Goal: Task Accomplishment & Management: Use online tool/utility

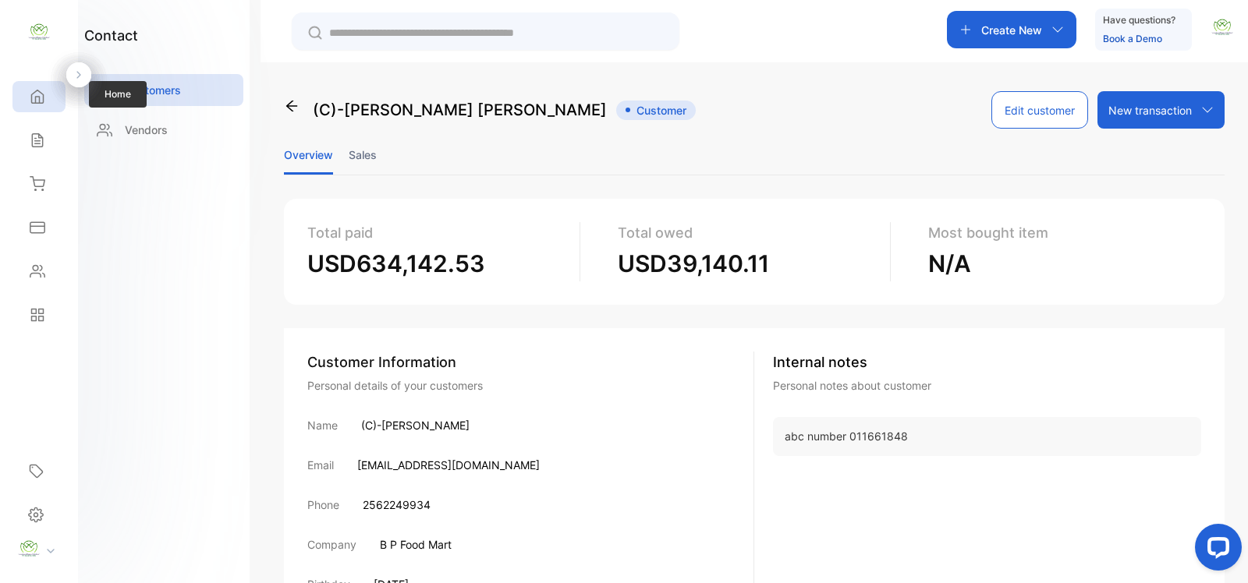
click at [36, 90] on icon at bounding box center [38, 97] width 16 height 16
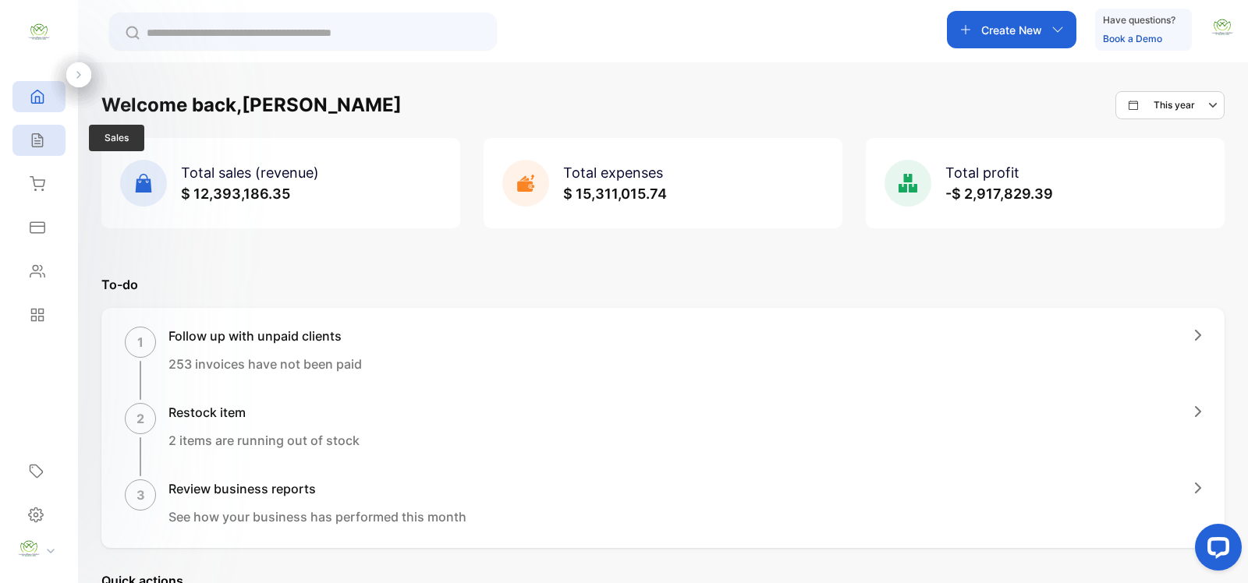
click at [33, 145] on icon at bounding box center [38, 141] width 16 height 16
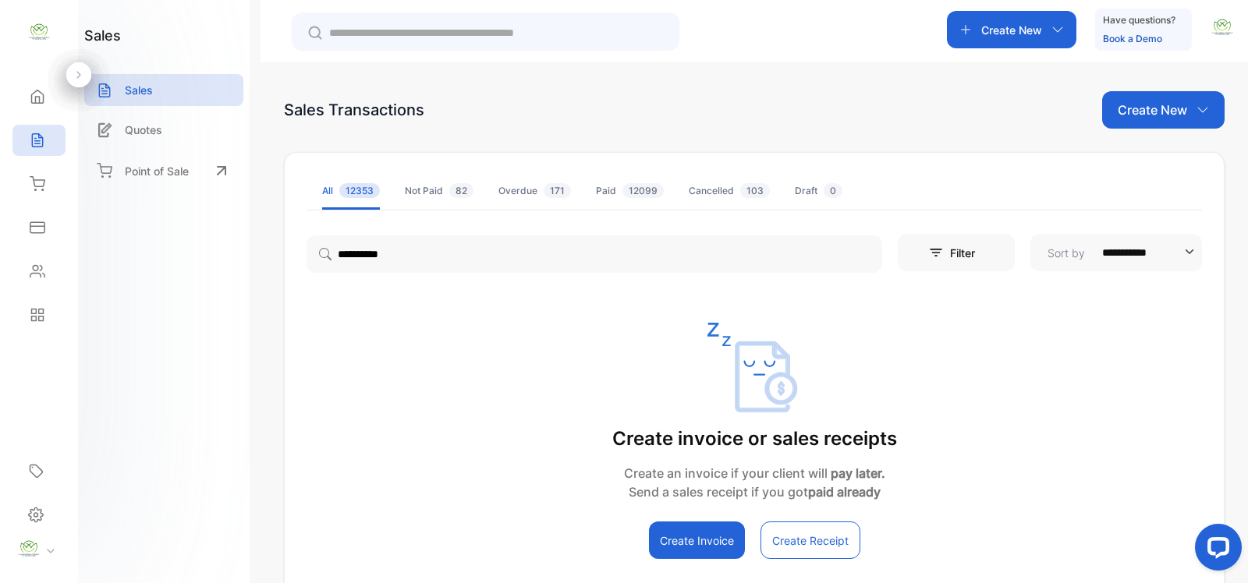
click at [1005, 30] on p "Create New" at bounding box center [1011, 30] width 61 height 16
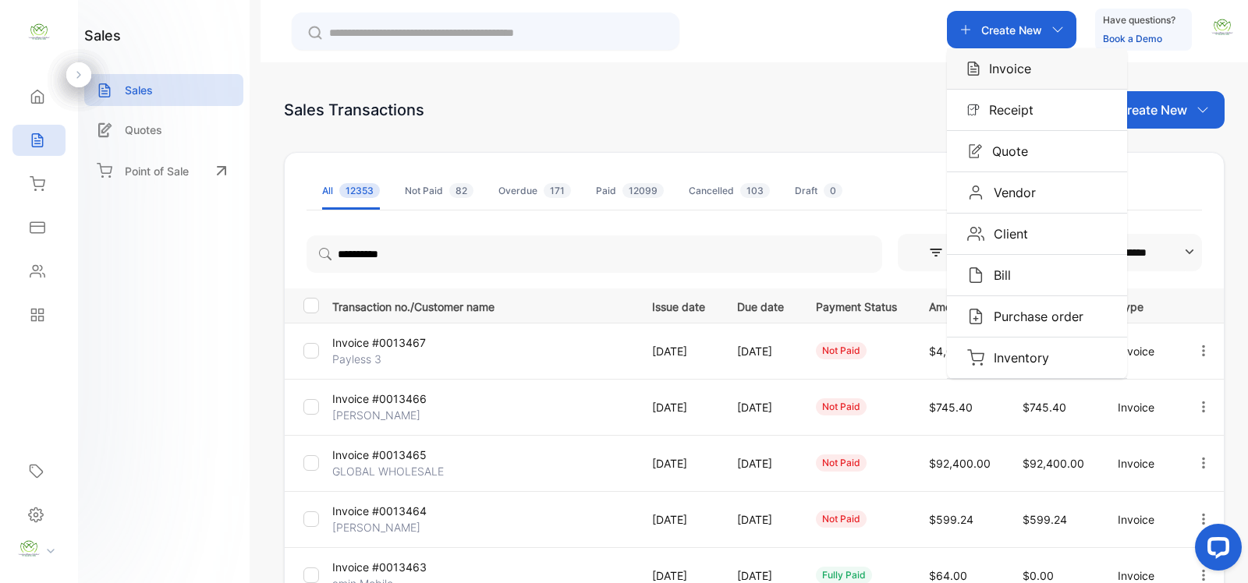
click at [997, 66] on p "Invoice" at bounding box center [1005, 68] width 51 height 19
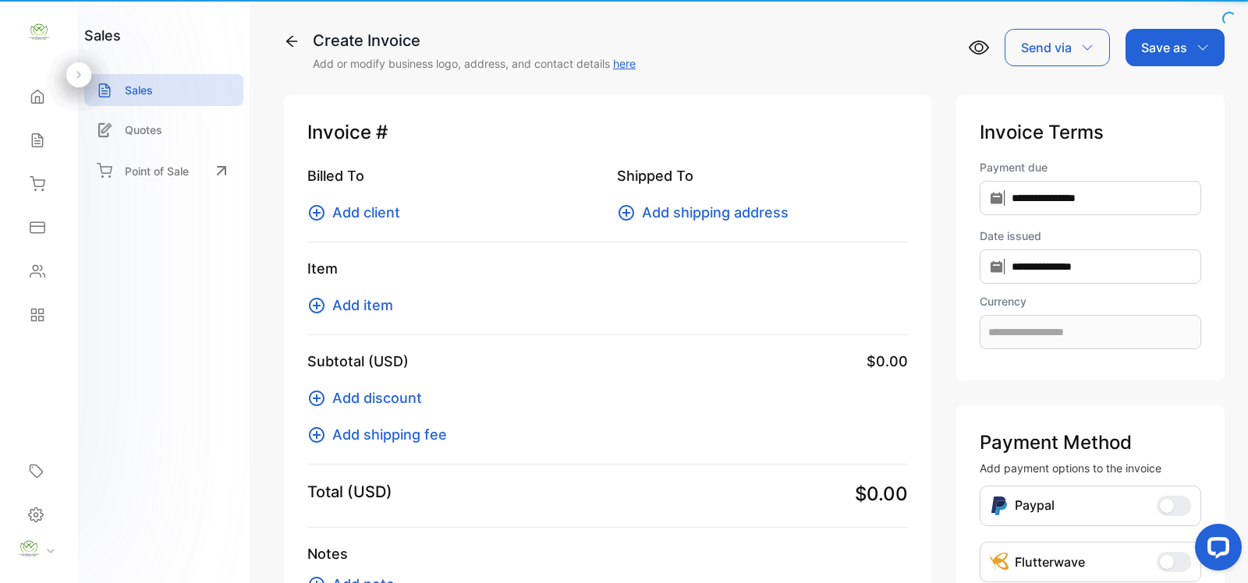
type input "**********"
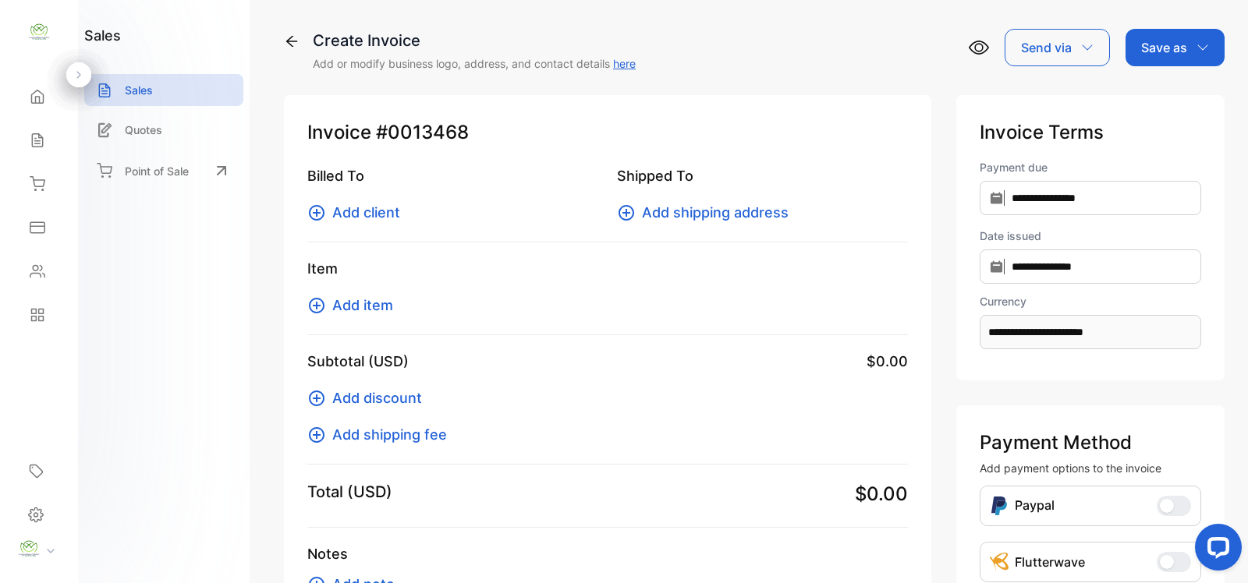
click at [324, 212] on icon at bounding box center [317, 213] width 16 height 16
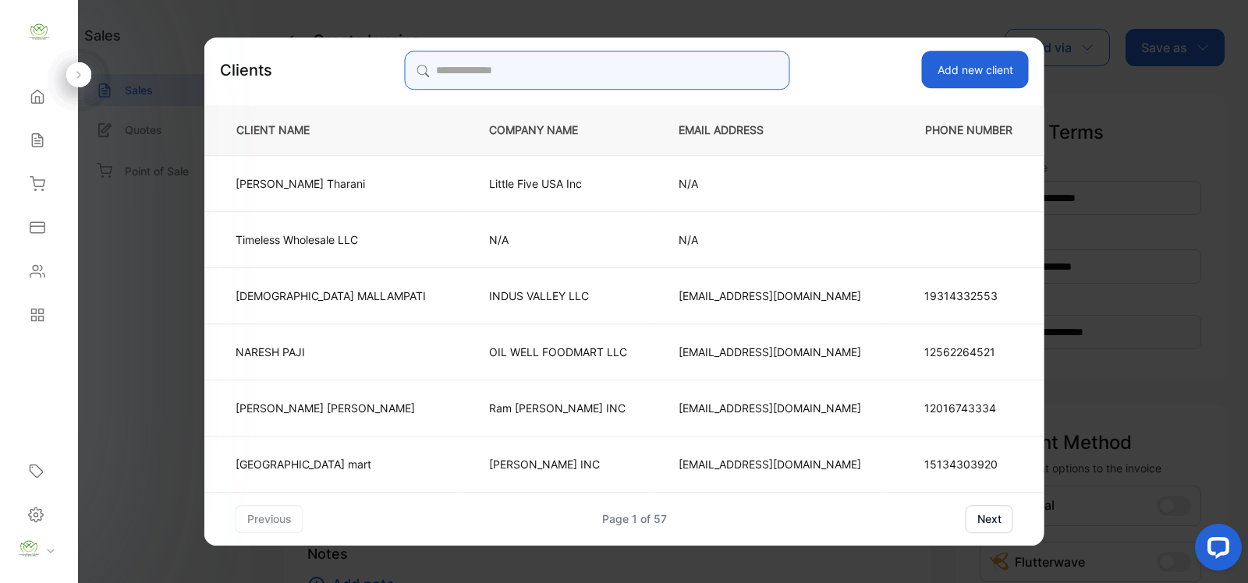
click at [544, 56] on input "search" at bounding box center [596, 70] width 385 height 39
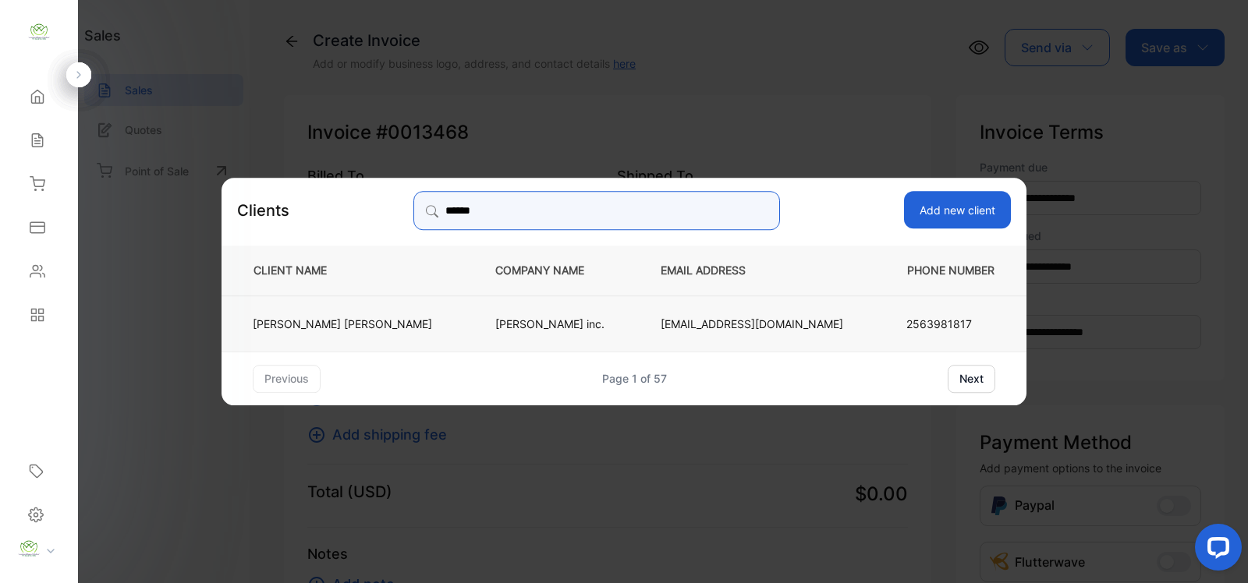
type input "******"
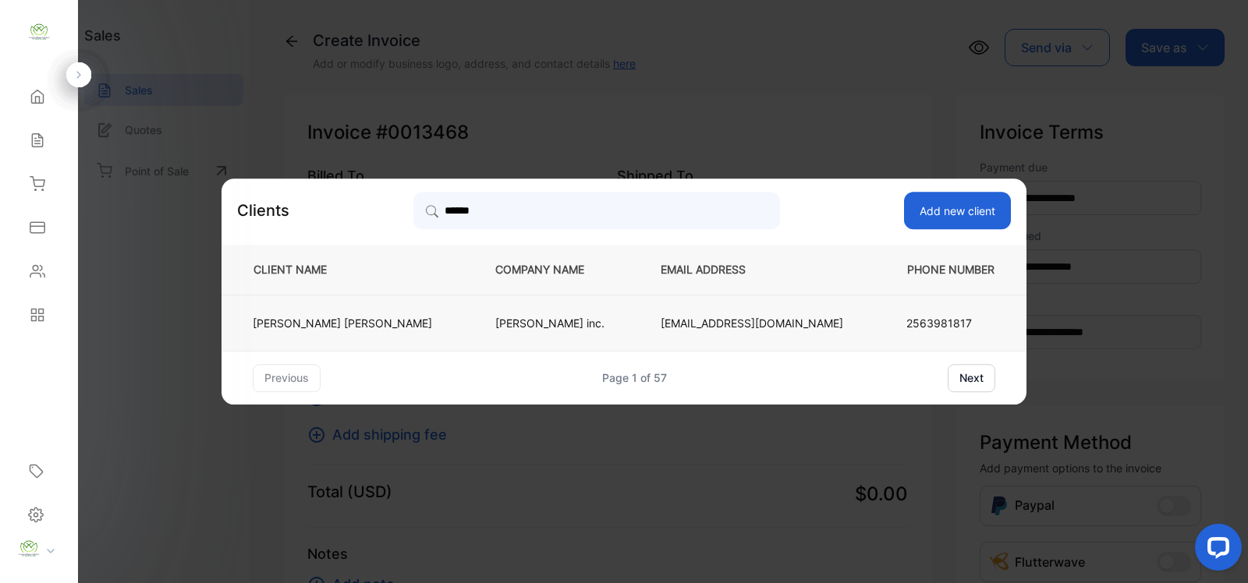
click at [543, 322] on p "[PERSON_NAME] inc." at bounding box center [552, 323] width 114 height 16
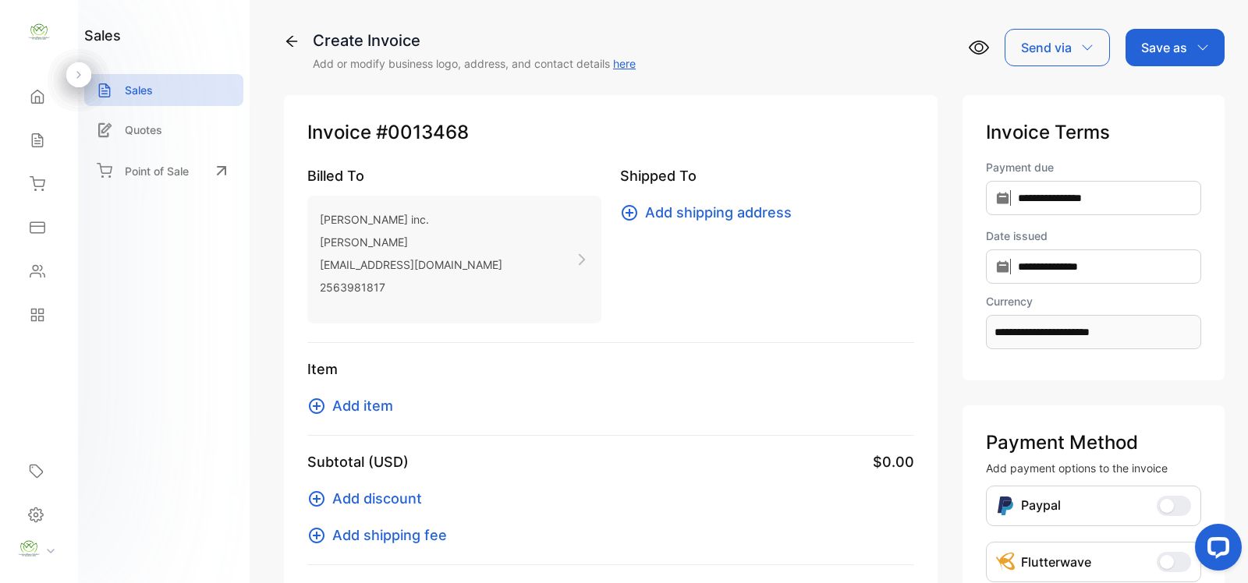
click at [320, 408] on icon at bounding box center [316, 406] width 19 height 19
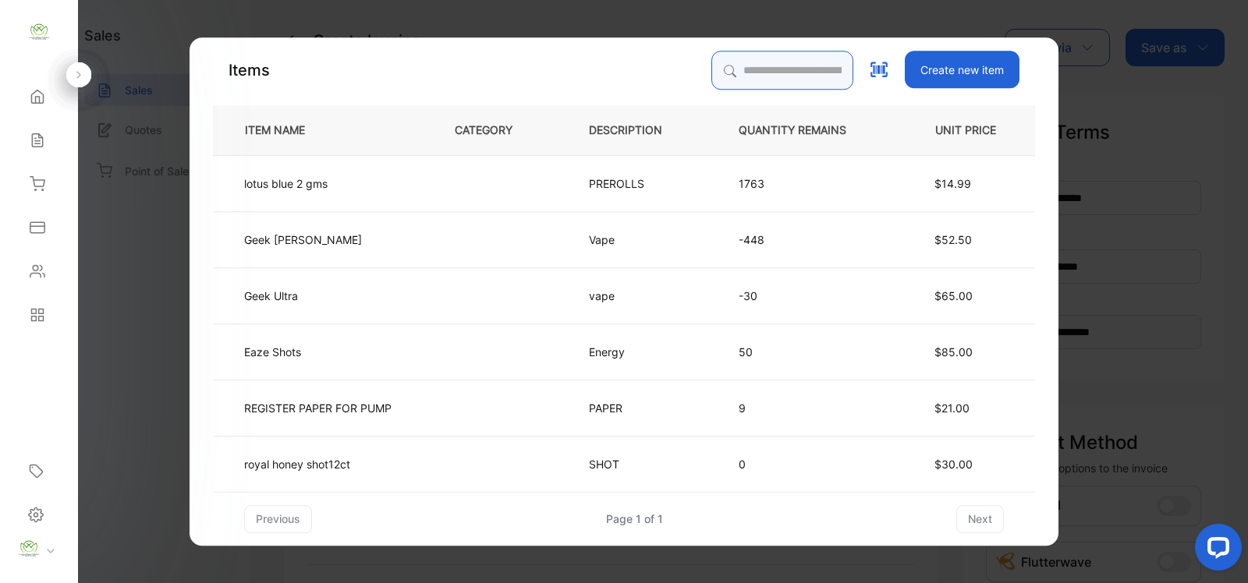
click at [815, 71] on input "search" at bounding box center [782, 70] width 142 height 39
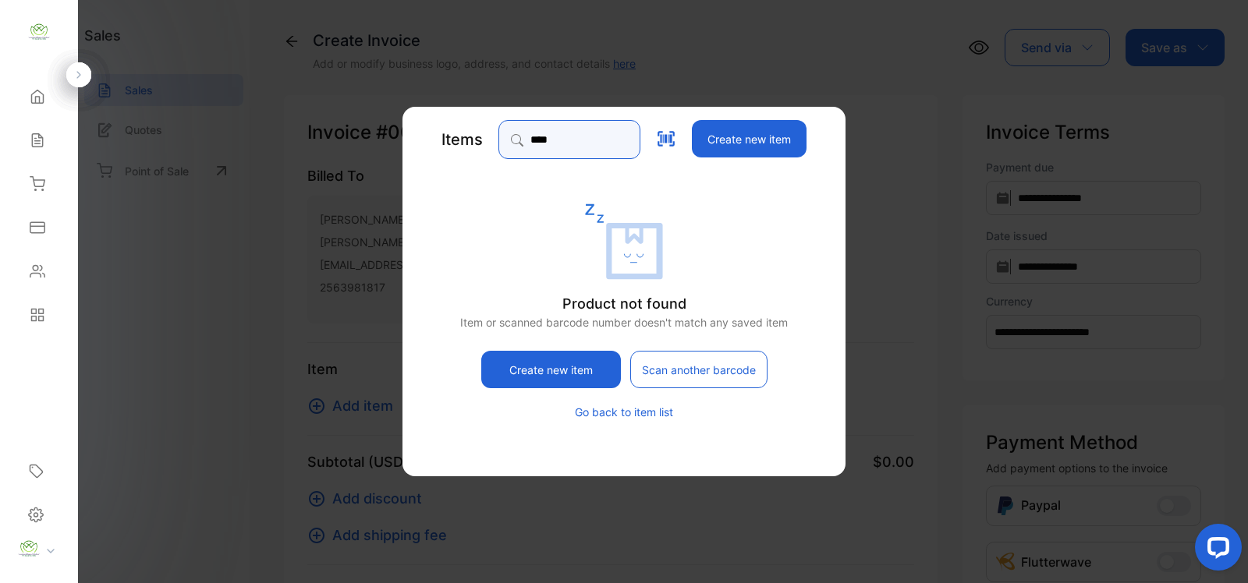
type input "***"
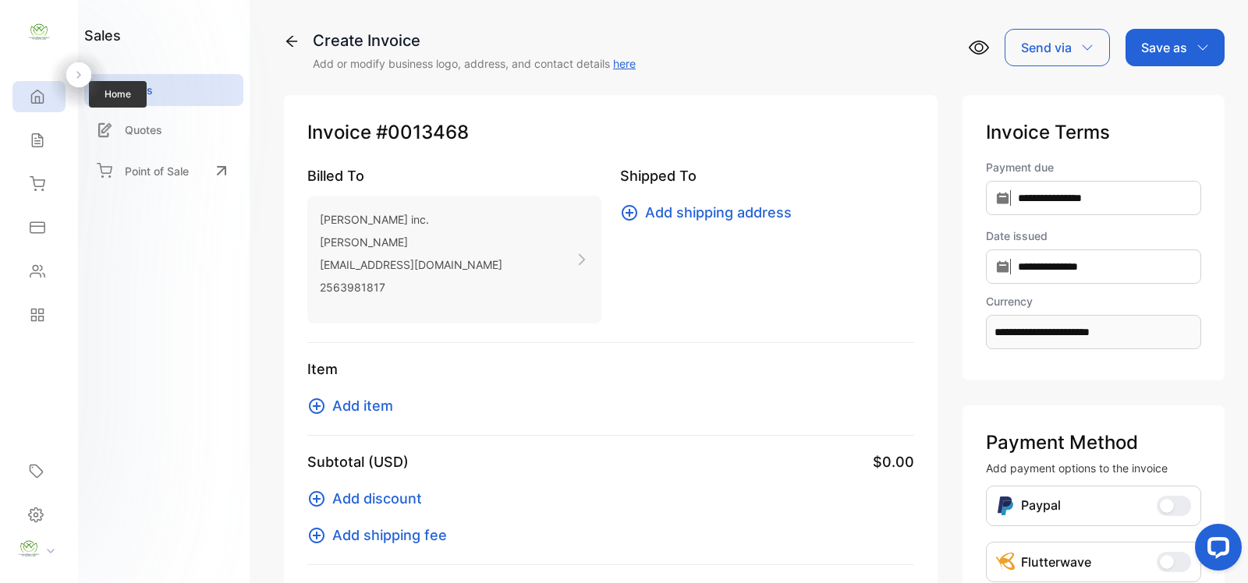
click at [51, 92] on div "Home" at bounding box center [38, 96] width 53 height 31
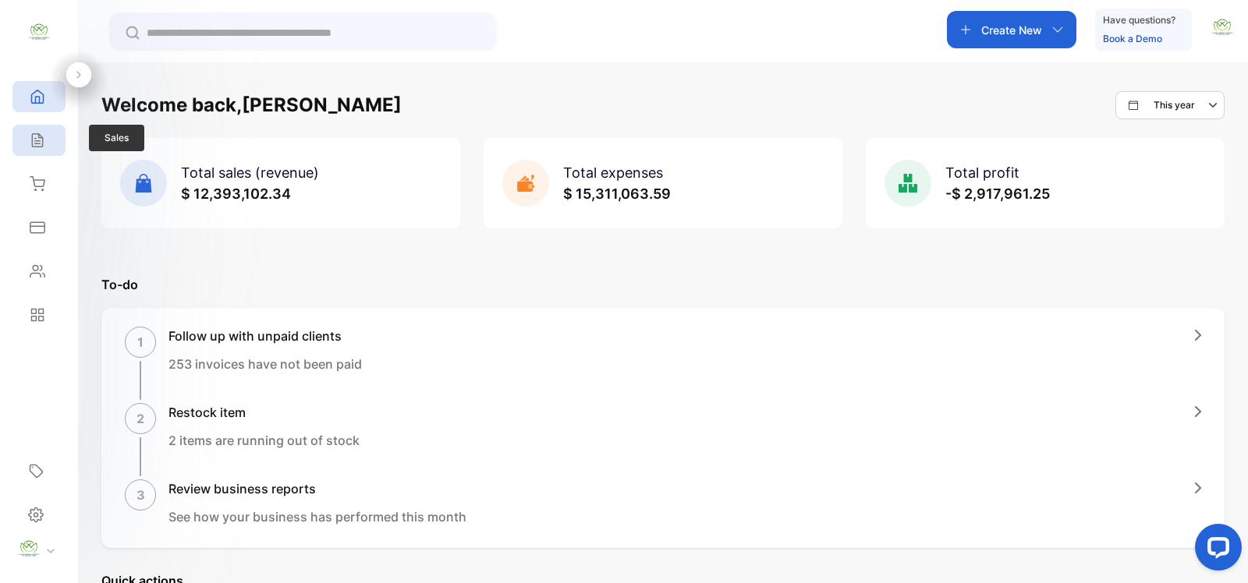
click at [47, 133] on div "Sales" at bounding box center [38, 140] width 53 height 31
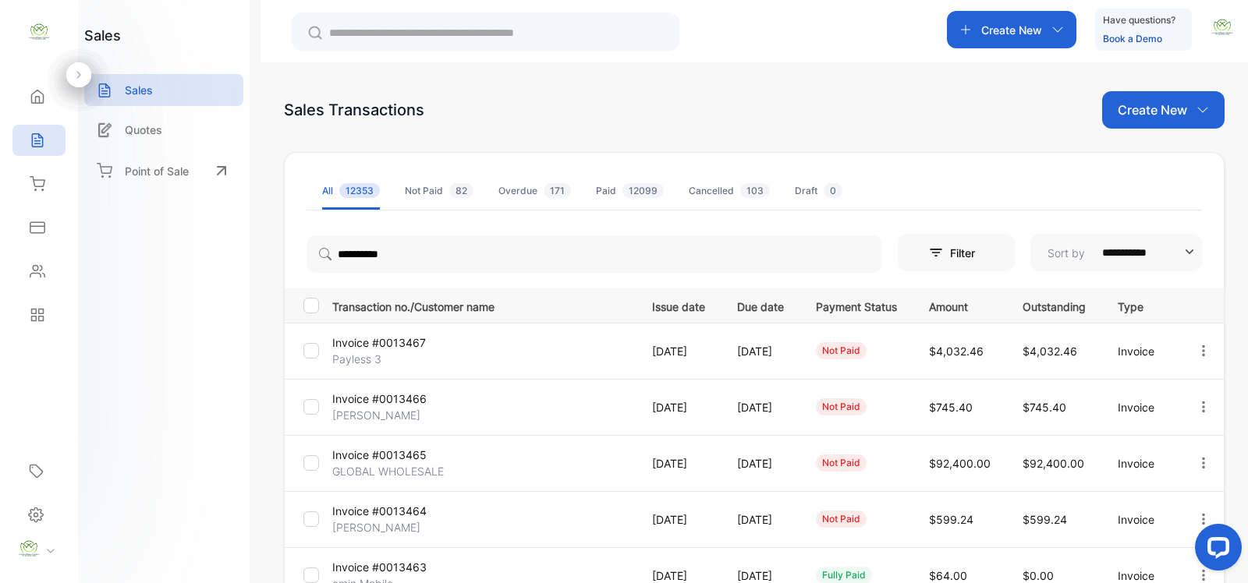
click at [392, 32] on input "text" at bounding box center [496, 33] width 335 height 16
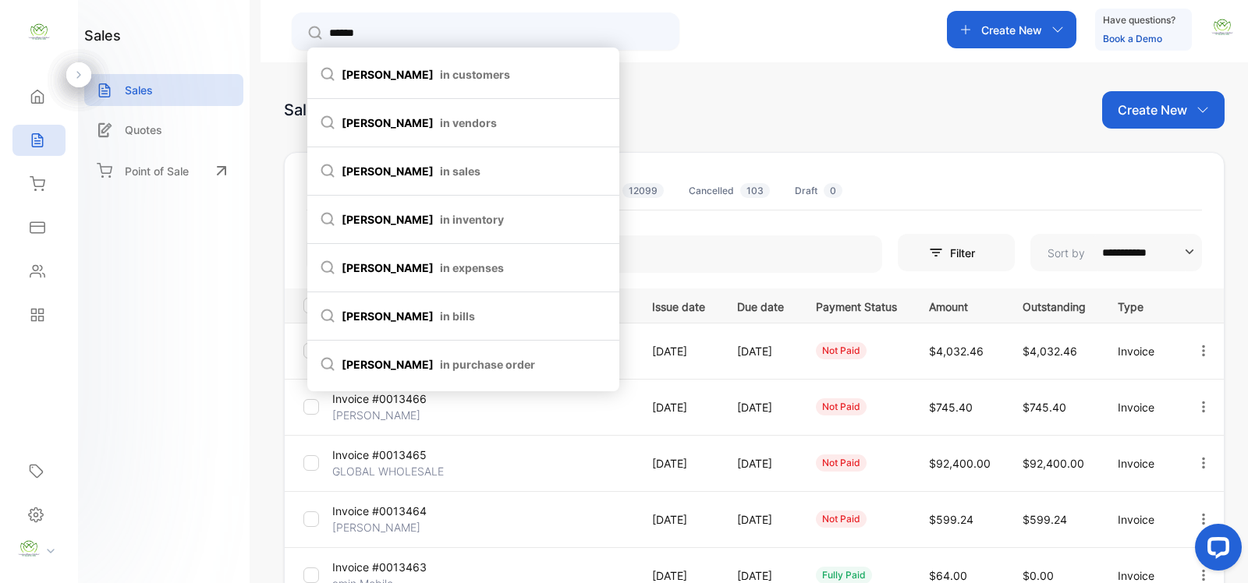
type input "******"
click at [440, 75] on span "in customers" at bounding box center [475, 74] width 70 height 16
type input "******"
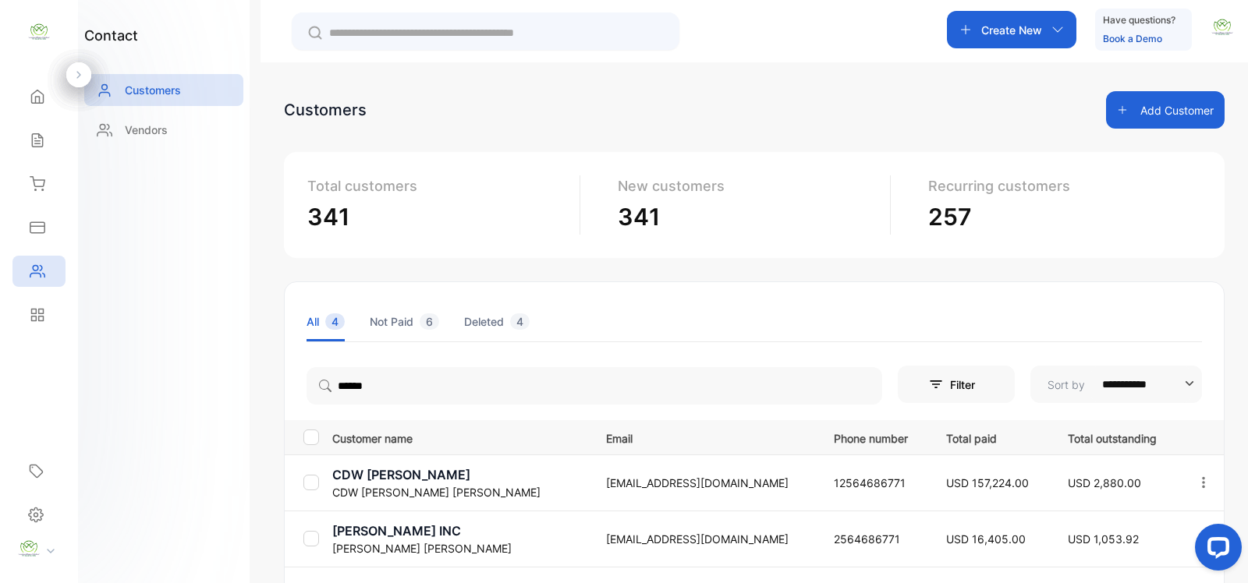
scroll to position [227, 0]
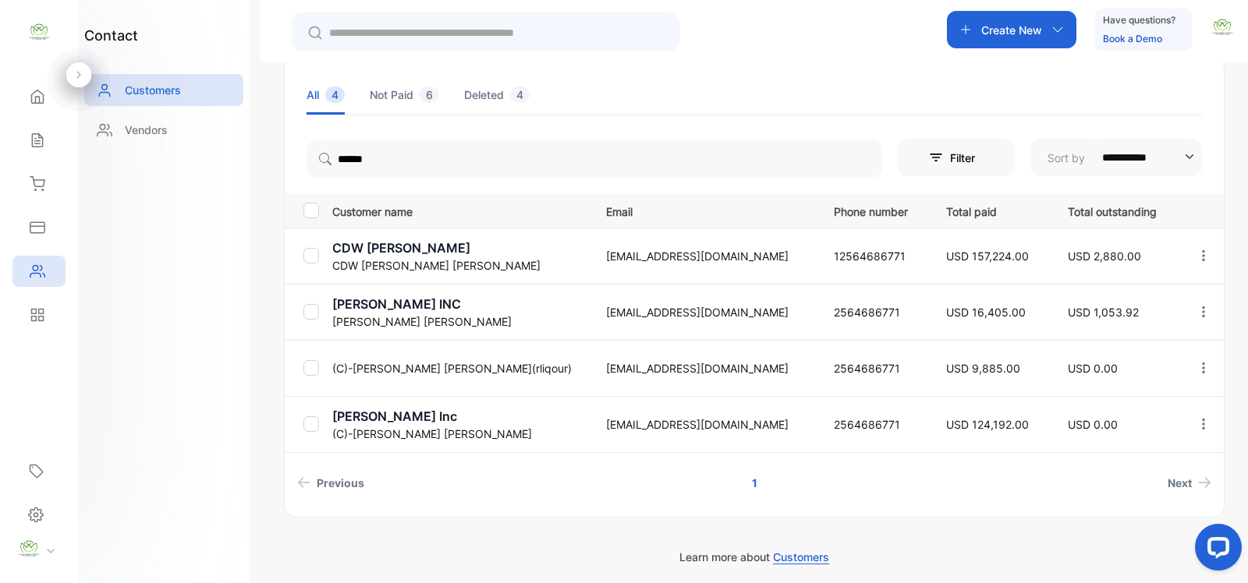
click at [372, 418] on p "[PERSON_NAME] Inc" at bounding box center [459, 416] width 254 height 19
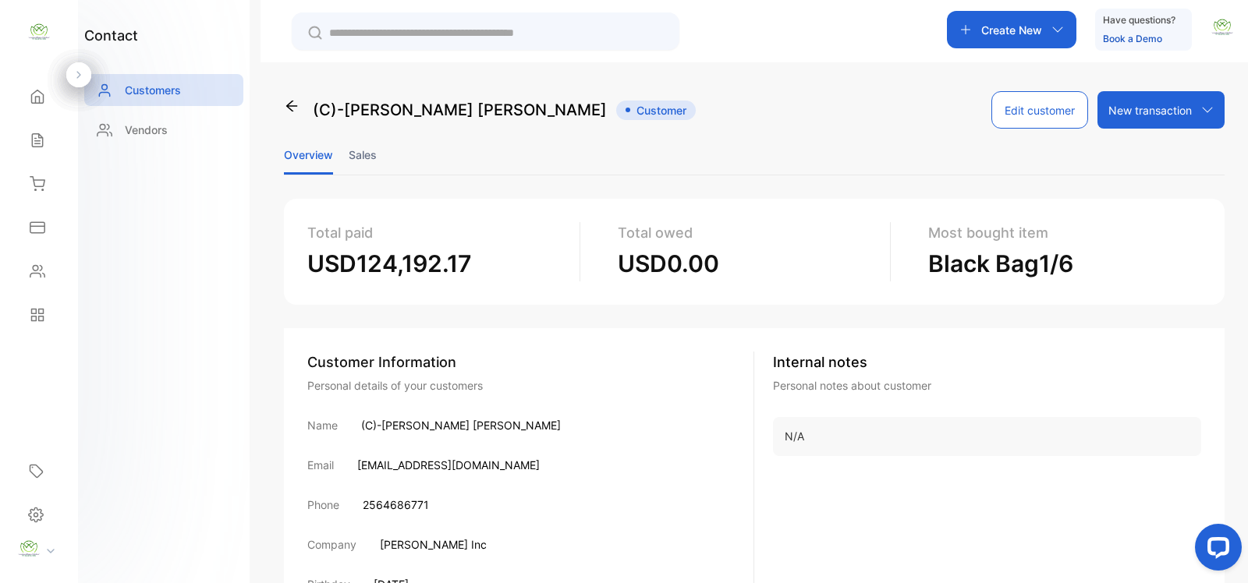
click at [363, 153] on li "Sales" at bounding box center [363, 155] width 28 height 40
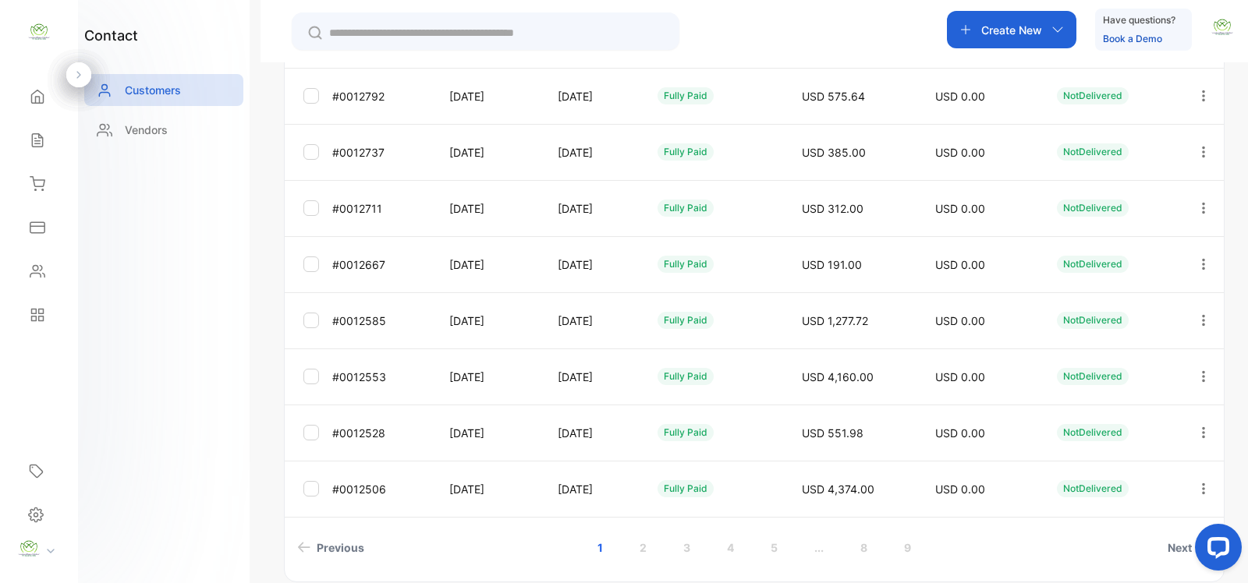
scroll to position [453, 0]
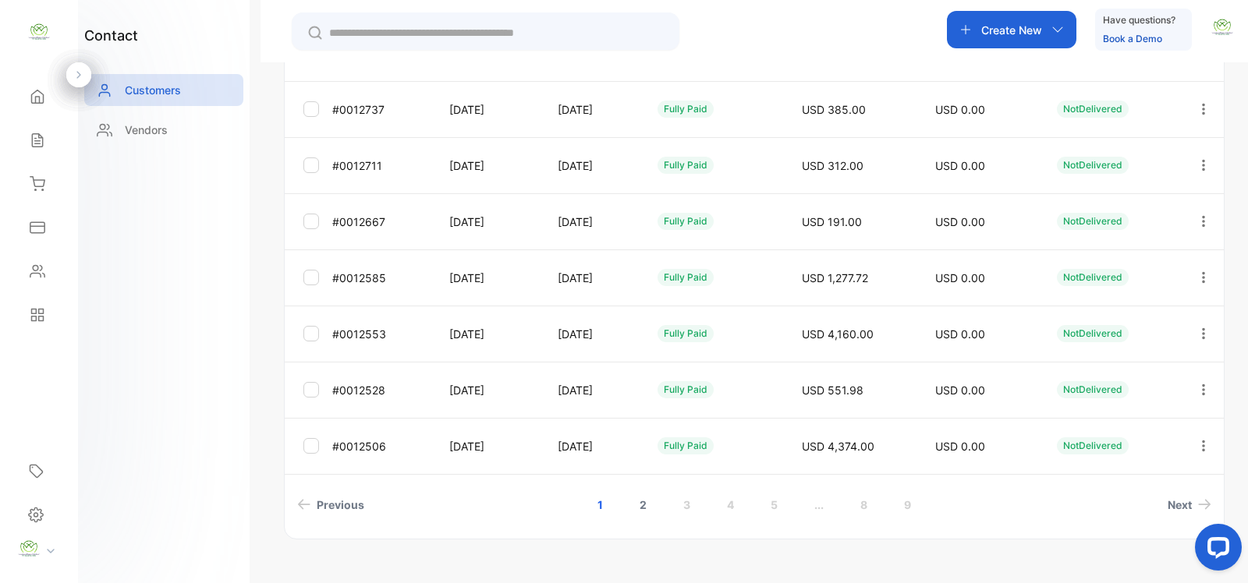
click at [633, 512] on link "2" at bounding box center [643, 505] width 44 height 29
click at [669, 505] on link "3" at bounding box center [666, 505] width 44 height 29
click at [715, 509] on link "4" at bounding box center [710, 505] width 44 height 29
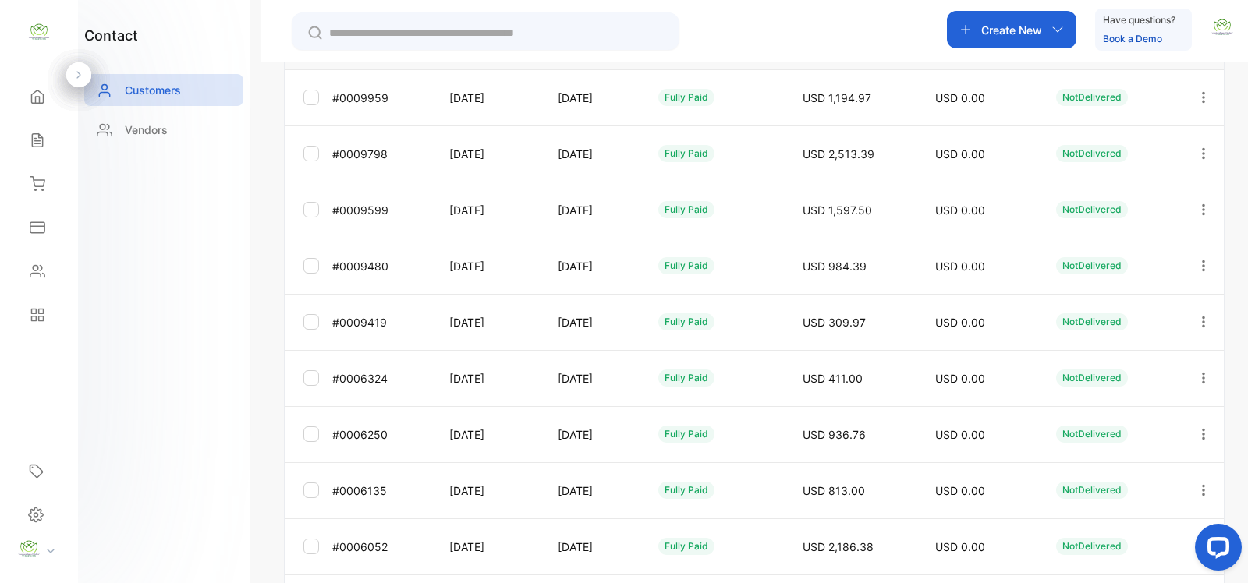
scroll to position [0, 0]
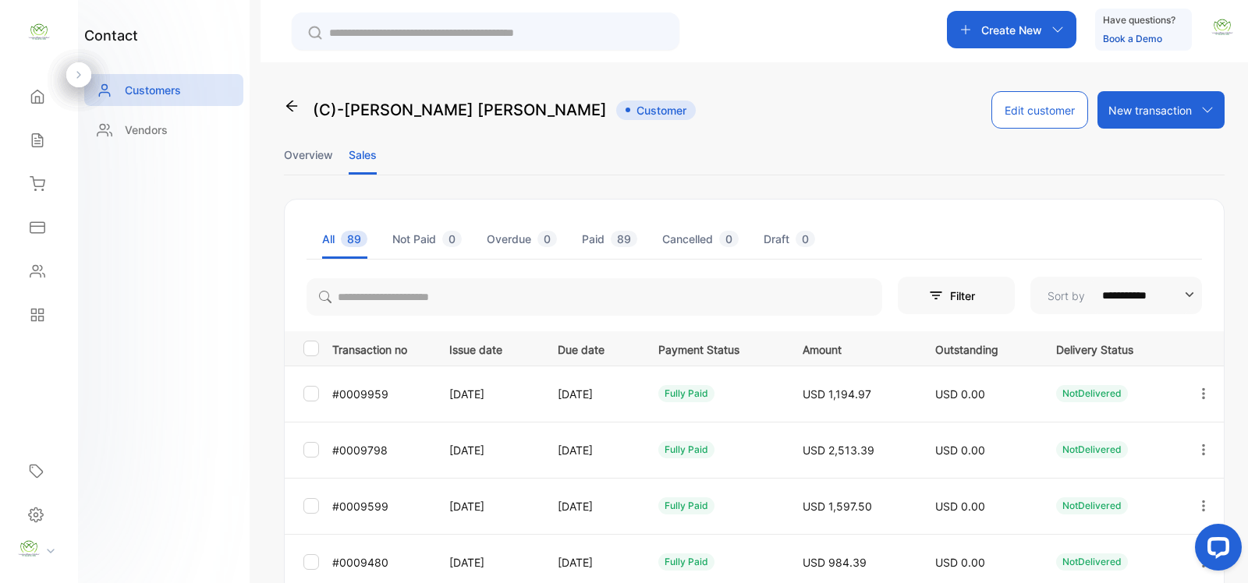
click at [1041, 40] on div "Create New" at bounding box center [1011, 29] width 129 height 37
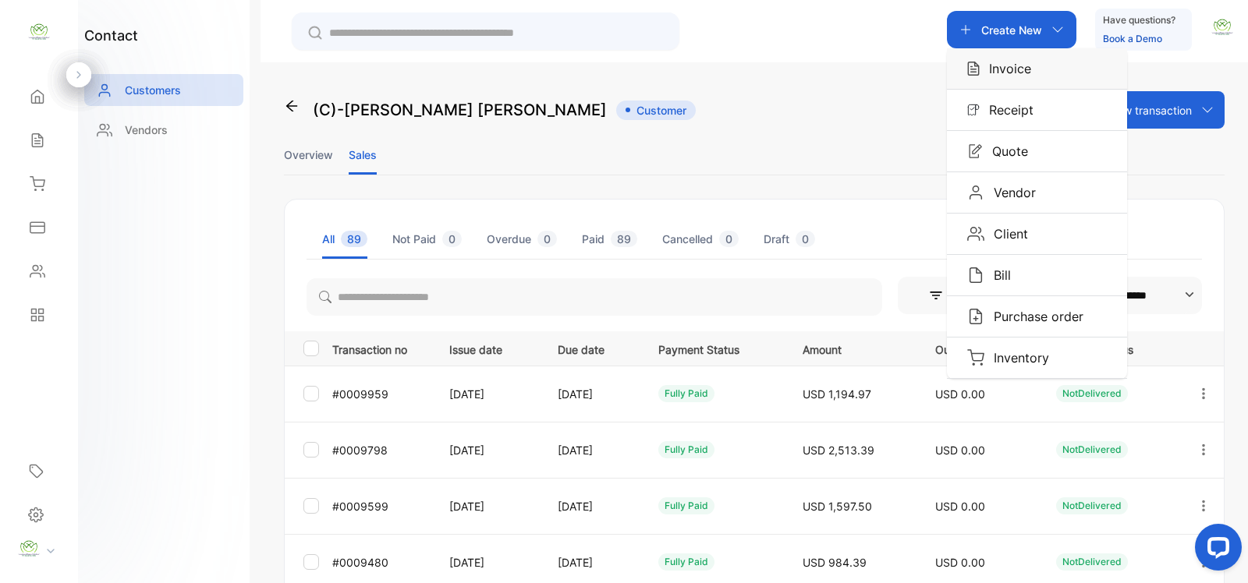
click at [1036, 53] on div "Invoice" at bounding box center [1037, 68] width 180 height 41
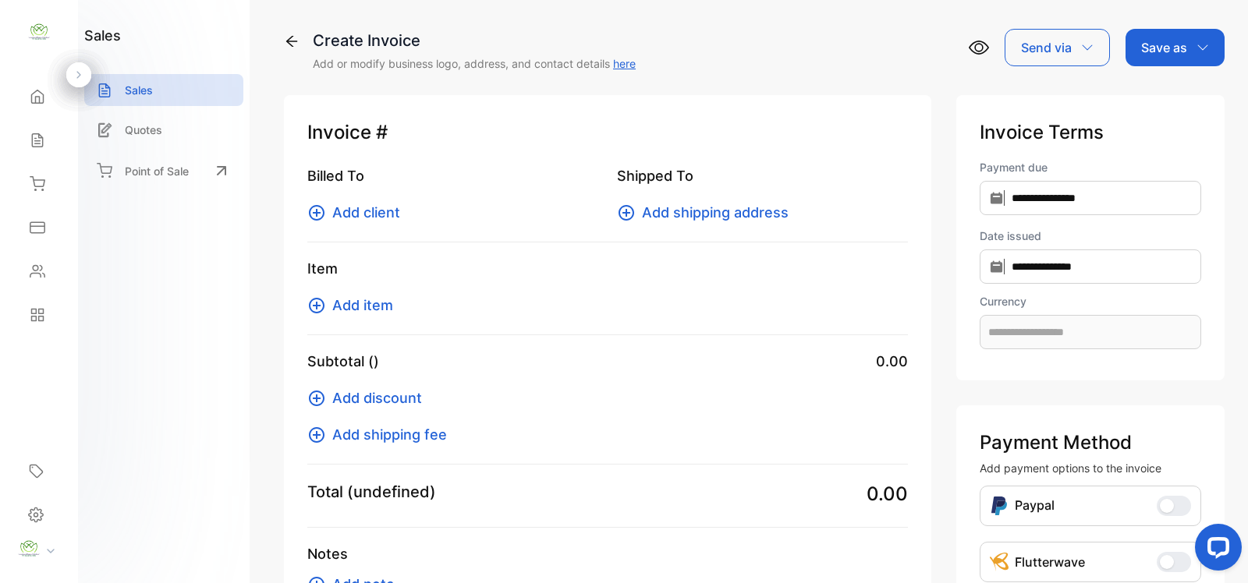
type input "**********"
click at [317, 204] on icon at bounding box center [316, 213] width 19 height 19
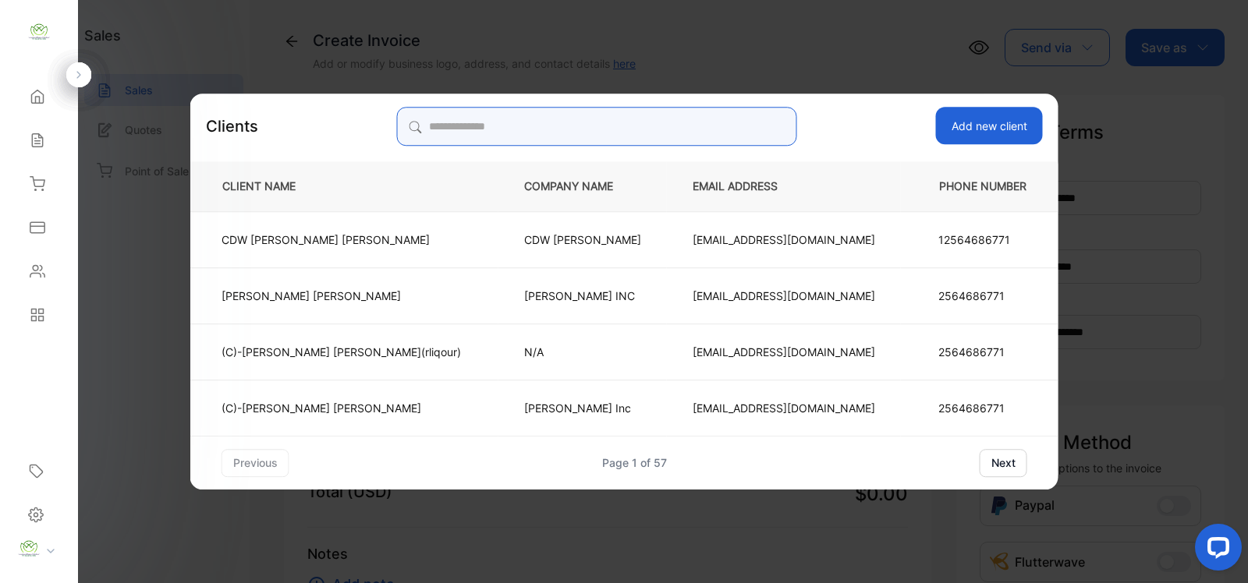
click at [669, 109] on input "search" at bounding box center [597, 126] width 400 height 39
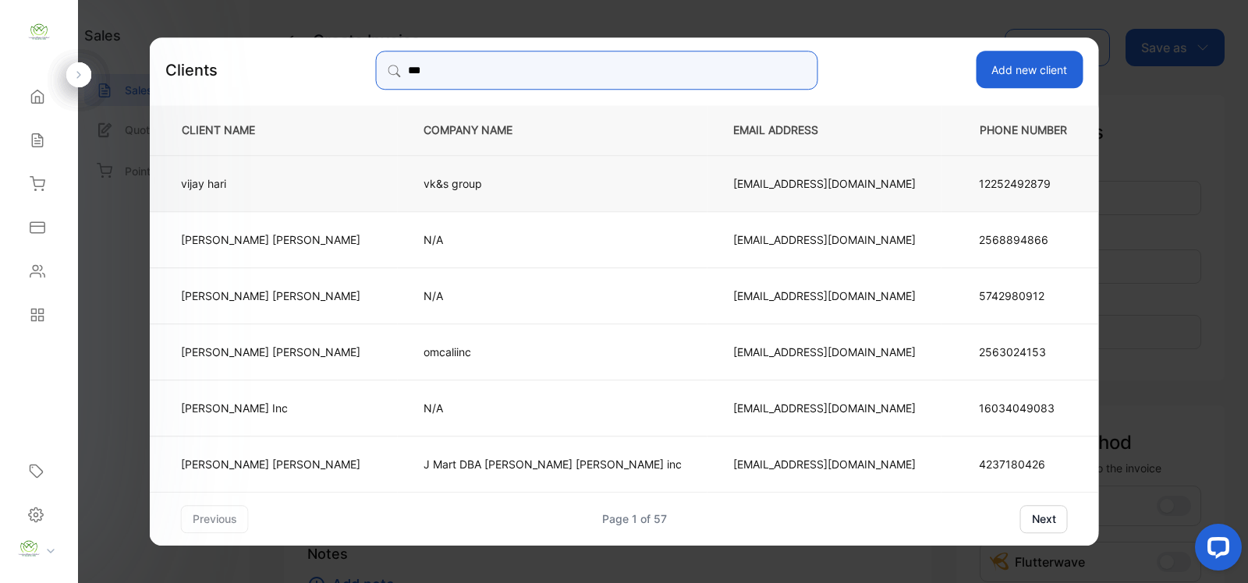
type input "********"
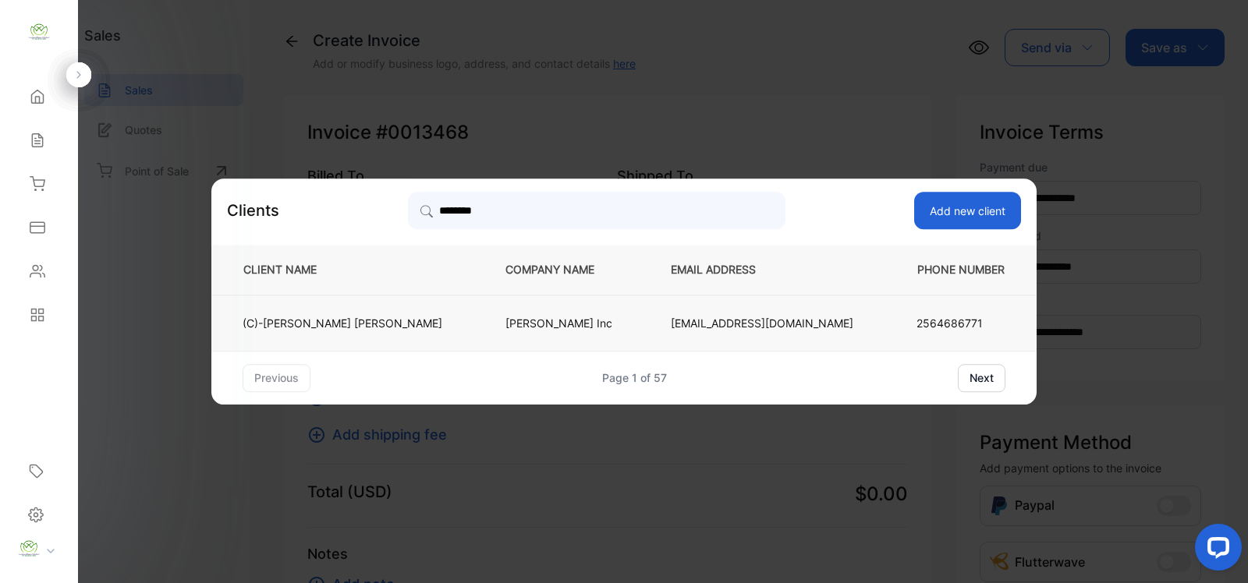
click at [414, 328] on p "(C)-[PERSON_NAME] [PERSON_NAME]" at bounding box center [343, 323] width 200 height 16
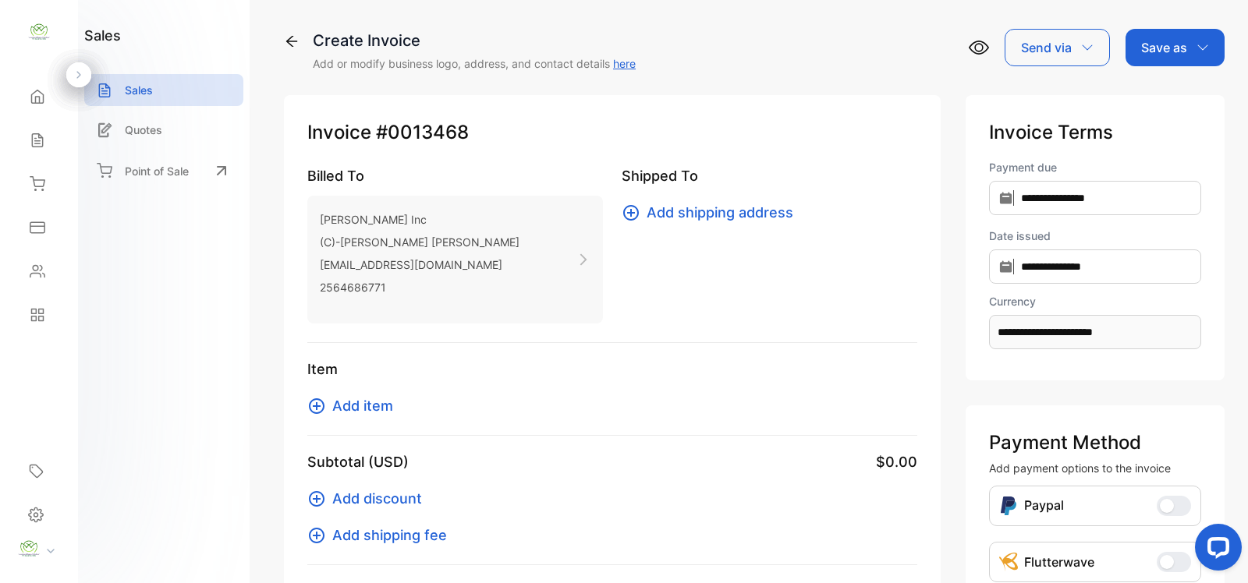
click at [328, 399] on button "Add item" at bounding box center [354, 405] width 95 height 21
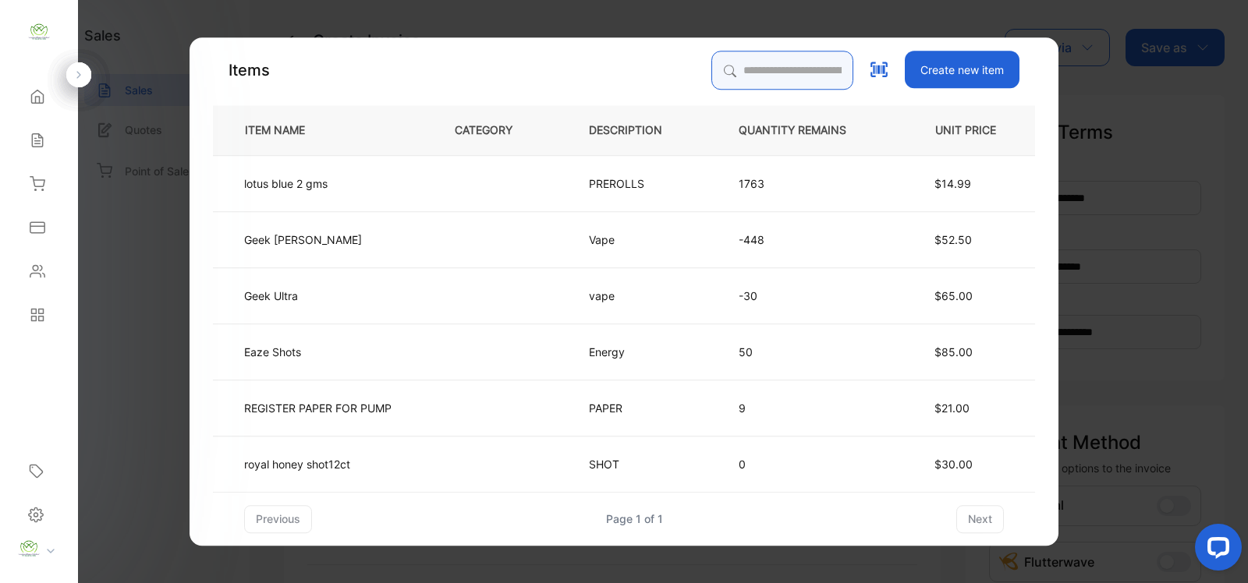
click at [823, 72] on input "search" at bounding box center [782, 70] width 142 height 39
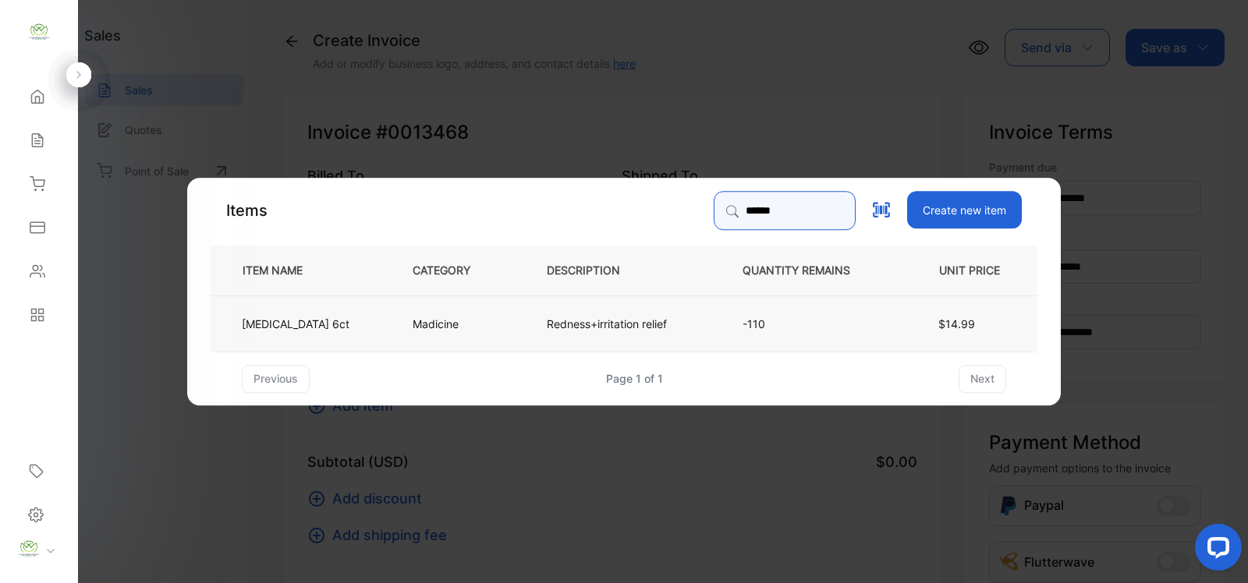
type input "******"
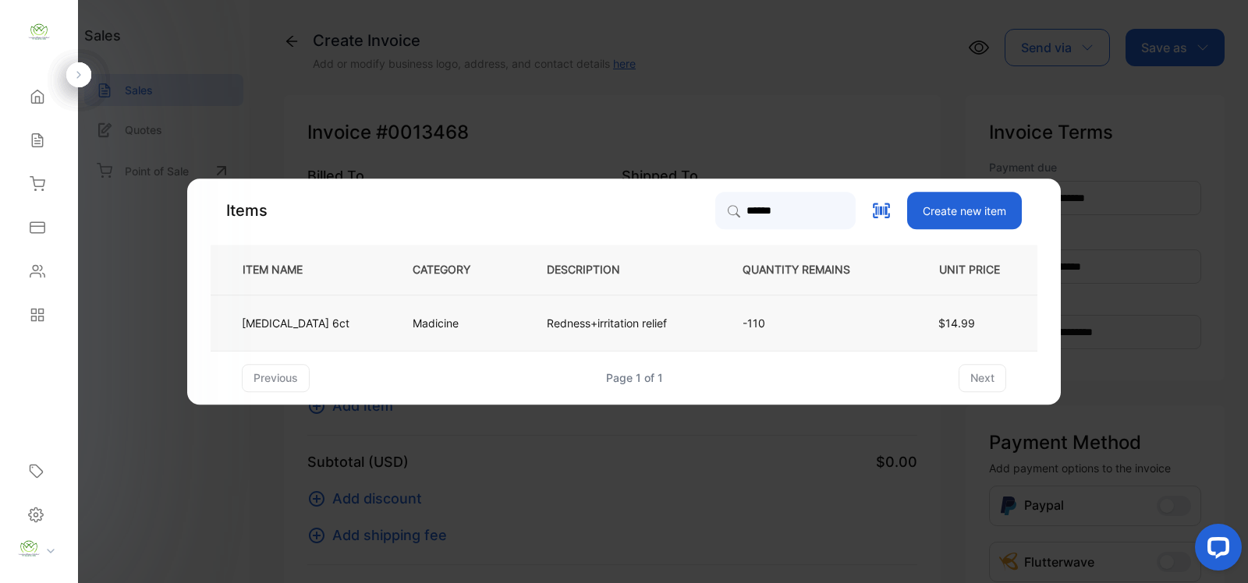
click at [645, 317] on p "Redness+irritation relief" at bounding box center [607, 323] width 120 height 16
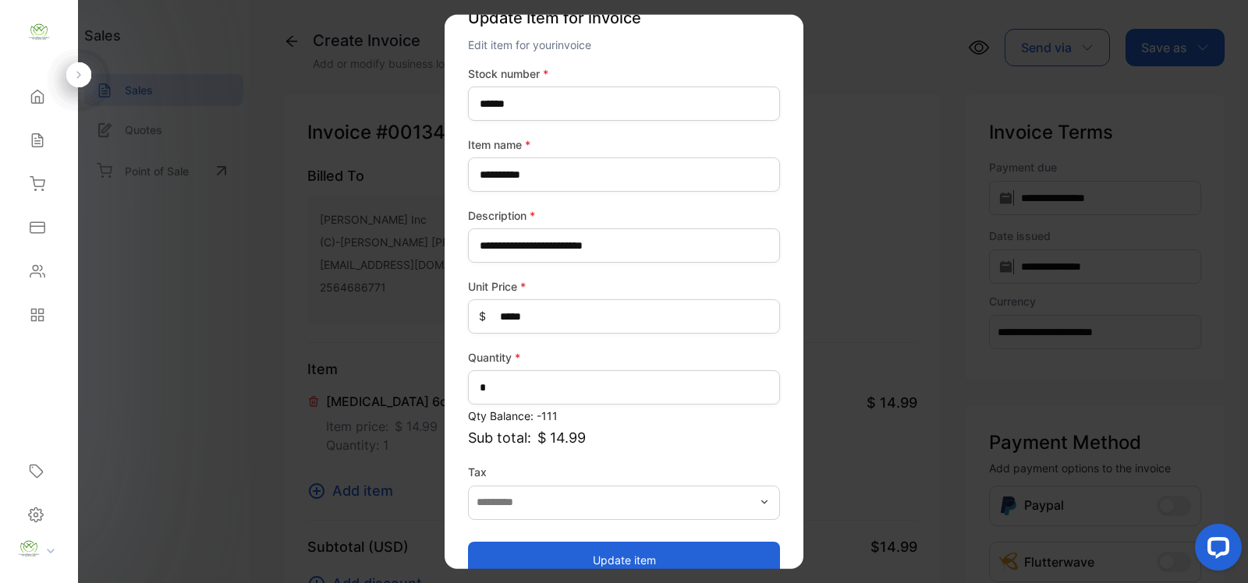
scroll to position [61, 0]
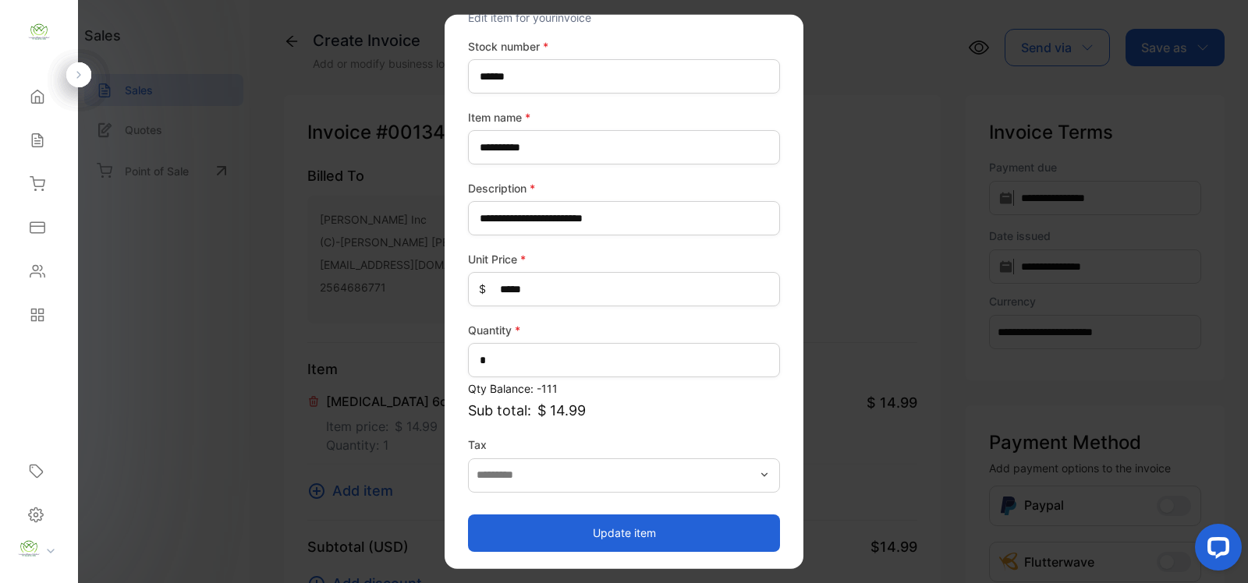
click at [630, 521] on button "Update item" at bounding box center [624, 532] width 312 height 37
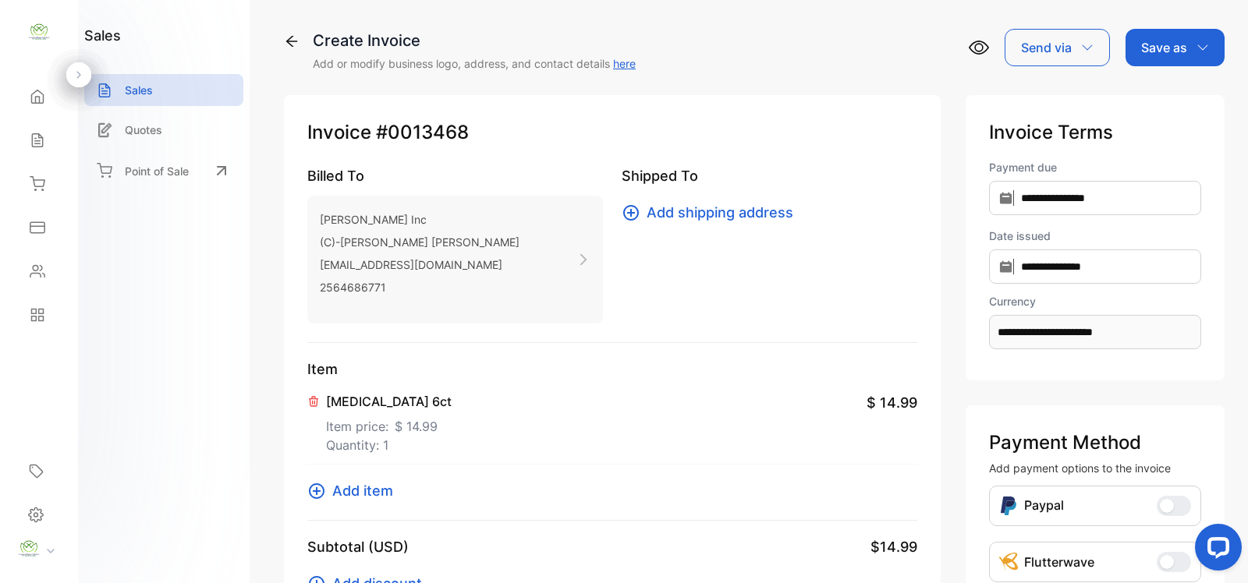
click at [328, 493] on button "Add item" at bounding box center [354, 491] width 95 height 21
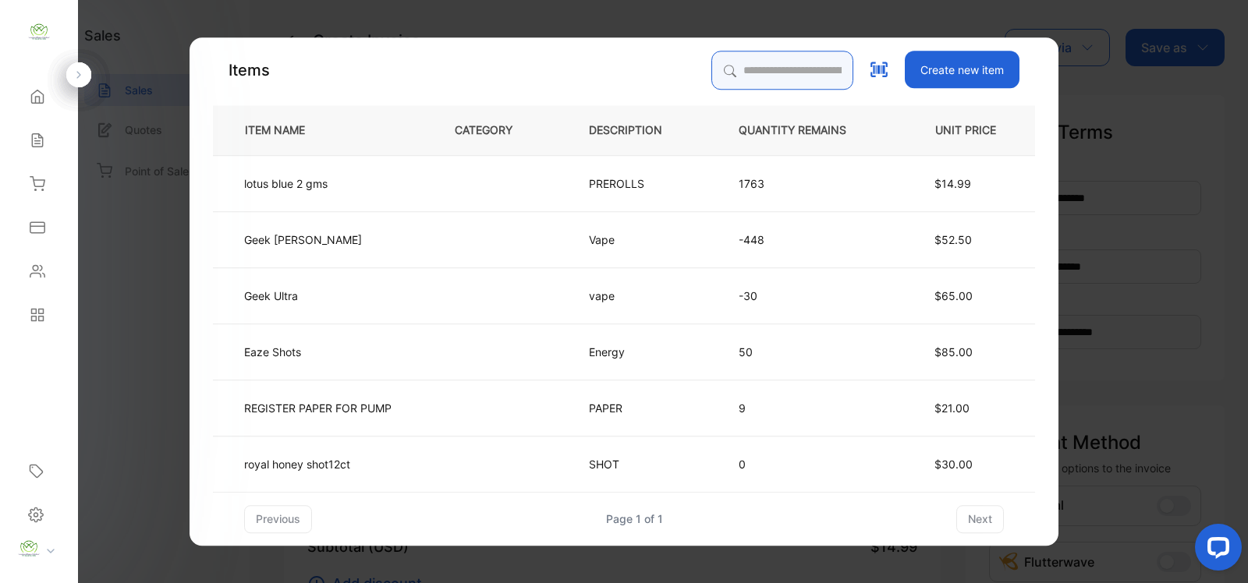
click at [781, 72] on input "search" at bounding box center [782, 70] width 142 height 39
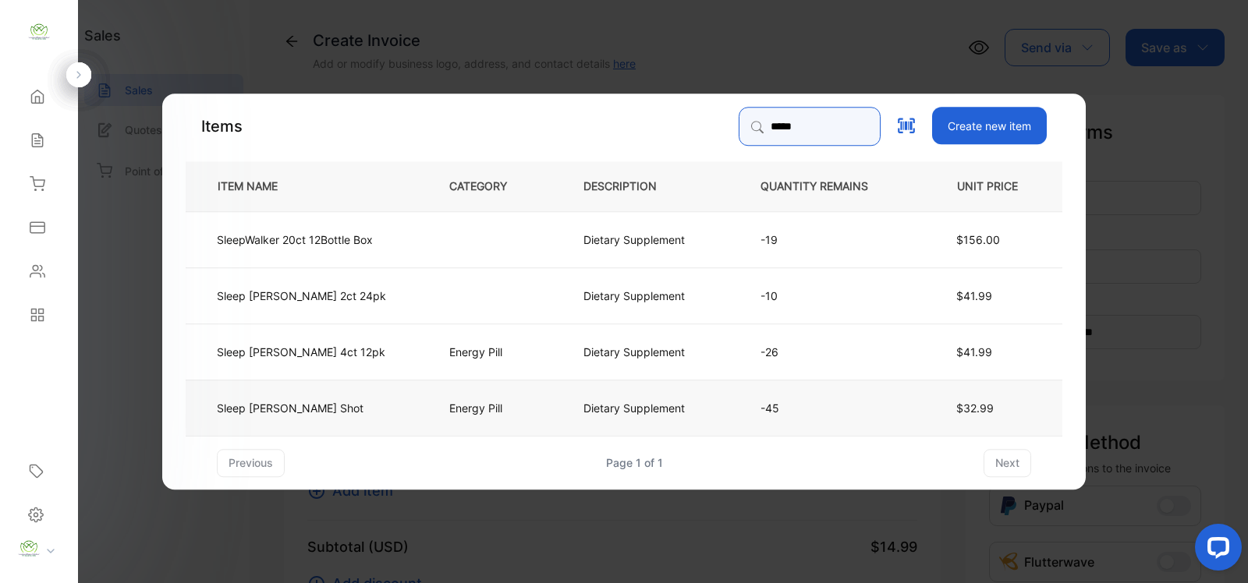
type input "*****"
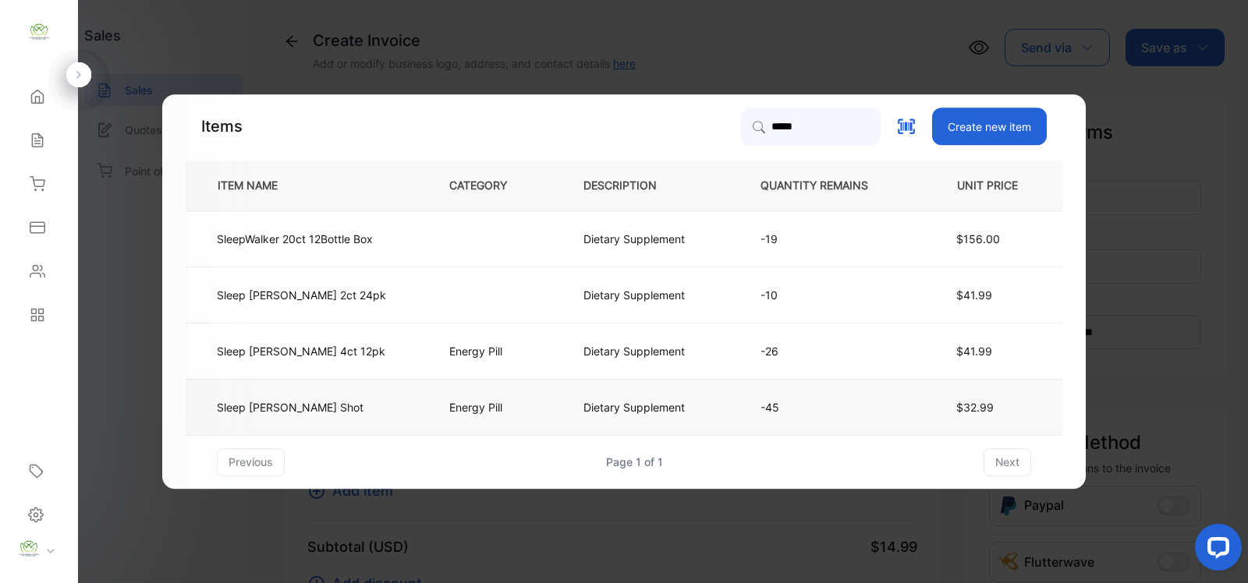
click at [426, 407] on td "Energy Pill" at bounding box center [491, 407] width 134 height 56
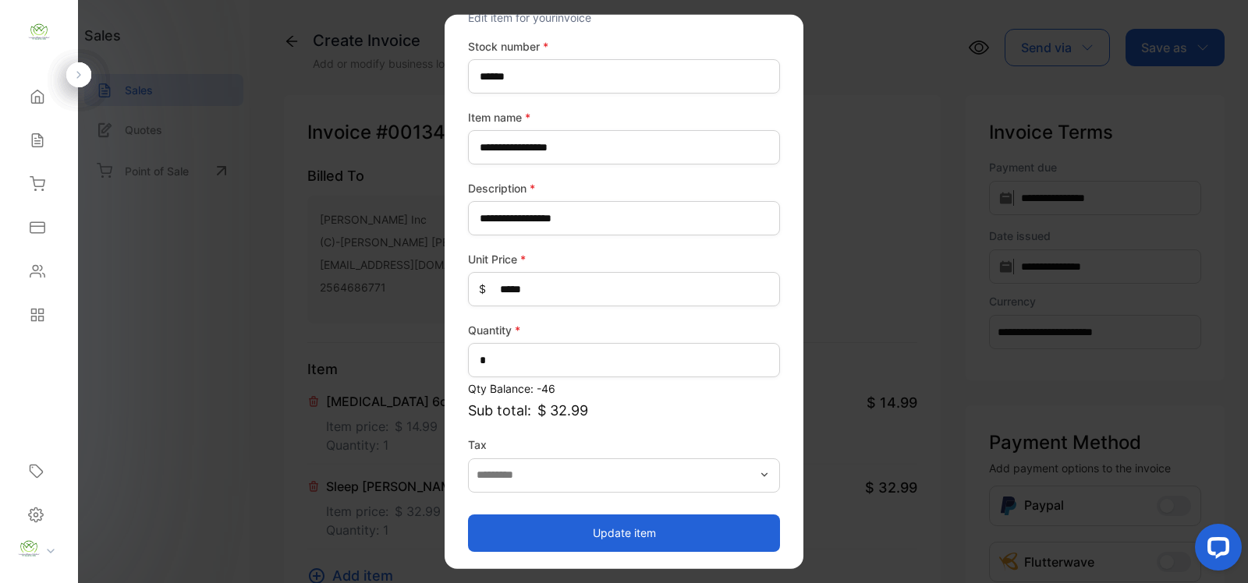
click at [613, 543] on button "Update item" at bounding box center [624, 532] width 312 height 37
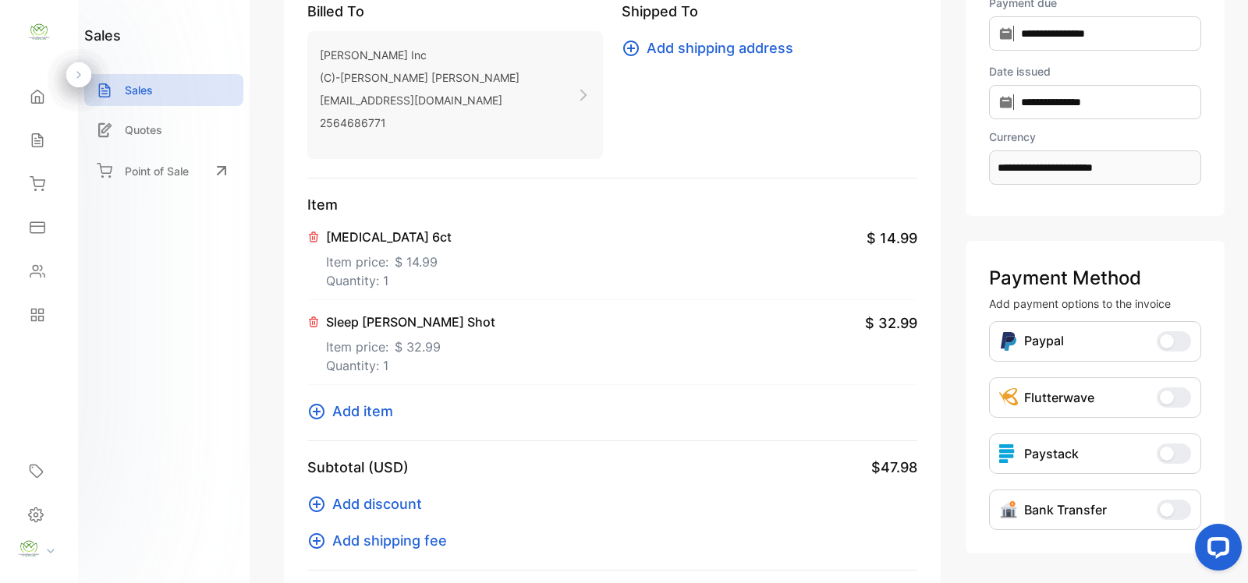
scroll to position [227, 0]
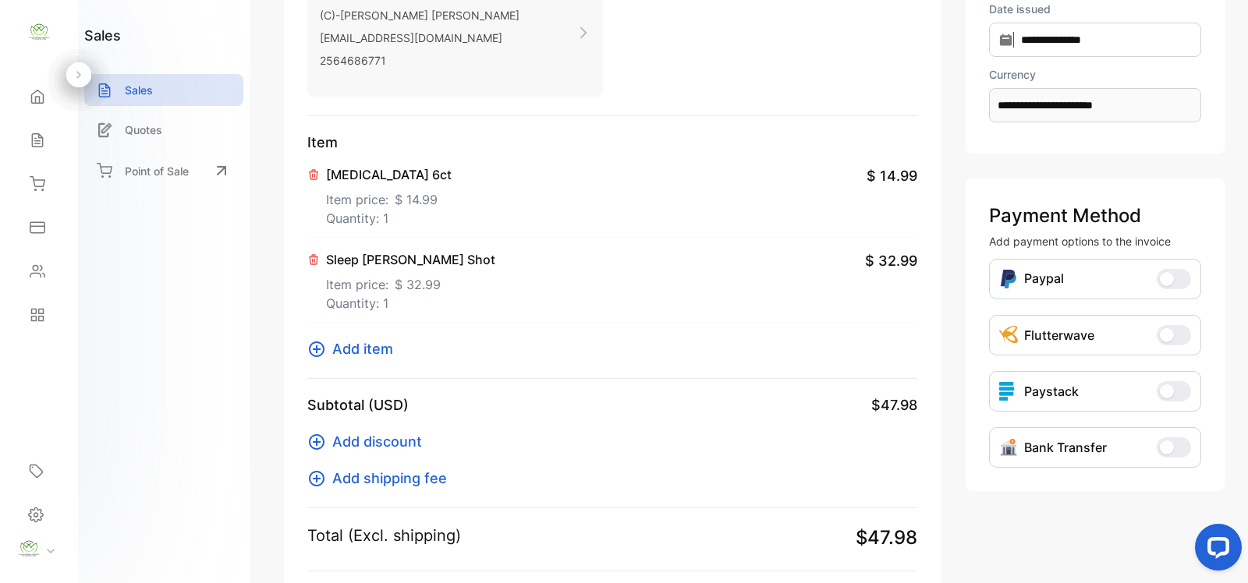
click at [310, 345] on icon at bounding box center [317, 350] width 16 height 16
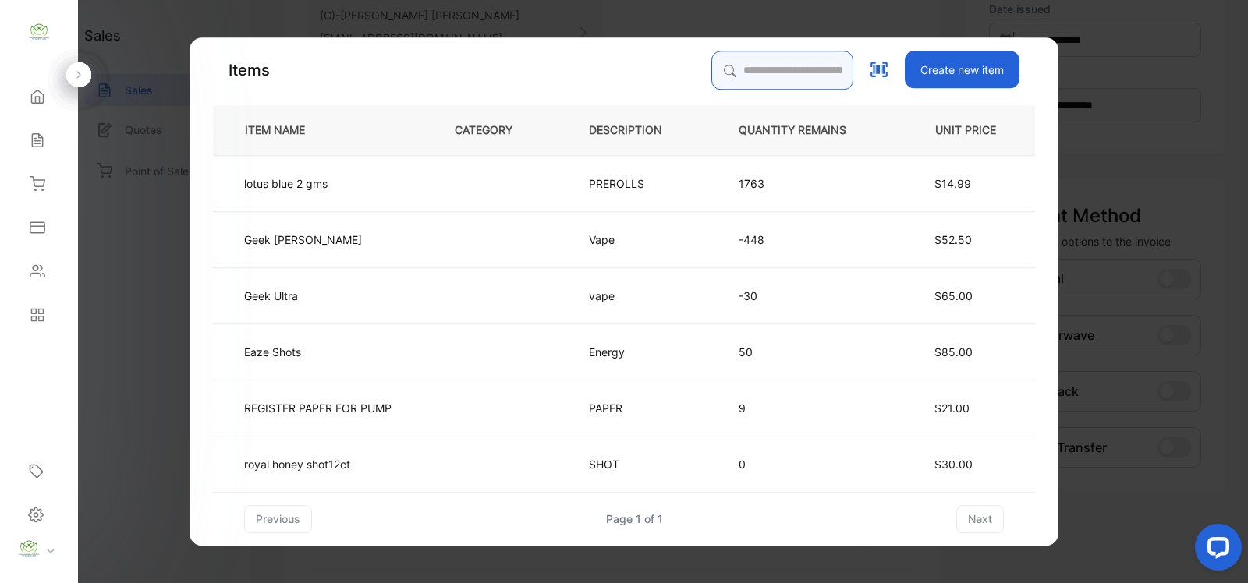
click at [793, 57] on input "search" at bounding box center [782, 70] width 142 height 39
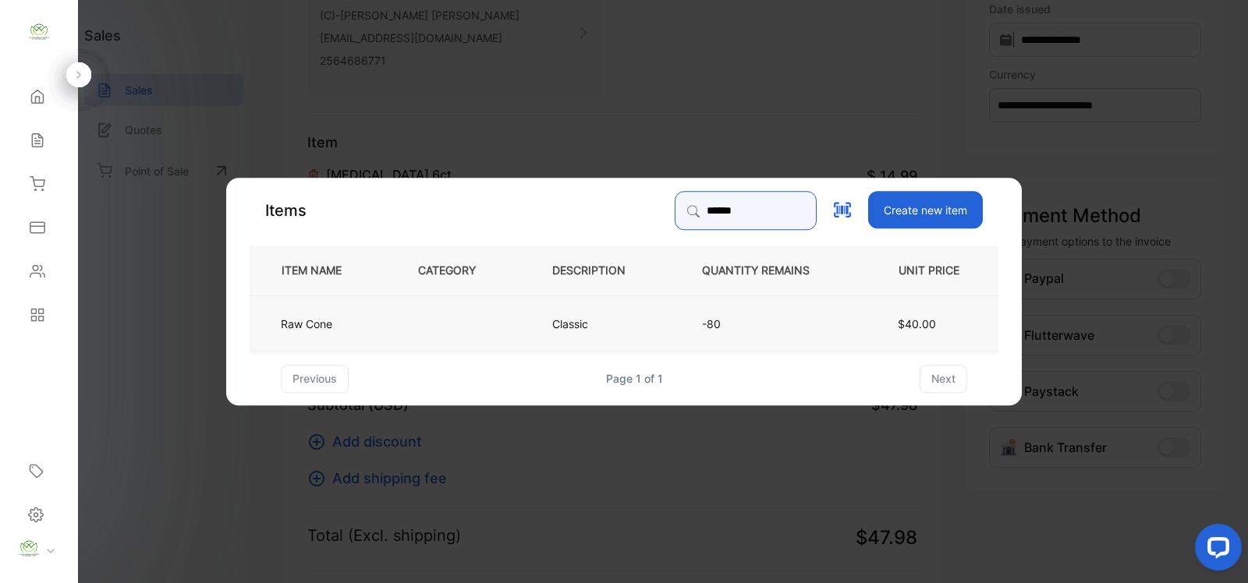
type input "******"
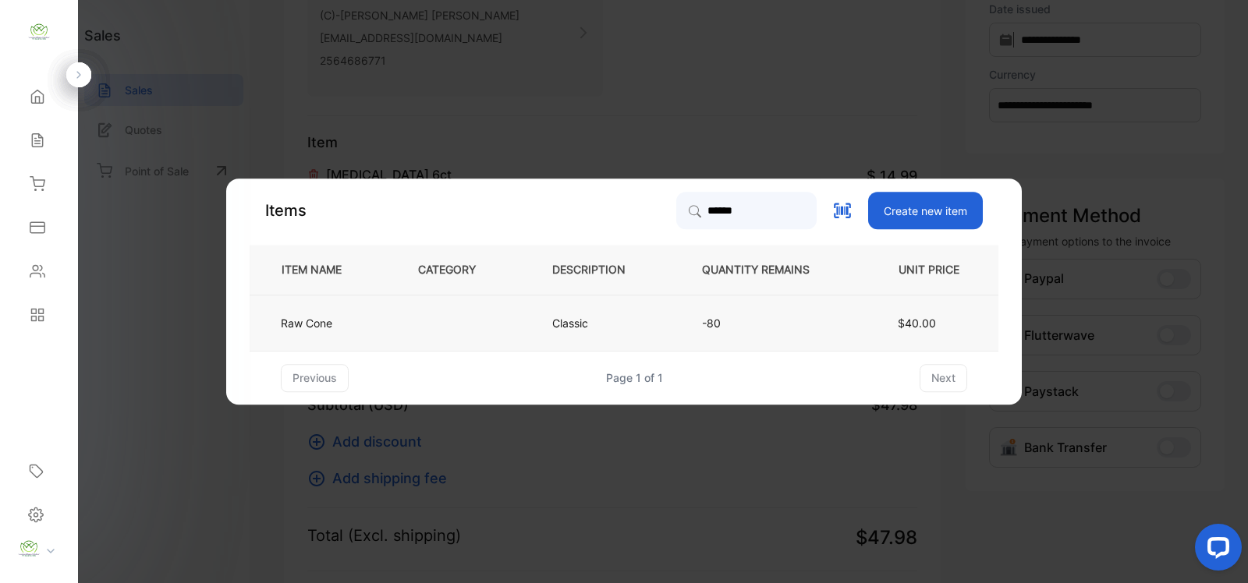
click at [583, 332] on p "Classic" at bounding box center [572, 323] width 41 height 16
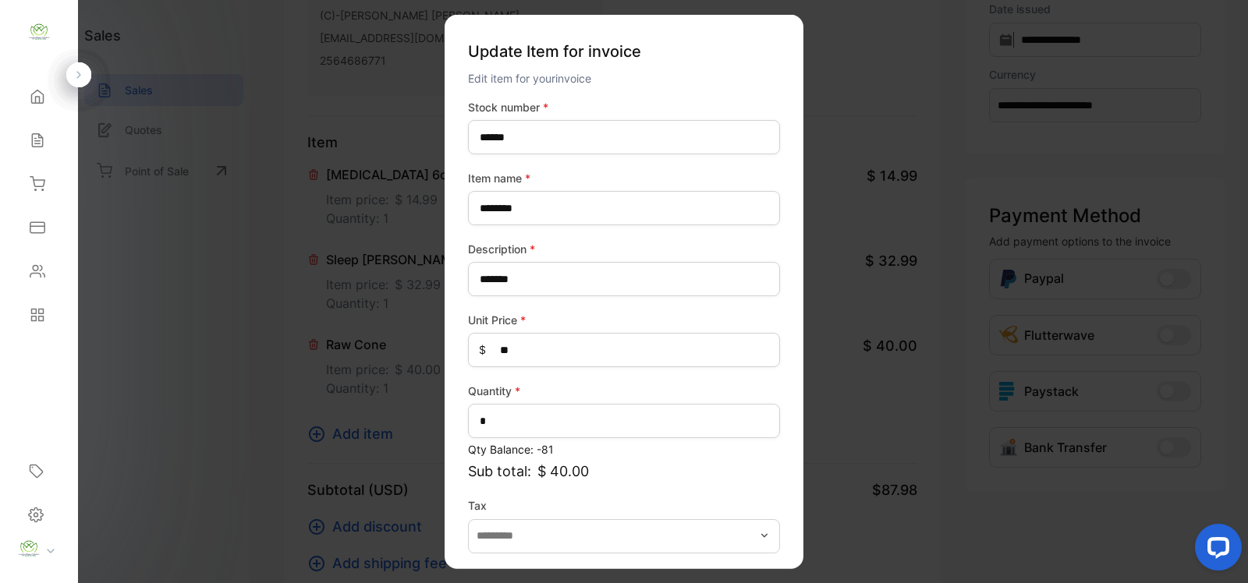
scroll to position [61, 0]
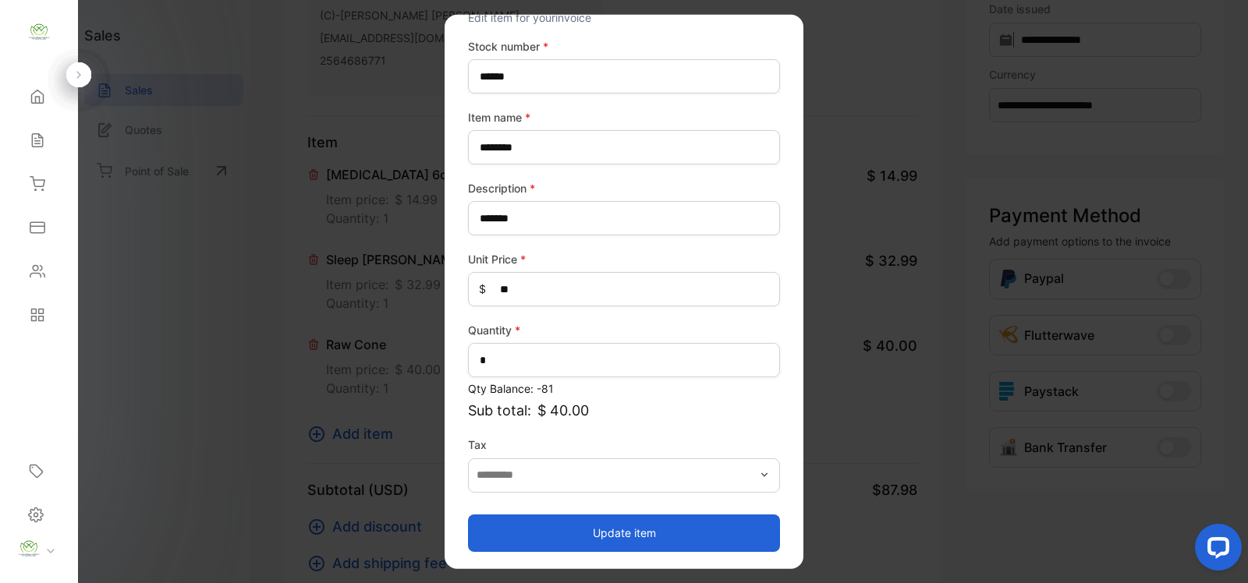
click at [640, 517] on button "Update item" at bounding box center [624, 532] width 312 height 37
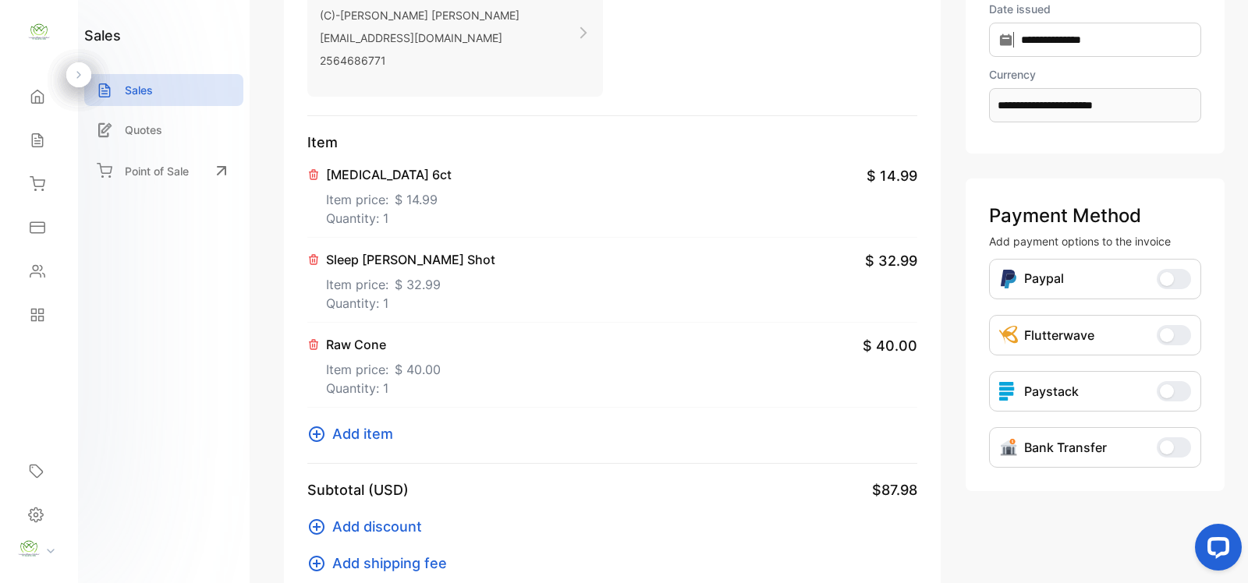
click at [321, 437] on icon at bounding box center [316, 434] width 19 height 19
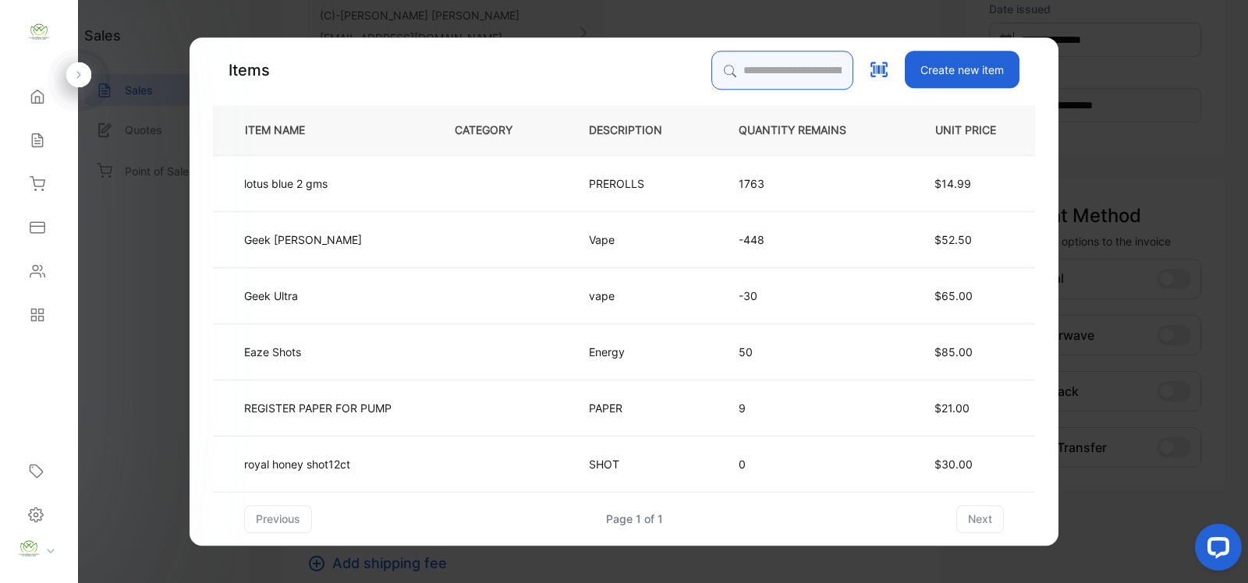
click at [780, 71] on input "search" at bounding box center [782, 70] width 142 height 39
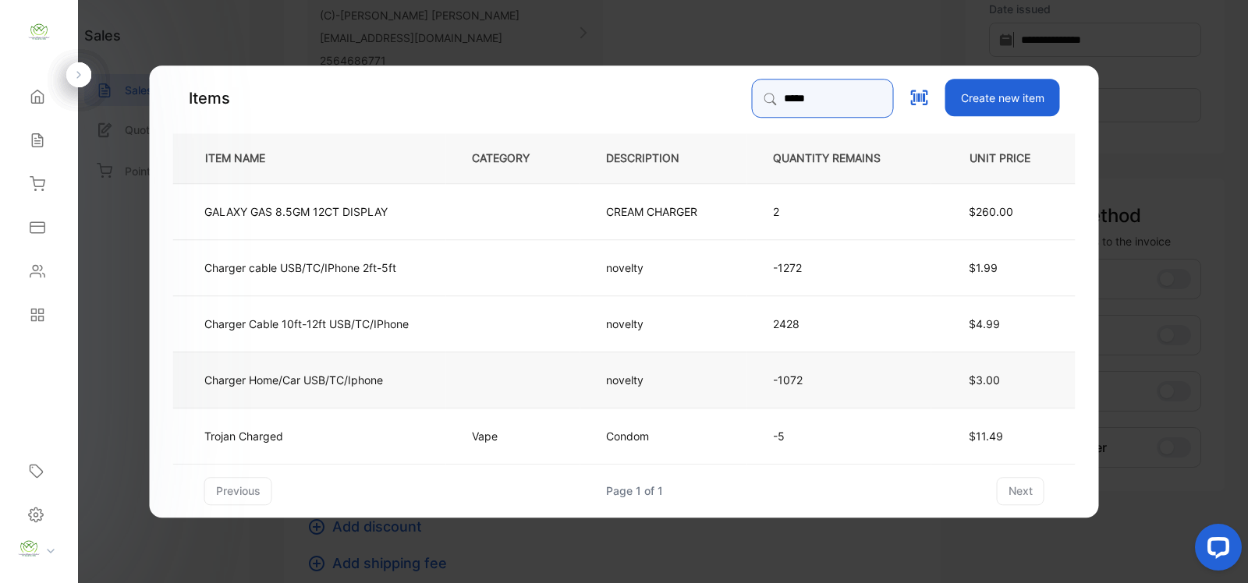
type input "*****"
click at [434, 377] on td "Charger Home/Car USB/TC/Iphone" at bounding box center [309, 379] width 273 height 56
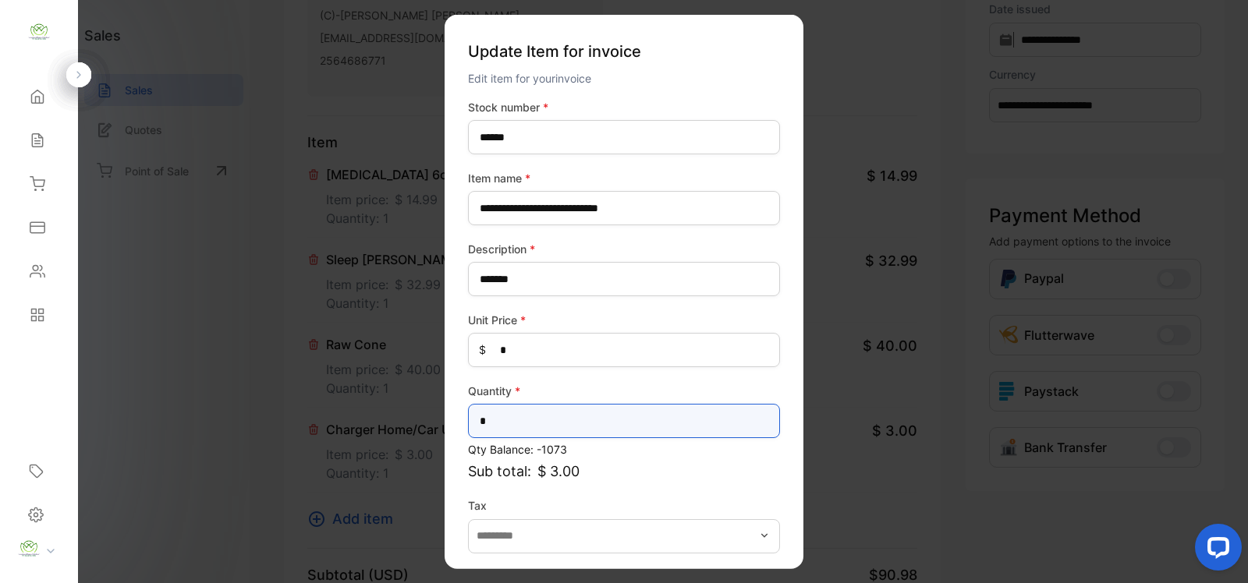
click at [580, 430] on input "*" at bounding box center [624, 421] width 312 height 34
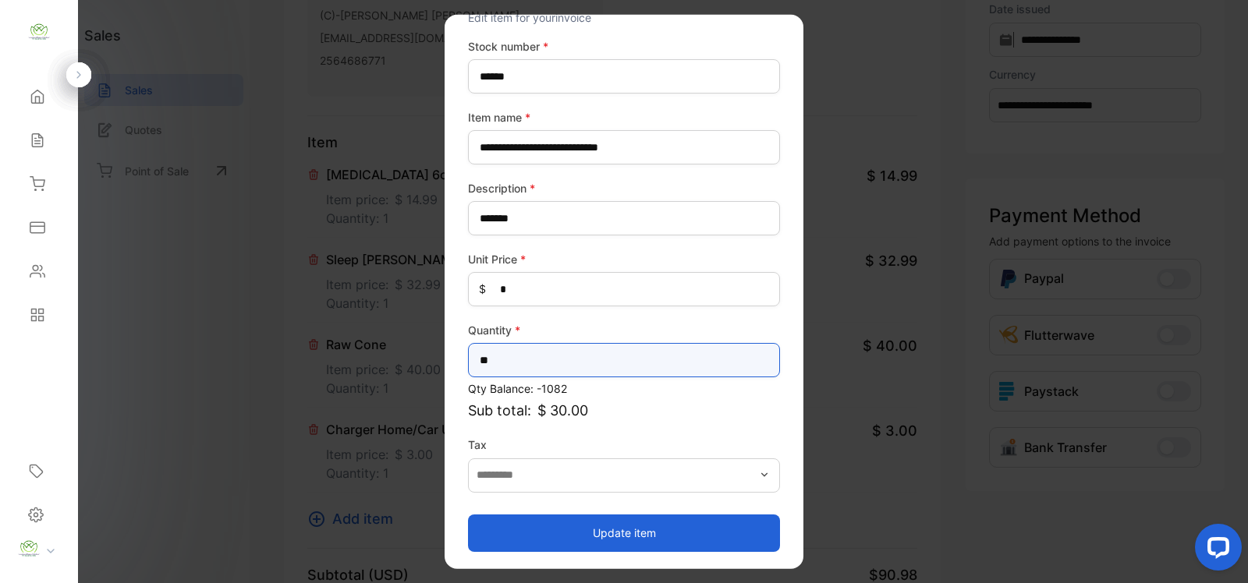
type input "**"
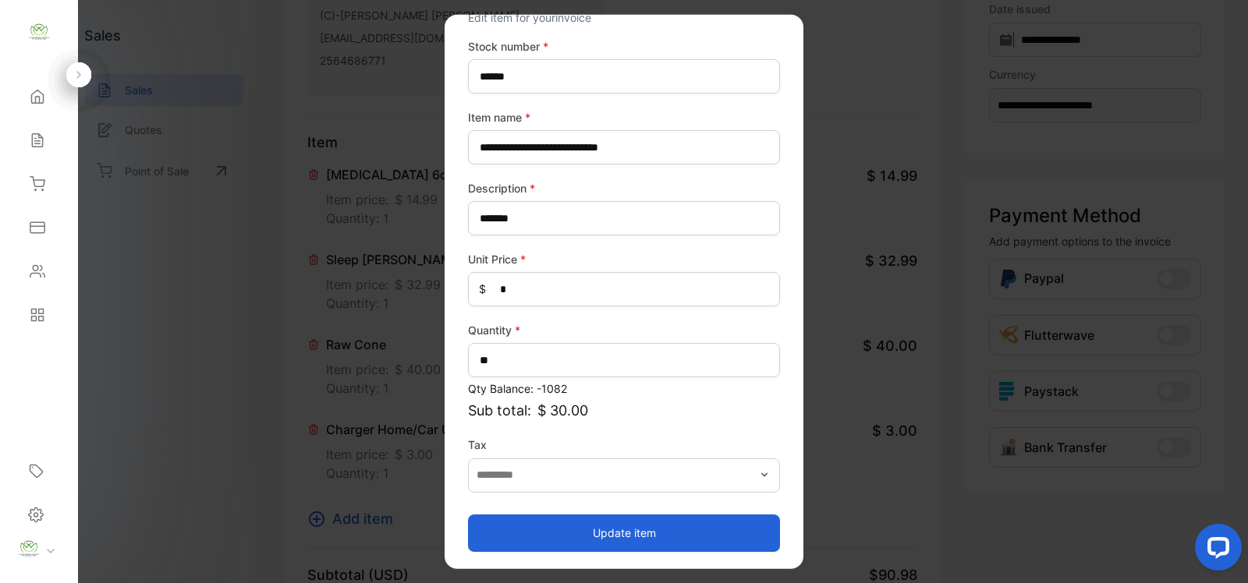
click at [640, 528] on button "Update item" at bounding box center [624, 532] width 312 height 37
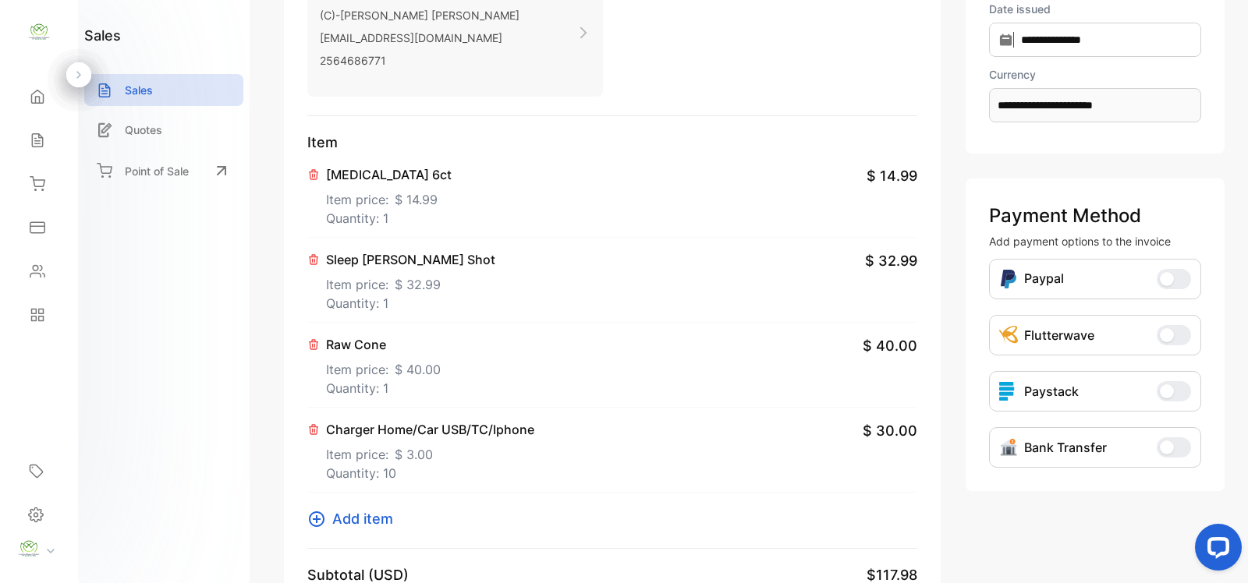
click at [318, 521] on icon at bounding box center [316, 519] width 19 height 19
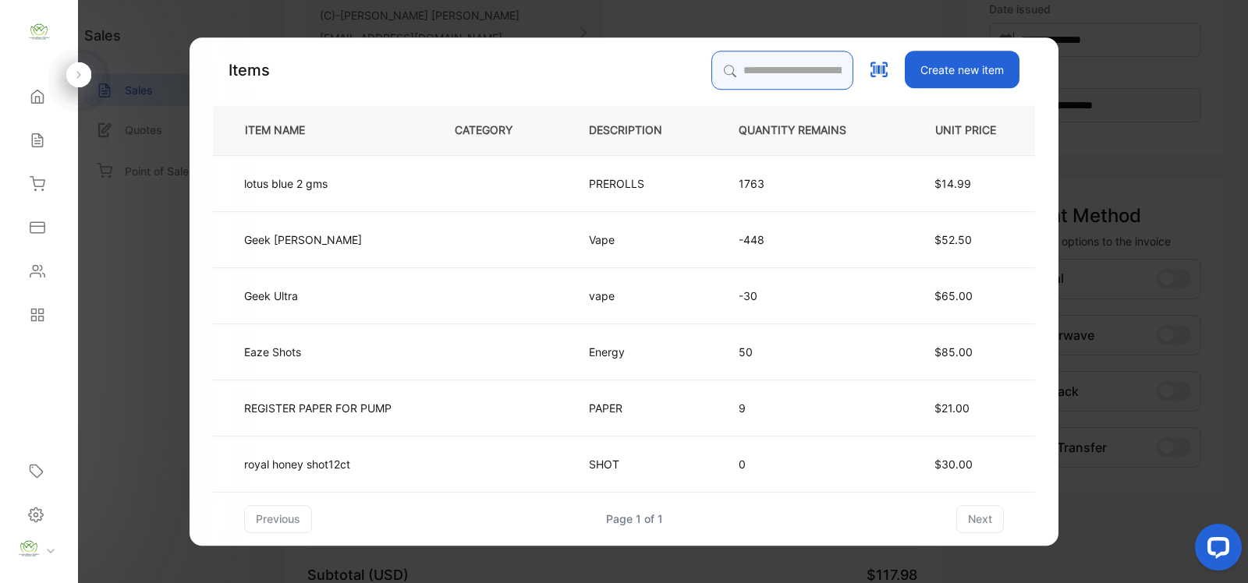
click at [775, 70] on input "search" at bounding box center [782, 70] width 142 height 39
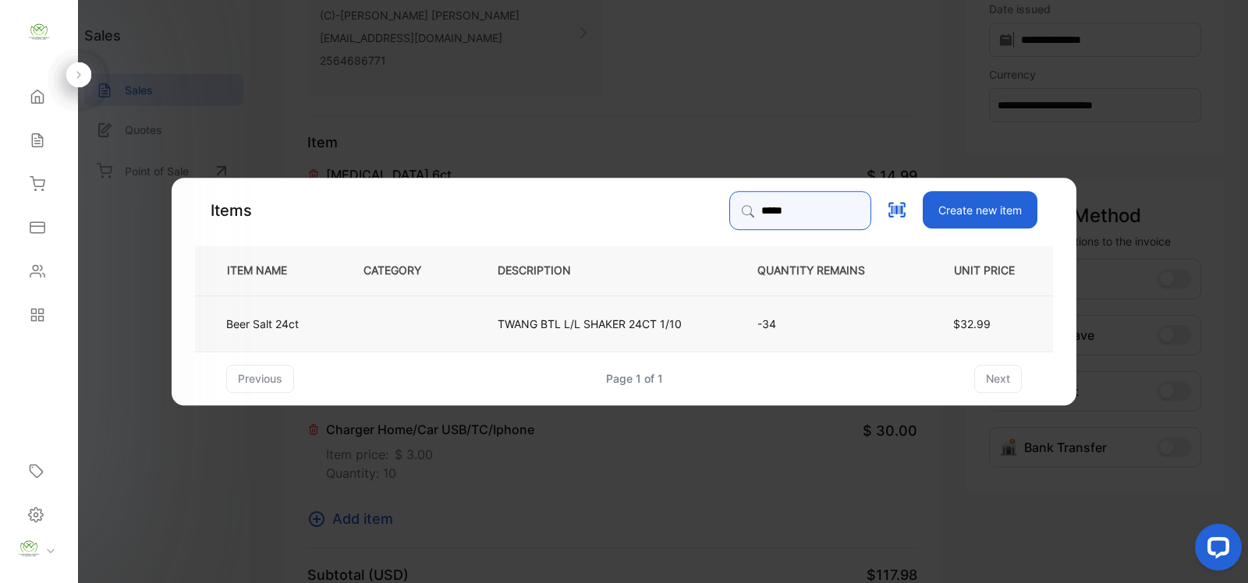
type input "*****"
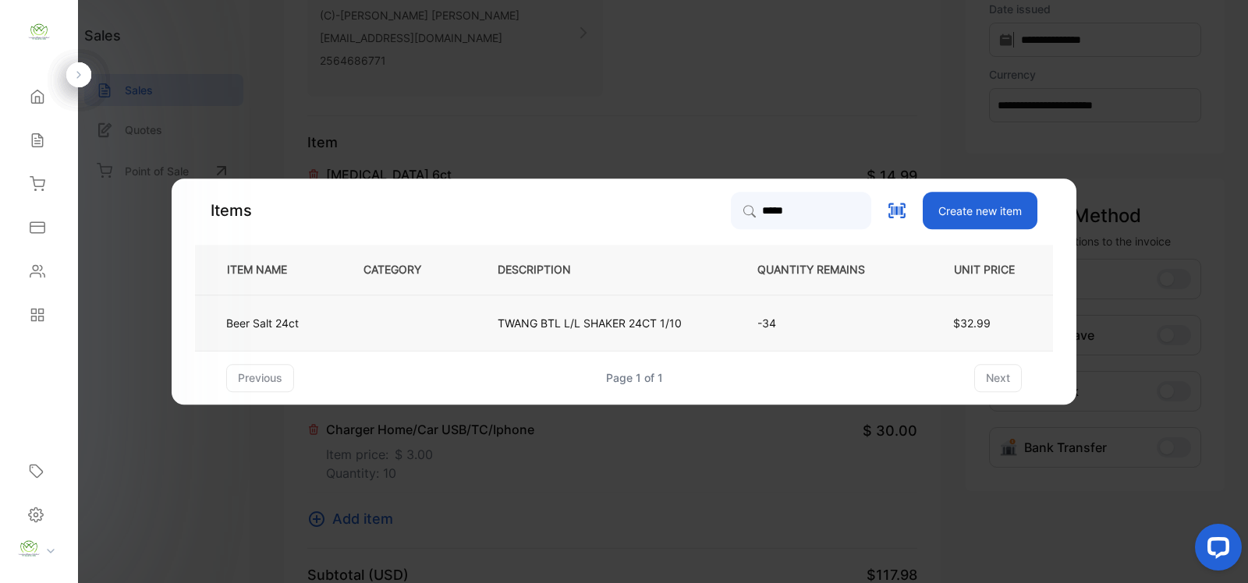
click at [715, 317] on td "TWANG BTL L/L SHAKER 24CT 1/10" at bounding box center [602, 323] width 260 height 56
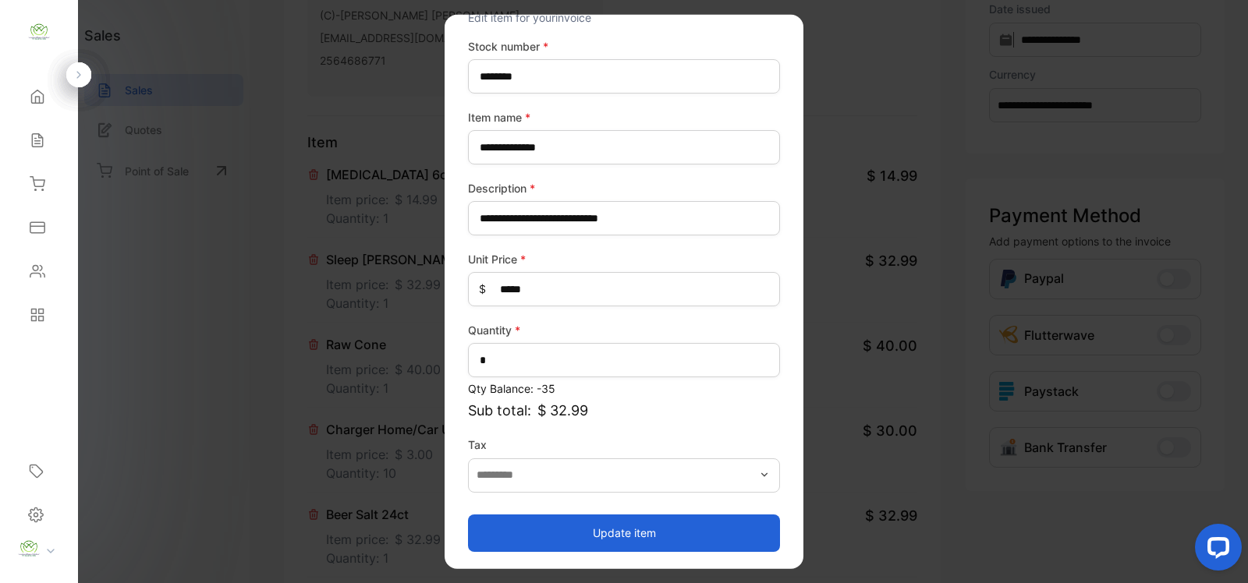
click at [605, 521] on button "Update item" at bounding box center [624, 532] width 312 height 37
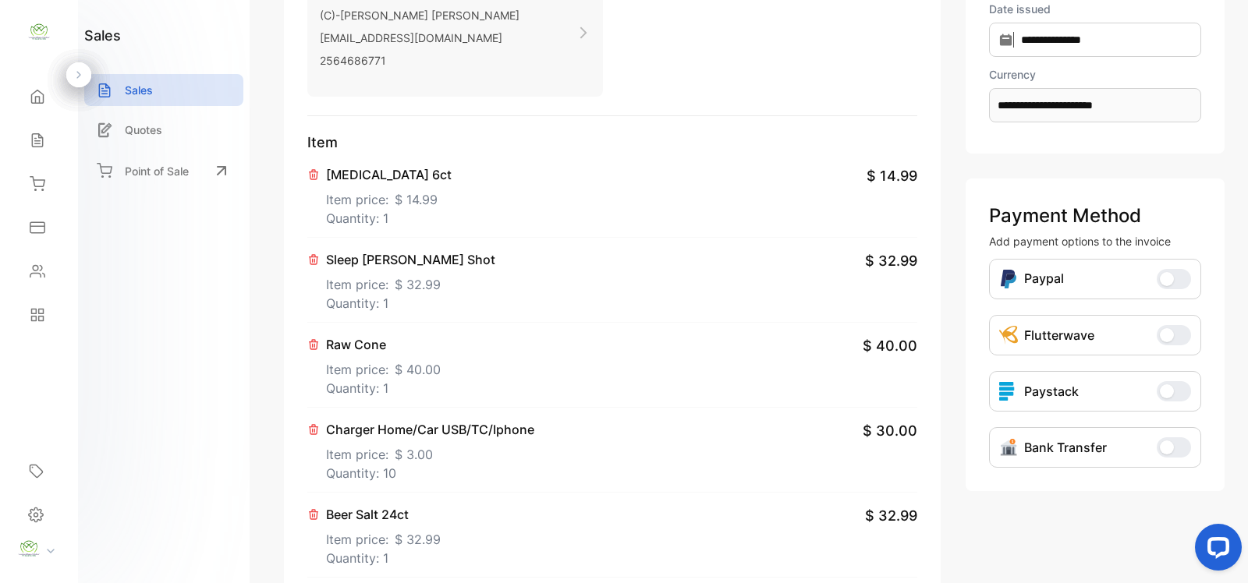
click at [368, 256] on p "Sleep [PERSON_NAME] Shot" at bounding box center [410, 259] width 169 height 19
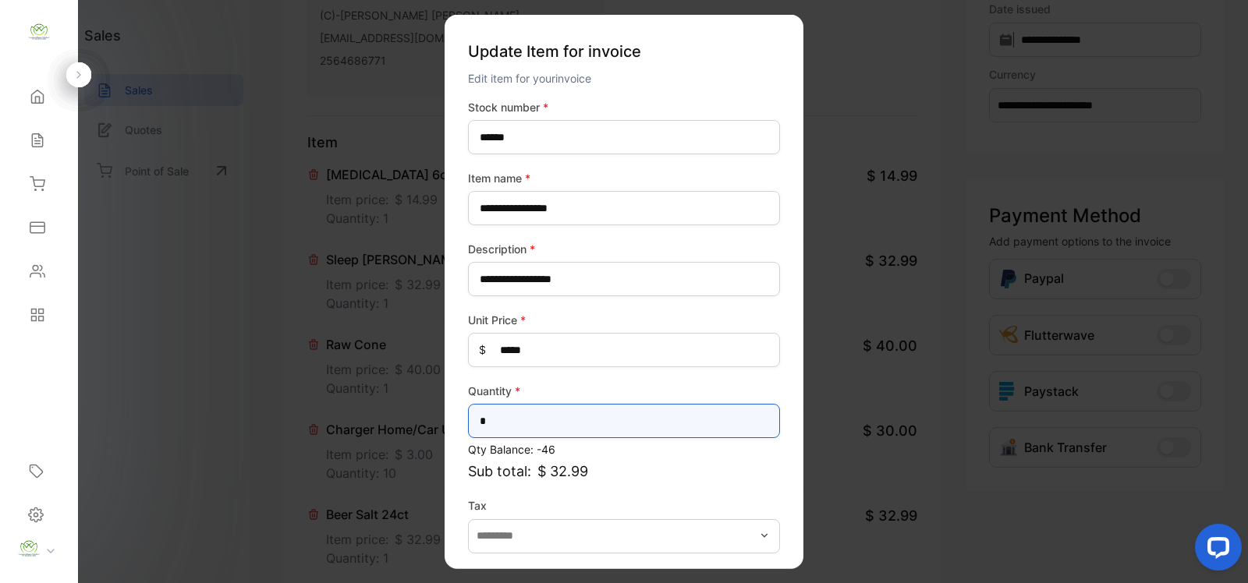
click at [598, 419] on input "*" at bounding box center [624, 421] width 312 height 34
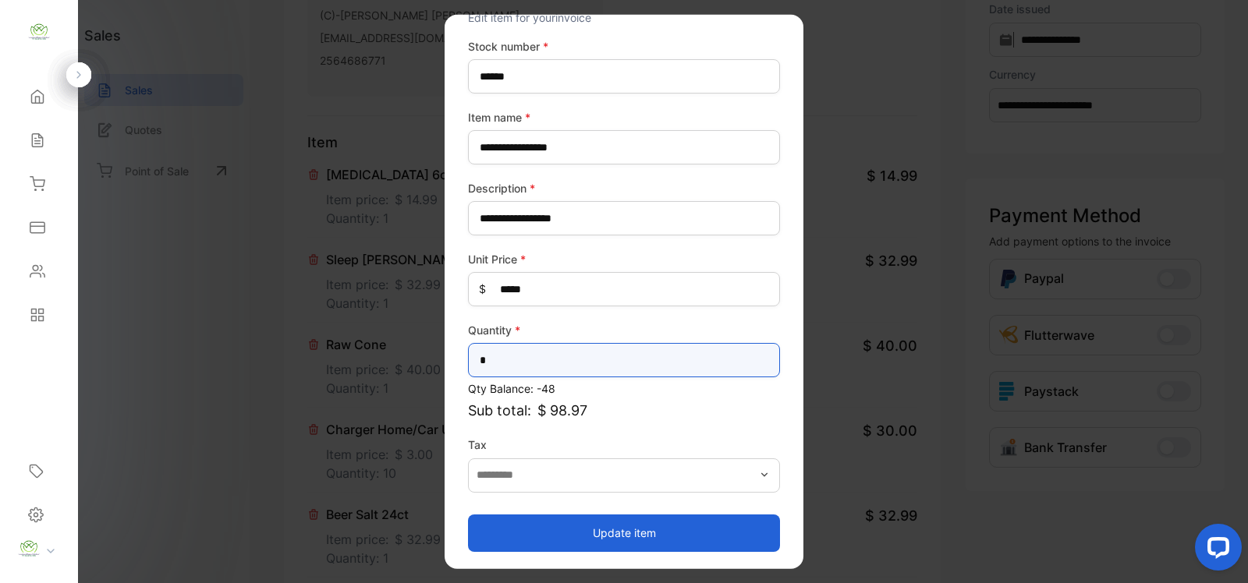
type input "*"
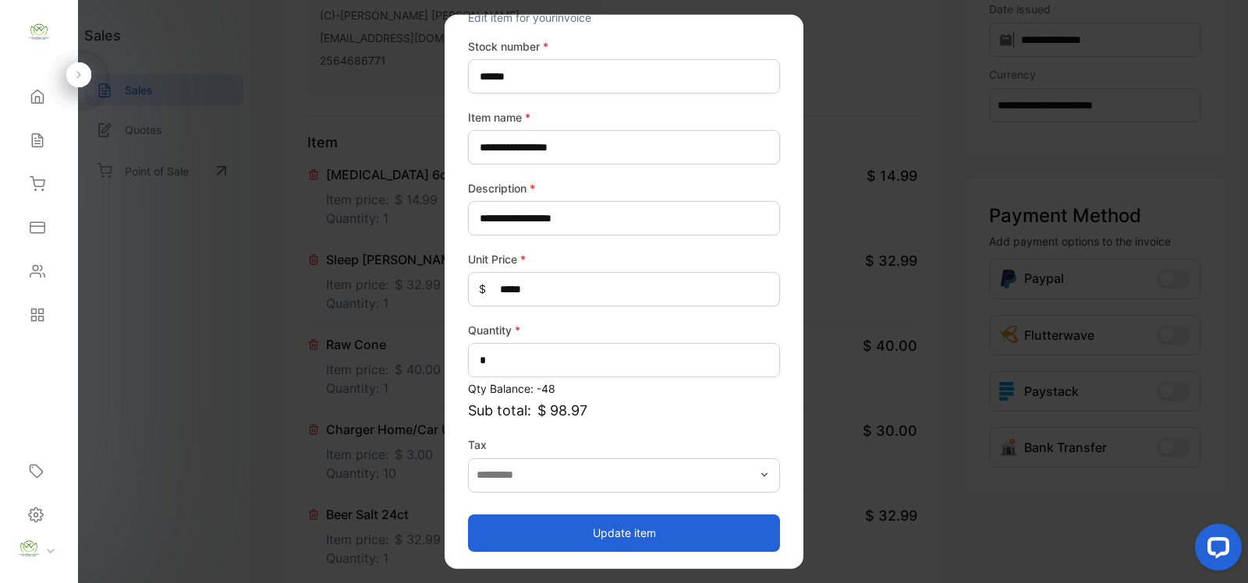
click at [667, 523] on button "Update item" at bounding box center [624, 532] width 312 height 37
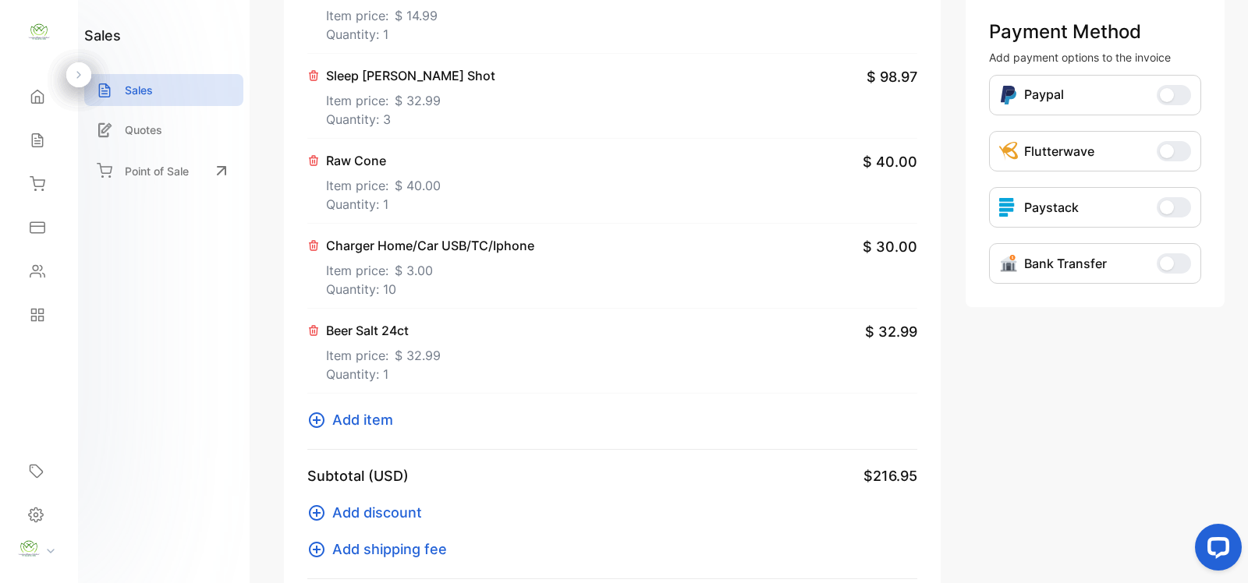
scroll to position [455, 0]
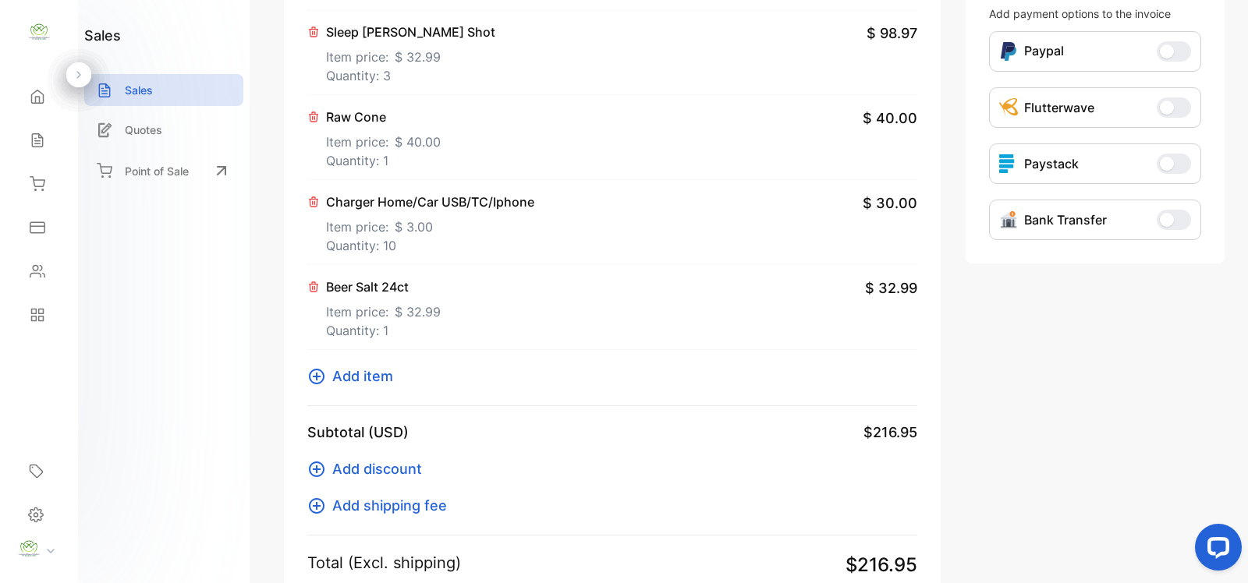
click at [316, 371] on icon at bounding box center [316, 376] width 19 height 19
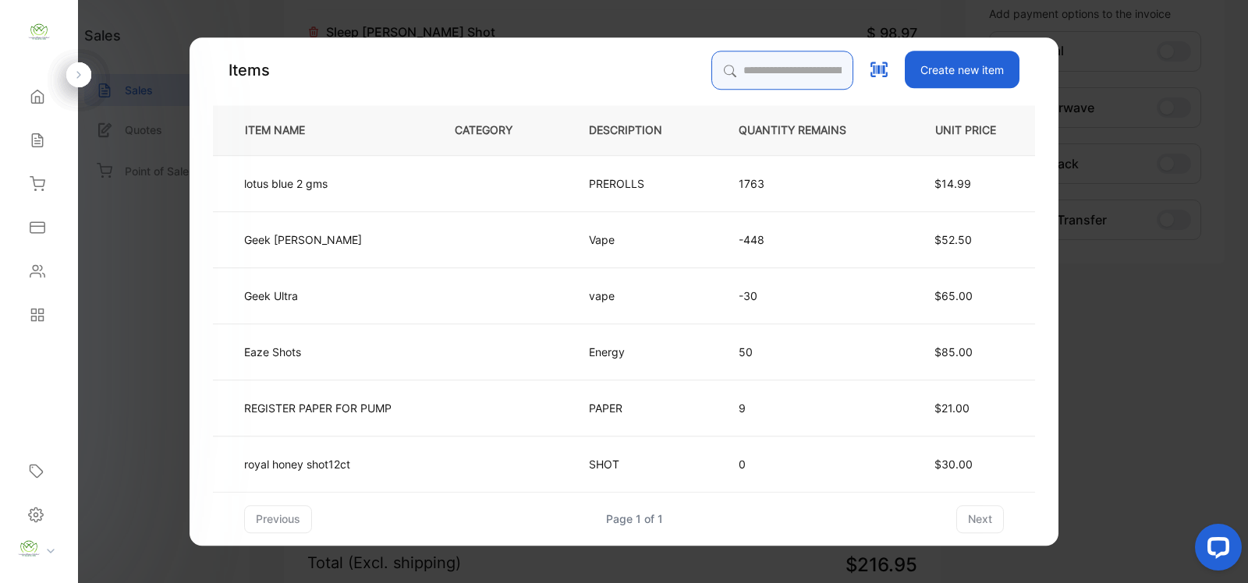
click at [723, 55] on input "search" at bounding box center [782, 70] width 142 height 39
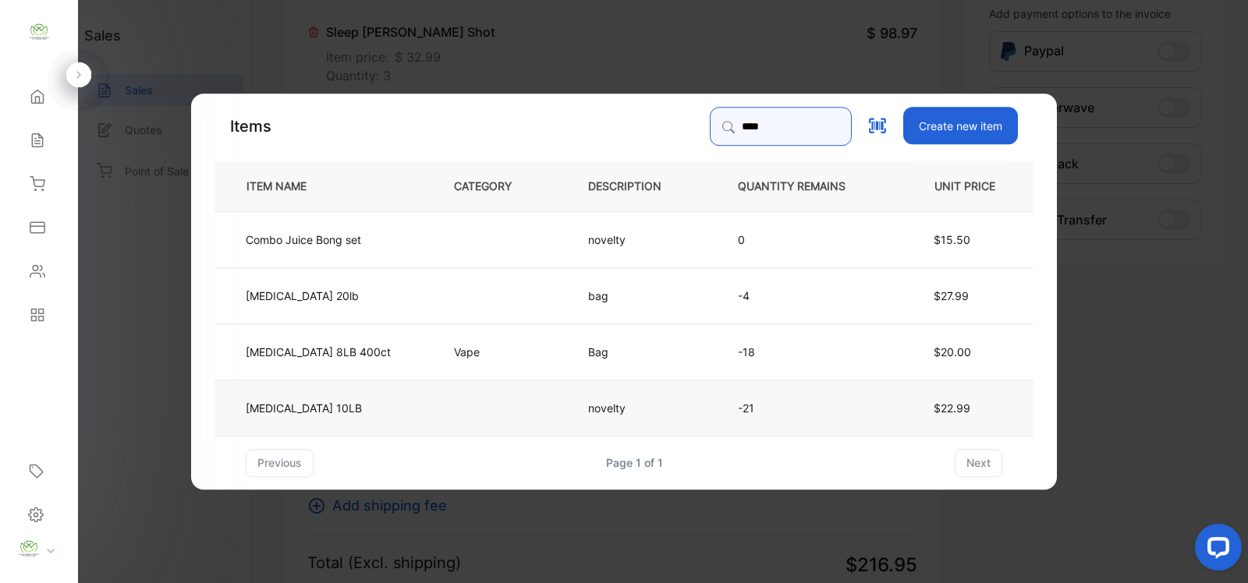
type input "***"
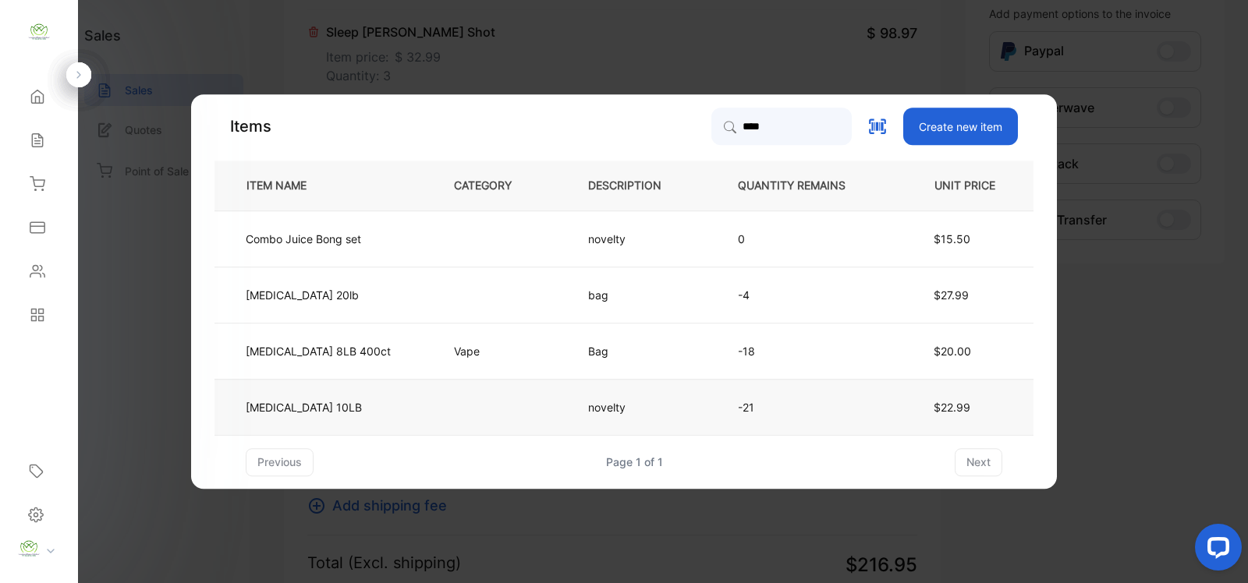
click at [472, 400] on td at bounding box center [495, 407] width 134 height 56
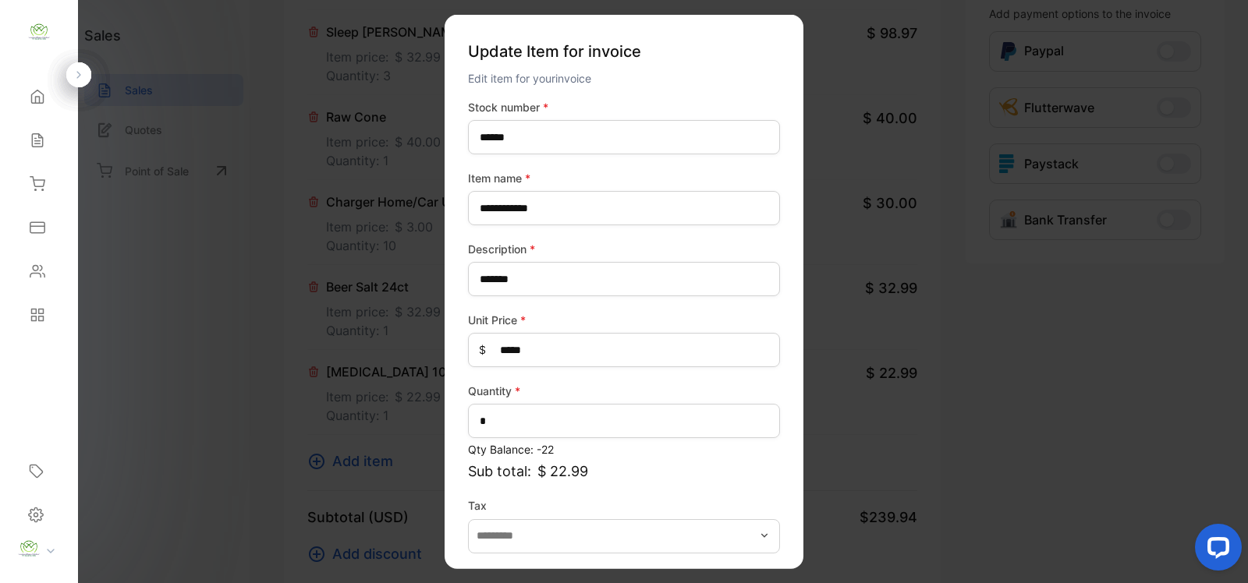
scroll to position [61, 0]
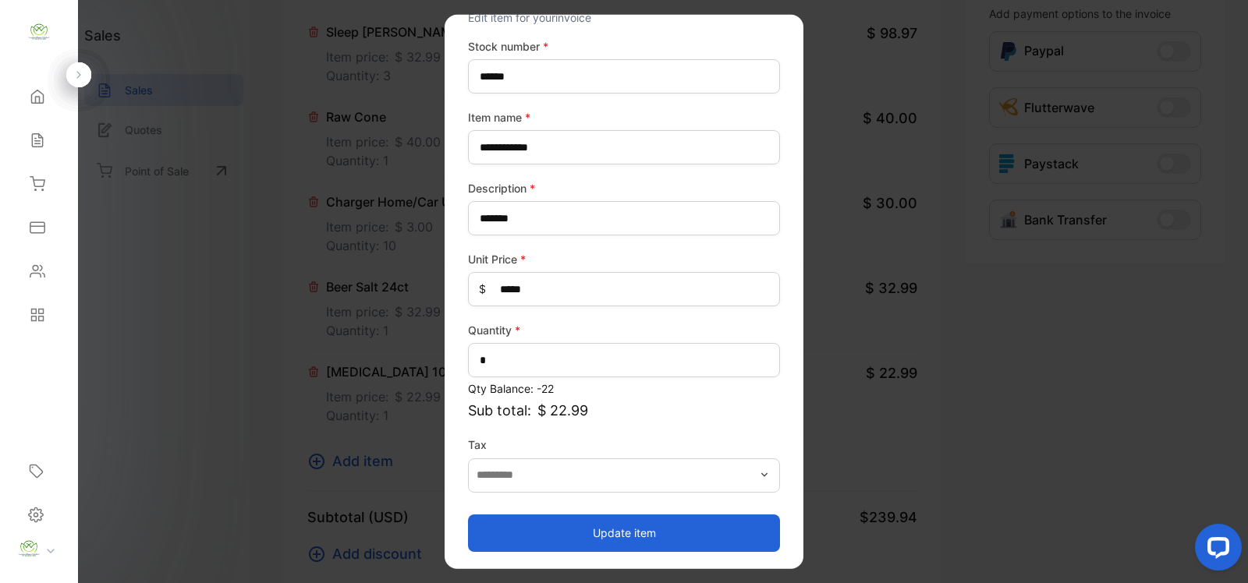
click at [598, 523] on button "Update item" at bounding box center [624, 532] width 312 height 37
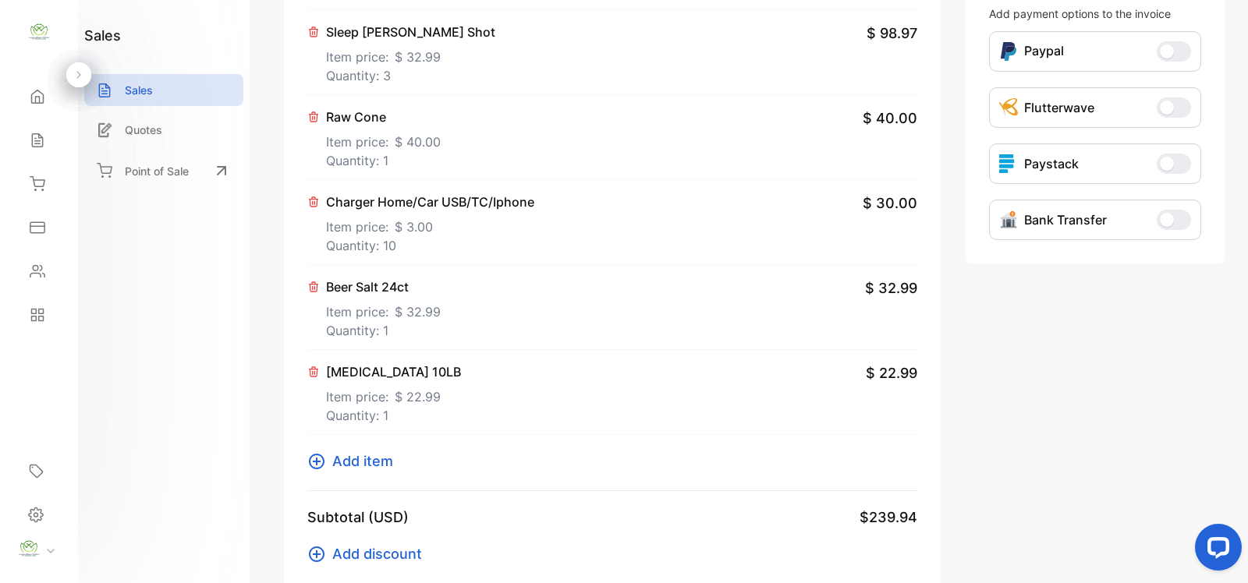
click at [313, 462] on icon at bounding box center [317, 462] width 16 height 16
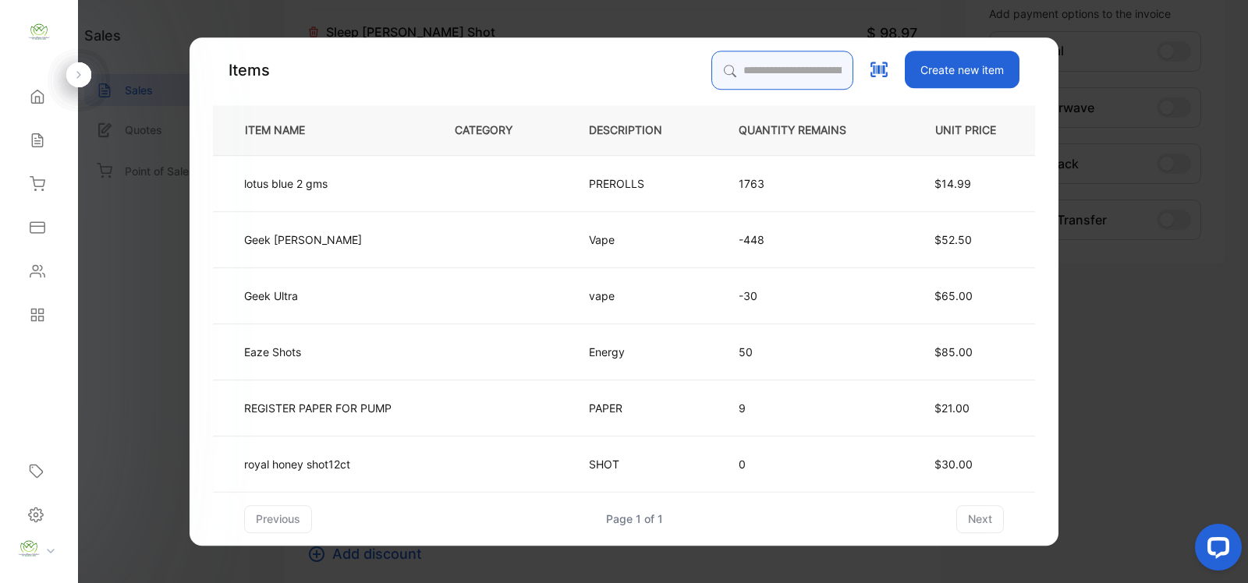
click at [789, 68] on input "search" at bounding box center [782, 70] width 142 height 39
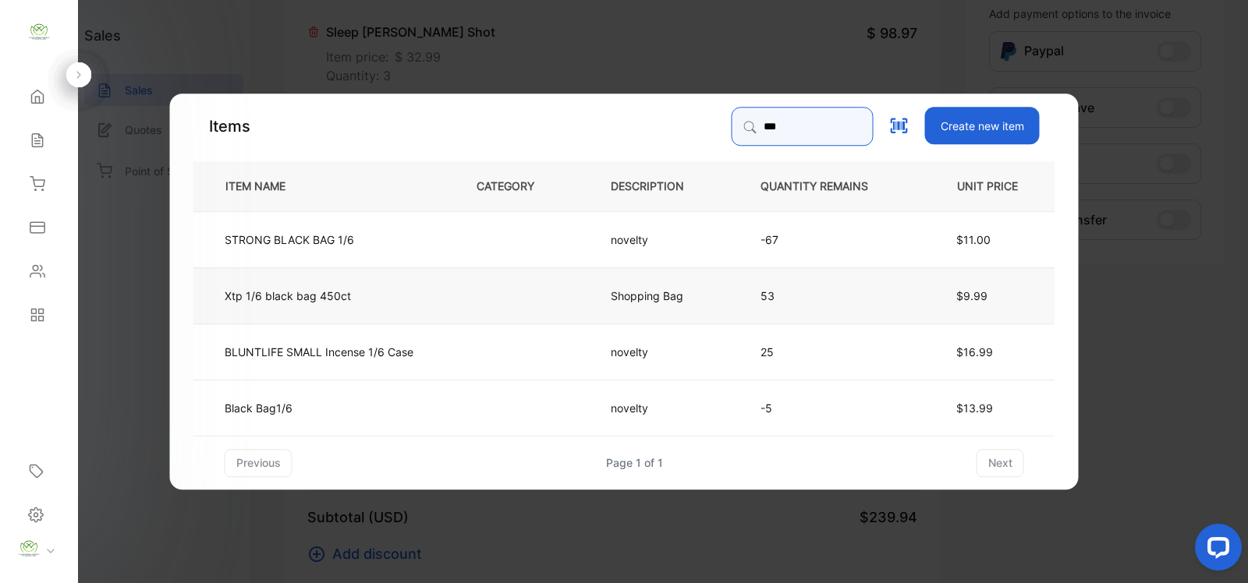
type input "***"
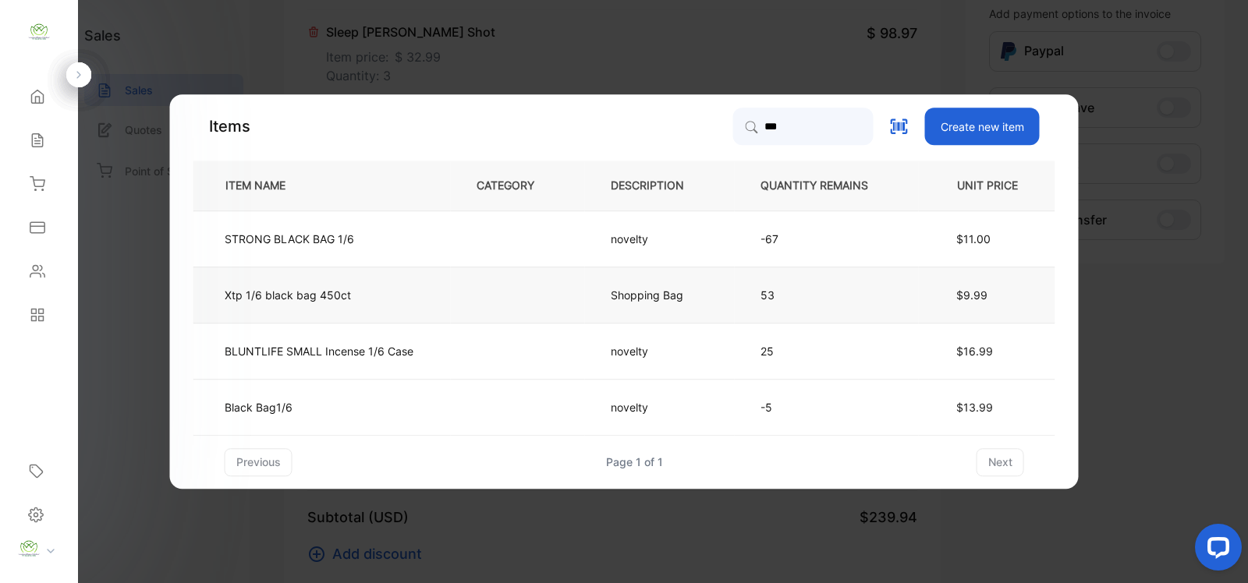
click at [472, 302] on td at bounding box center [518, 295] width 134 height 56
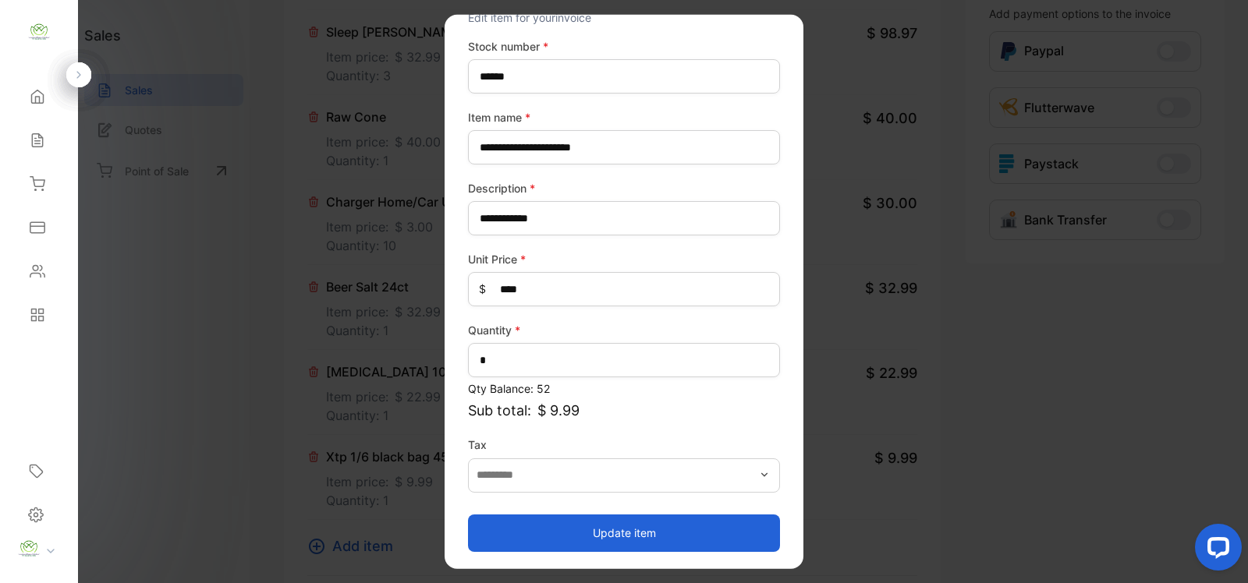
click at [612, 519] on button "Update item" at bounding box center [624, 532] width 312 height 37
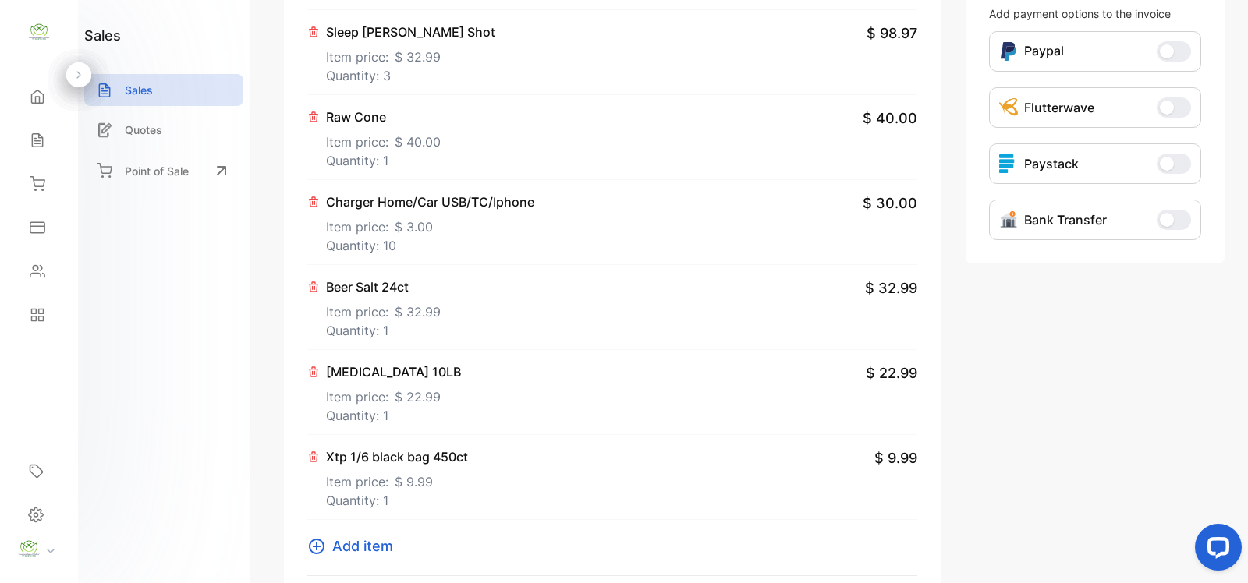
click at [322, 548] on icon at bounding box center [317, 547] width 16 height 16
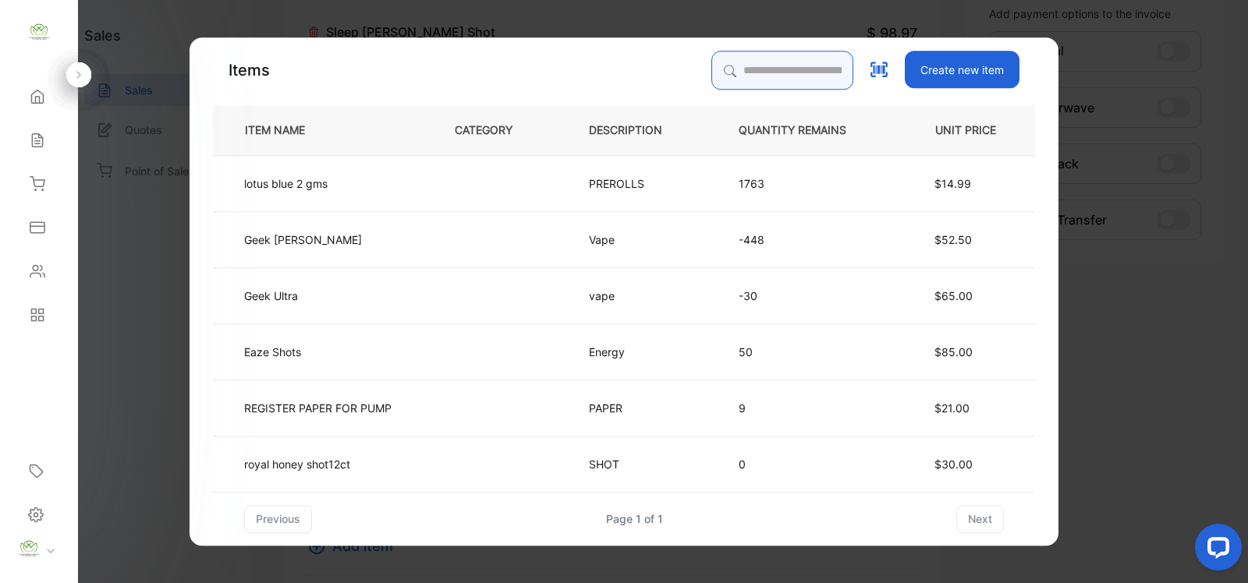
click at [807, 55] on input "search" at bounding box center [782, 70] width 142 height 39
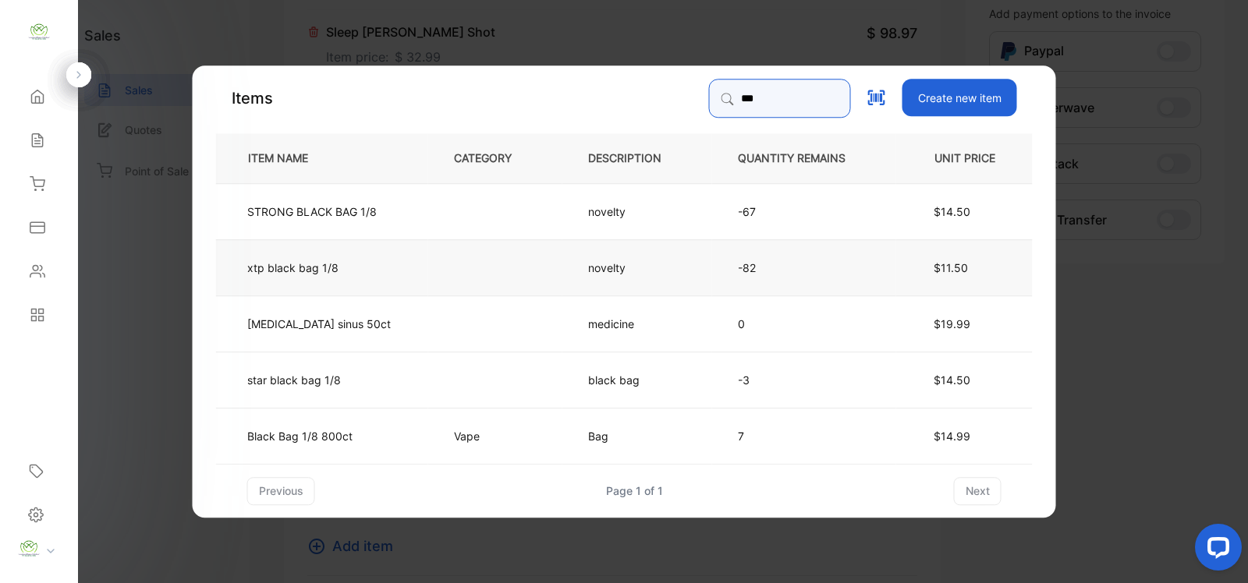
type input "***"
click at [525, 256] on td at bounding box center [495, 267] width 134 height 56
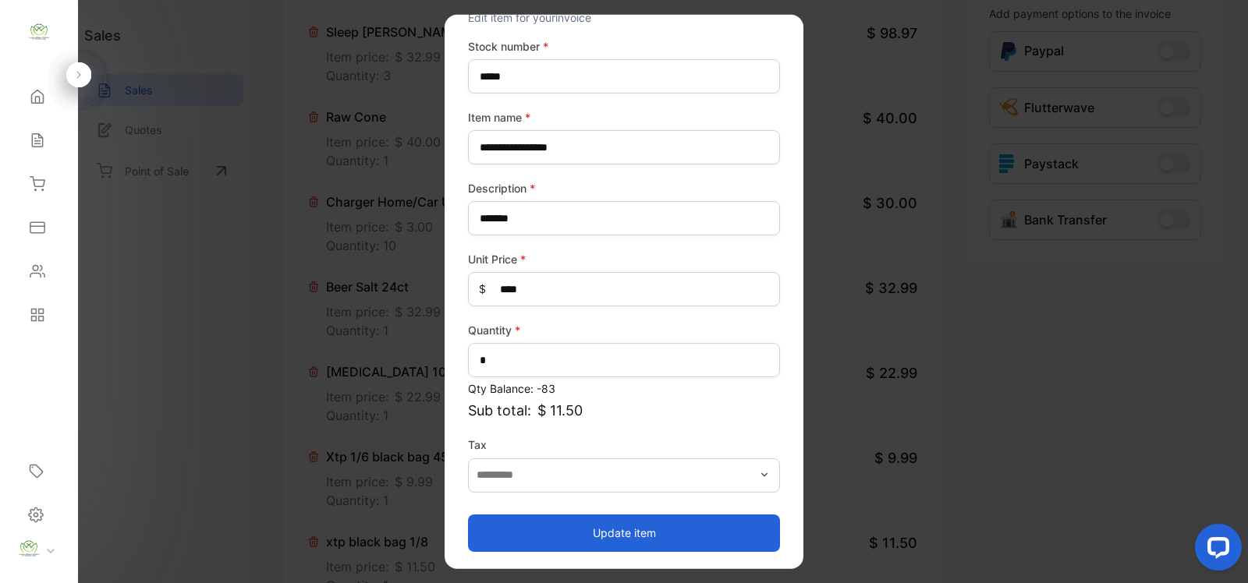
click at [641, 520] on button "Update item" at bounding box center [624, 532] width 312 height 37
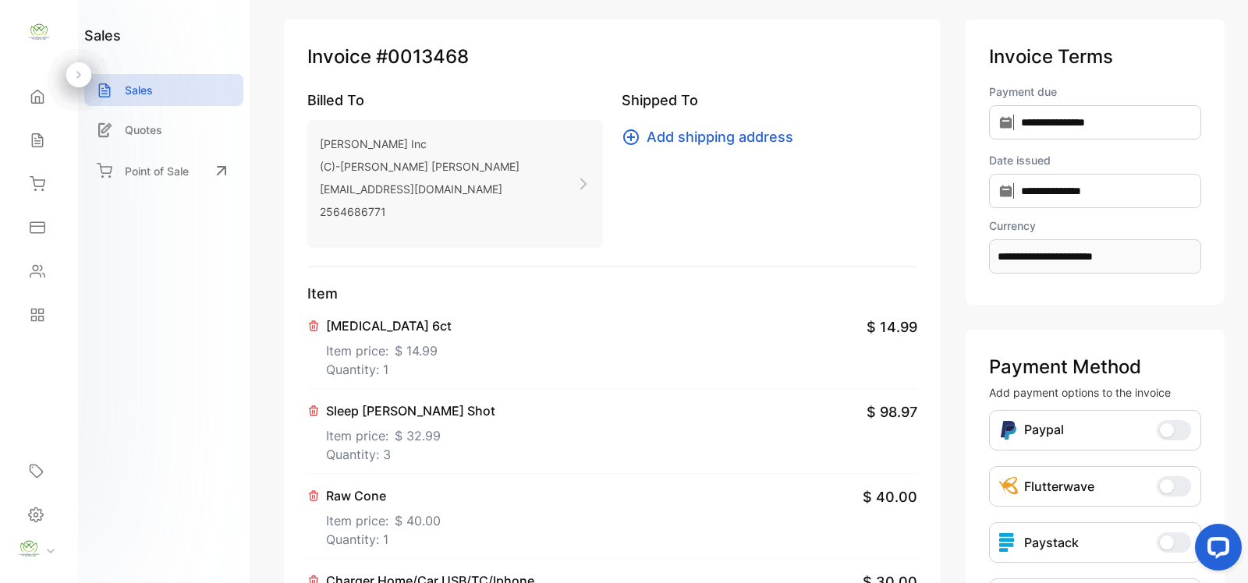
scroll to position [0, 0]
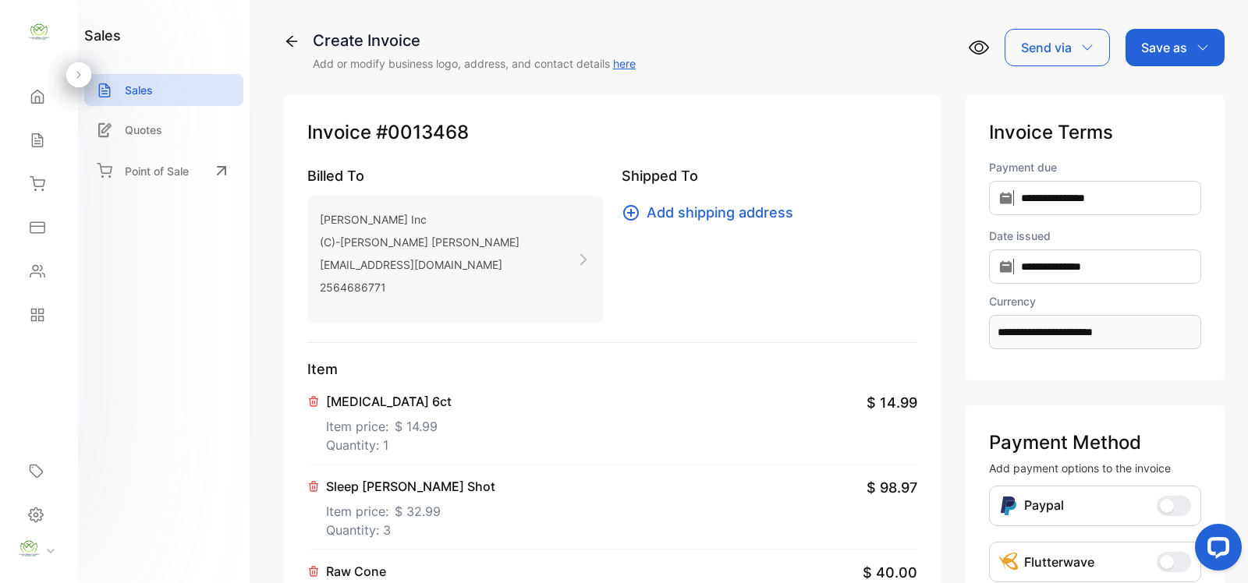
click at [1190, 44] on div "Save as" at bounding box center [1175, 47] width 99 height 37
click at [1174, 105] on div "Invoice" at bounding box center [1171, 98] width 90 height 31
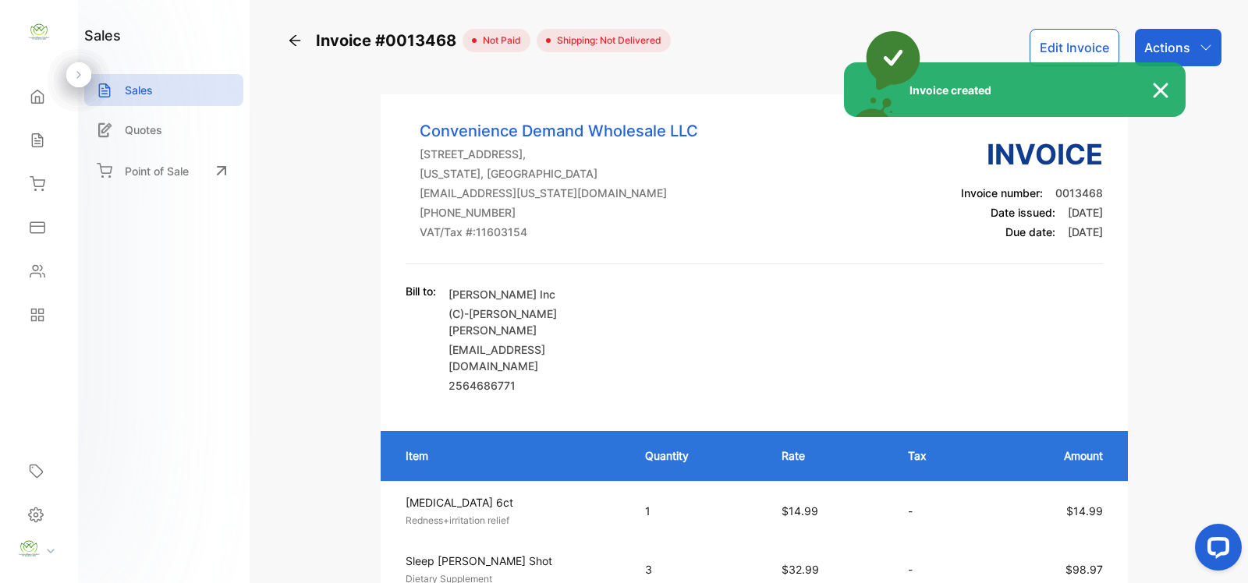
click at [1187, 48] on div "Invoice created" at bounding box center [624, 291] width 1248 height 583
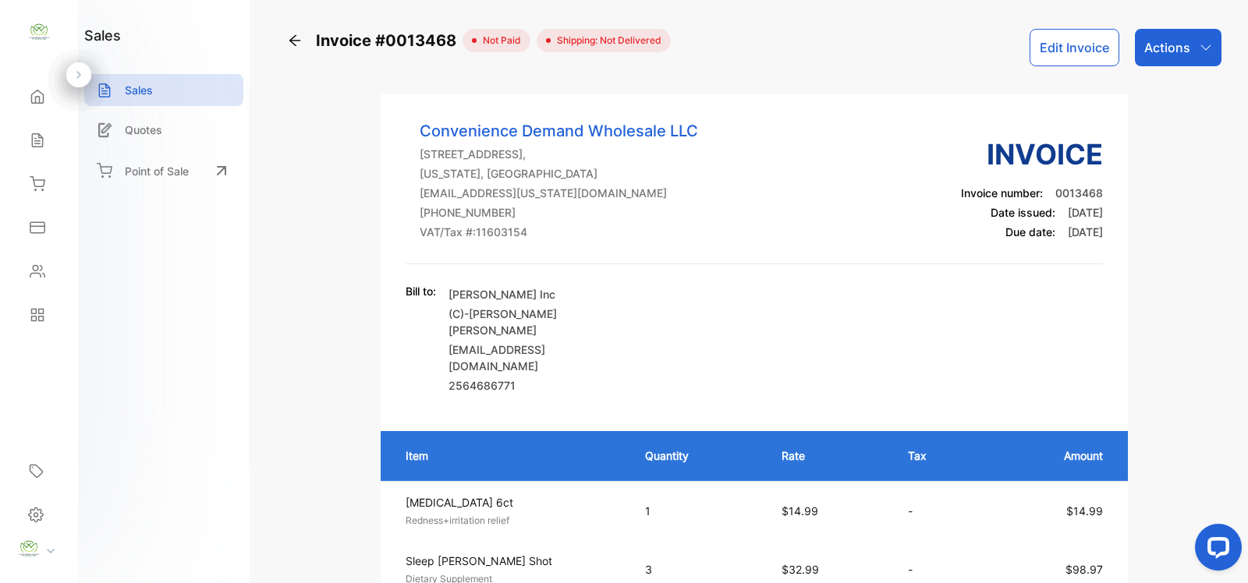
click at [1187, 48] on div "Actions" at bounding box center [1178, 47] width 87 height 37
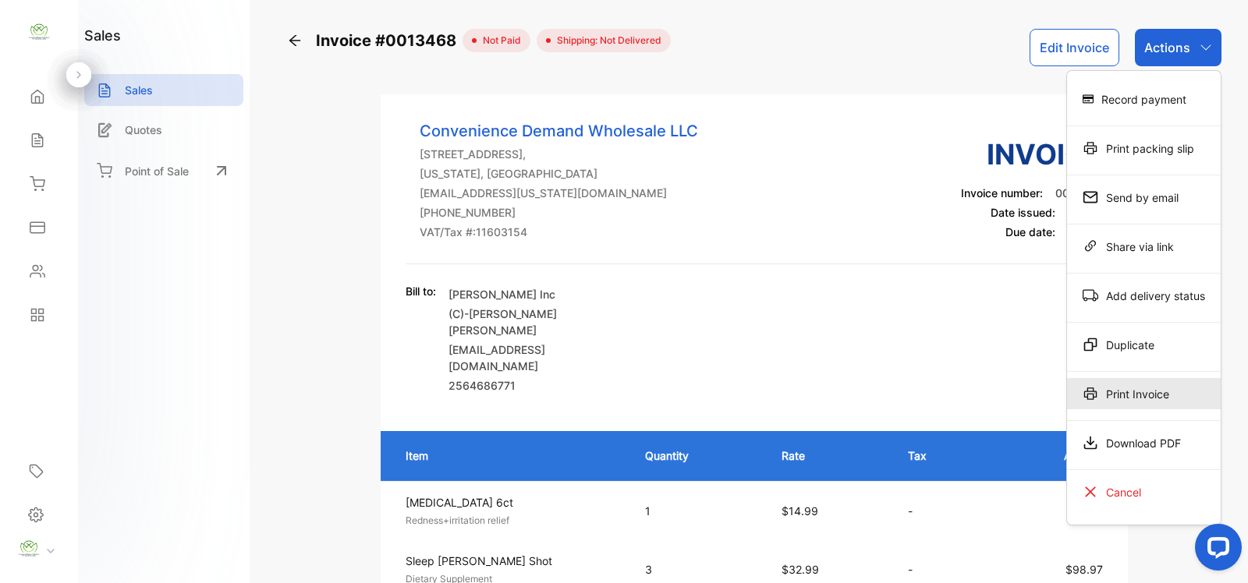
click at [1127, 387] on div "Print Invoice" at bounding box center [1144, 393] width 154 height 31
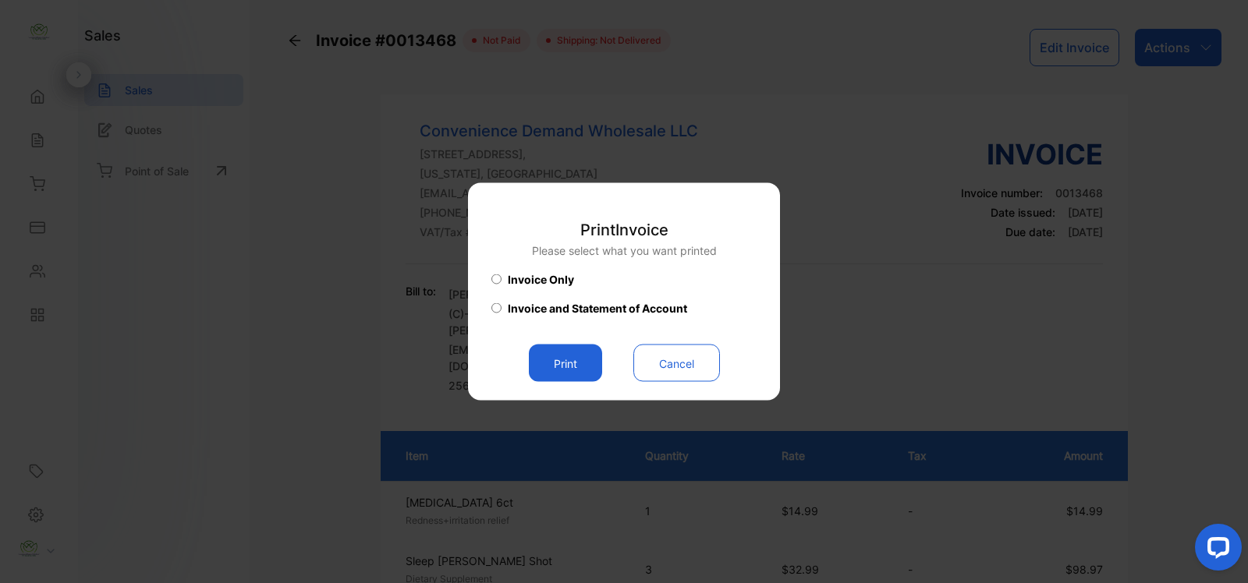
click at [580, 363] on button "Print" at bounding box center [565, 363] width 73 height 37
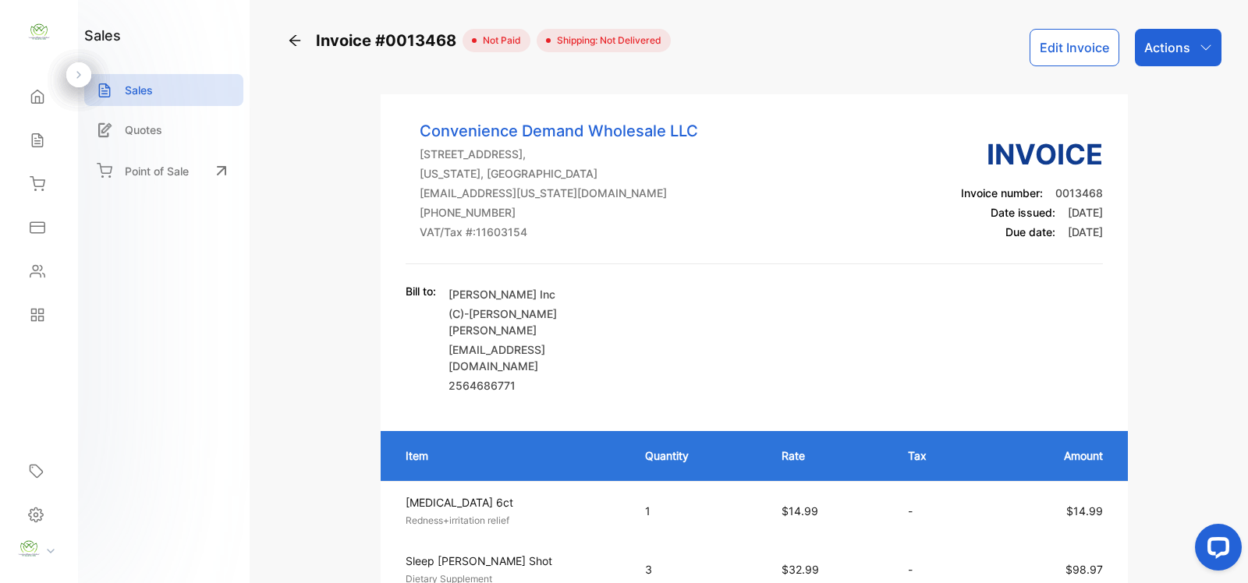
click at [1104, 45] on button "Edit Invoice" at bounding box center [1075, 47] width 90 height 37
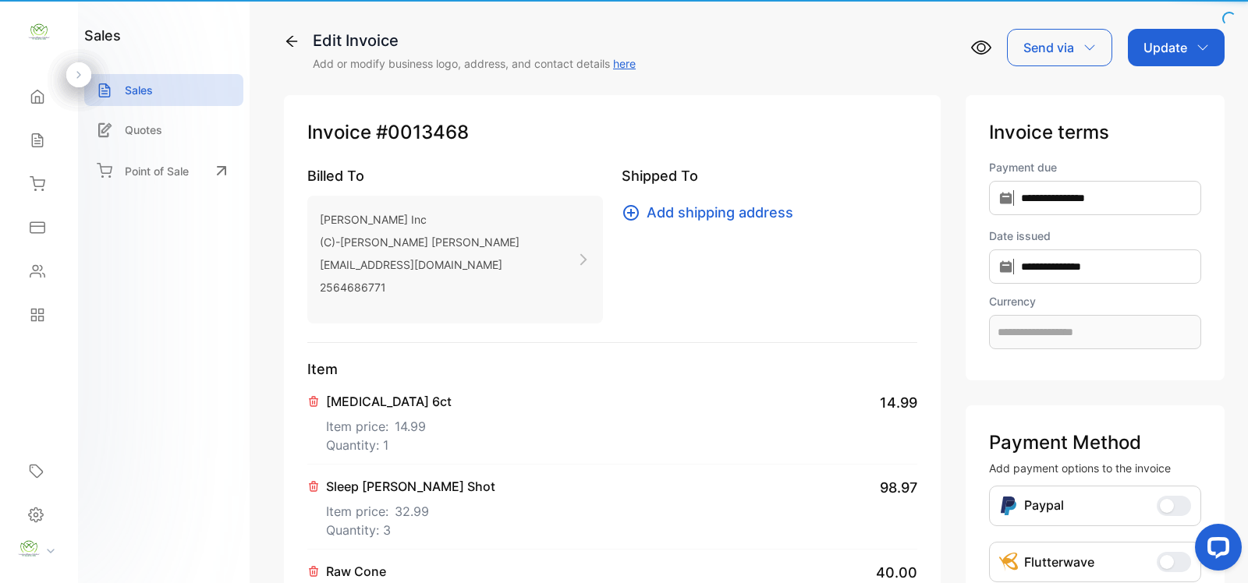
type input "**********"
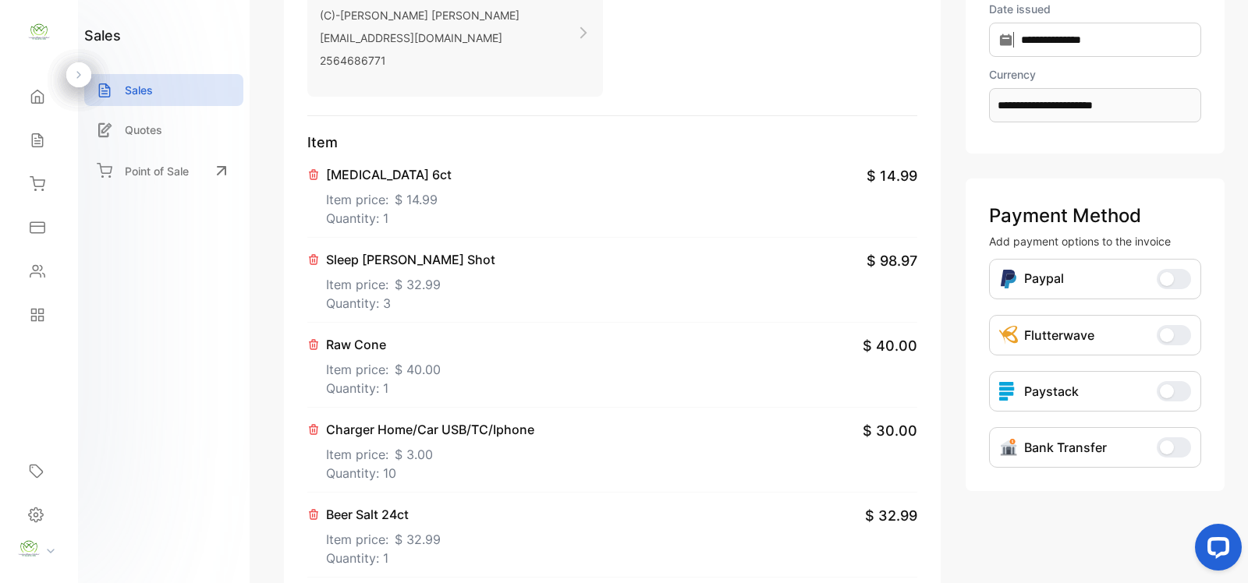
scroll to position [683, 0]
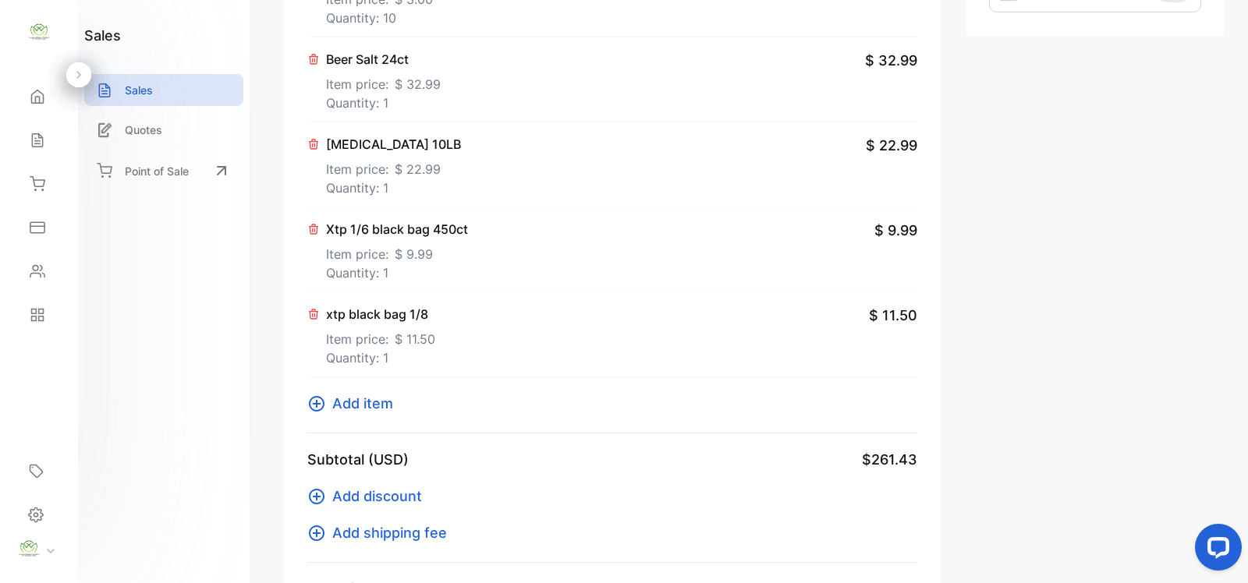
click at [314, 413] on icon at bounding box center [316, 404] width 19 height 19
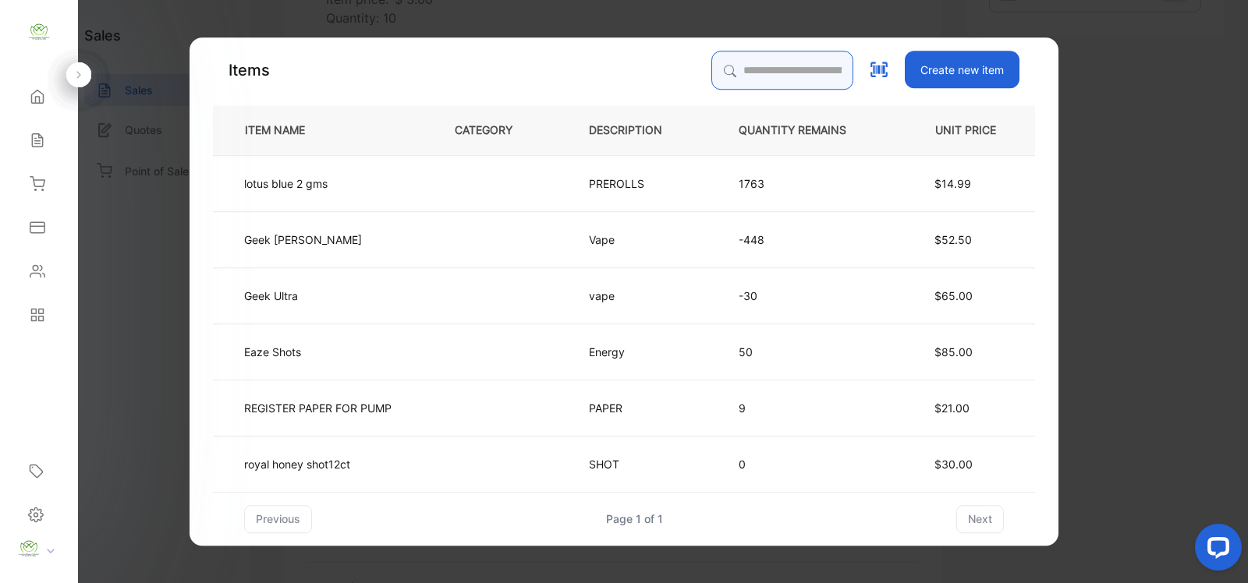
click at [811, 69] on input "search" at bounding box center [782, 70] width 142 height 39
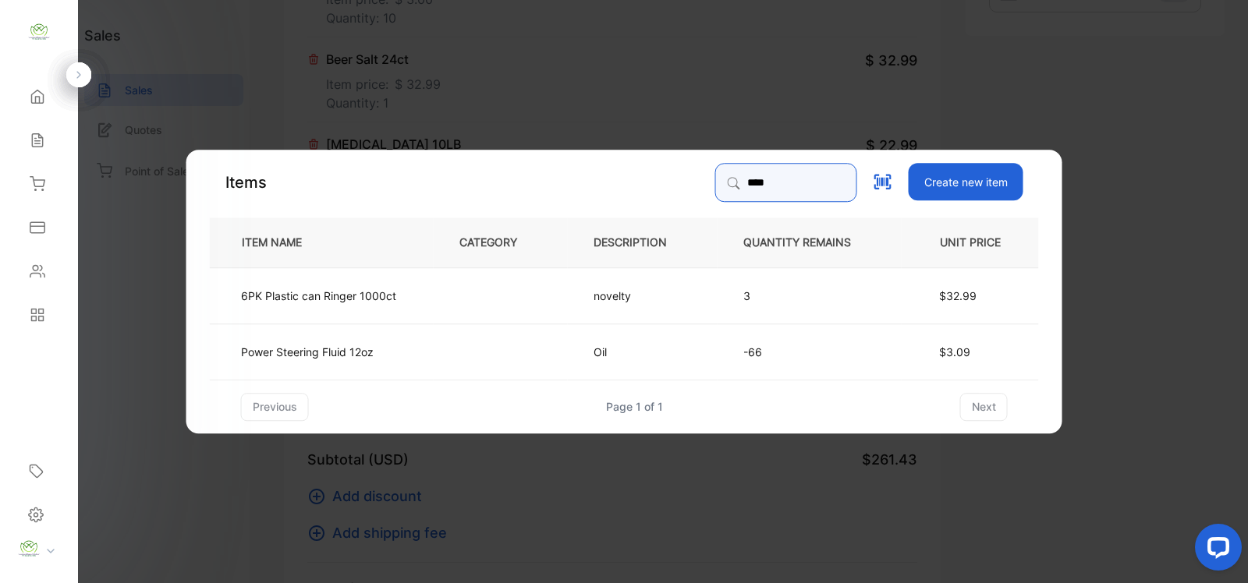
type input "****"
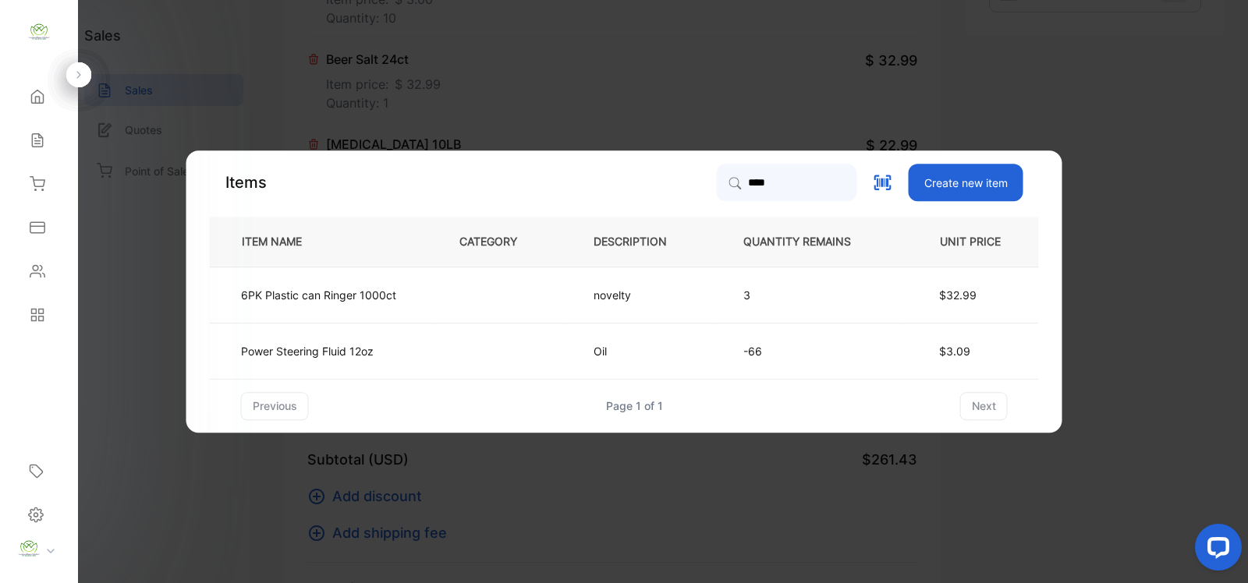
click at [571, 289] on td "novelty" at bounding box center [643, 295] width 150 height 56
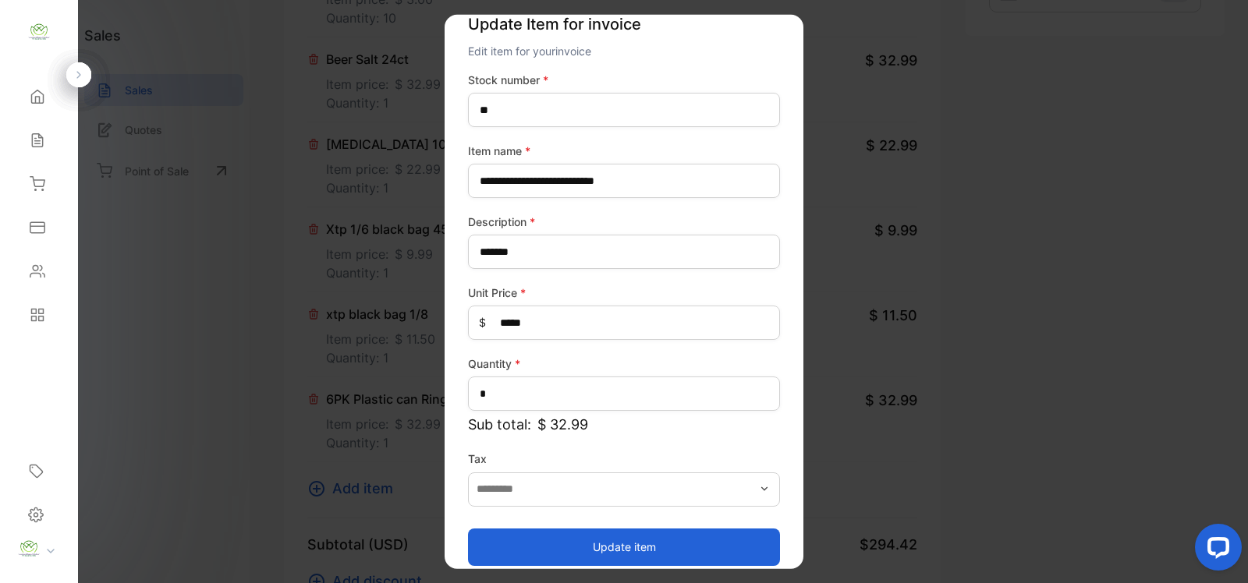
scroll to position [41, 0]
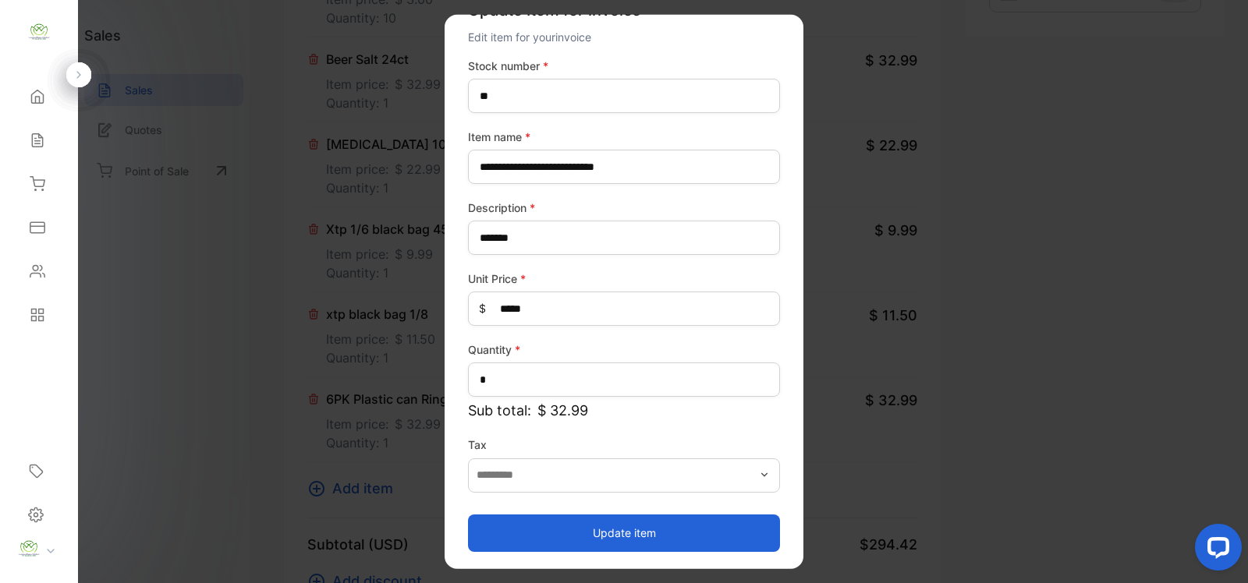
click at [680, 523] on button "Update item" at bounding box center [624, 532] width 312 height 37
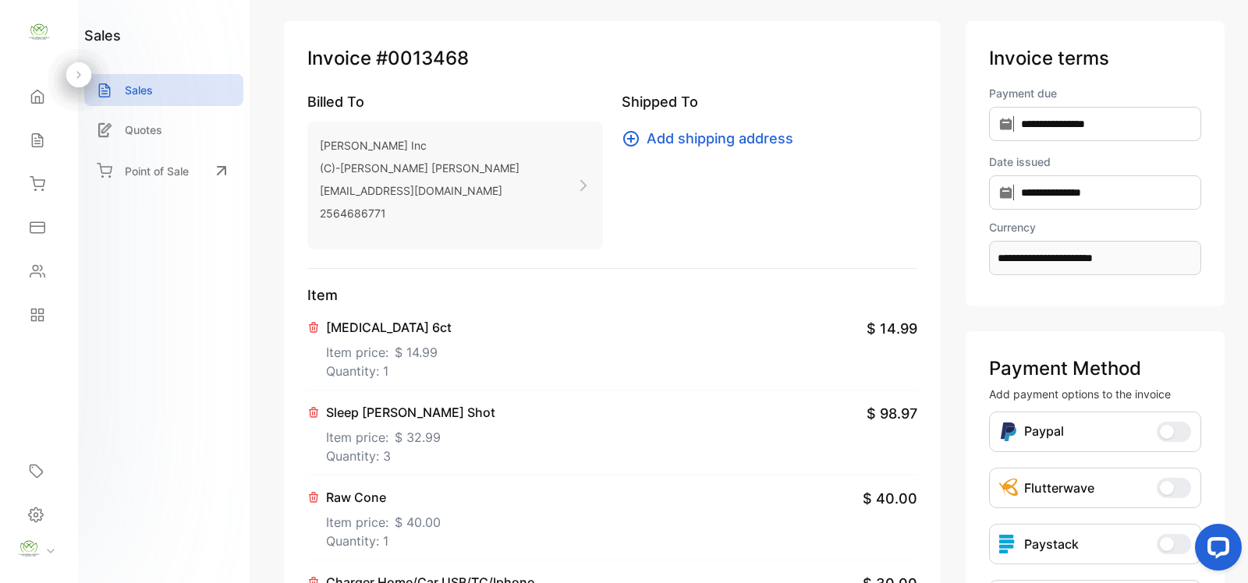
scroll to position [0, 0]
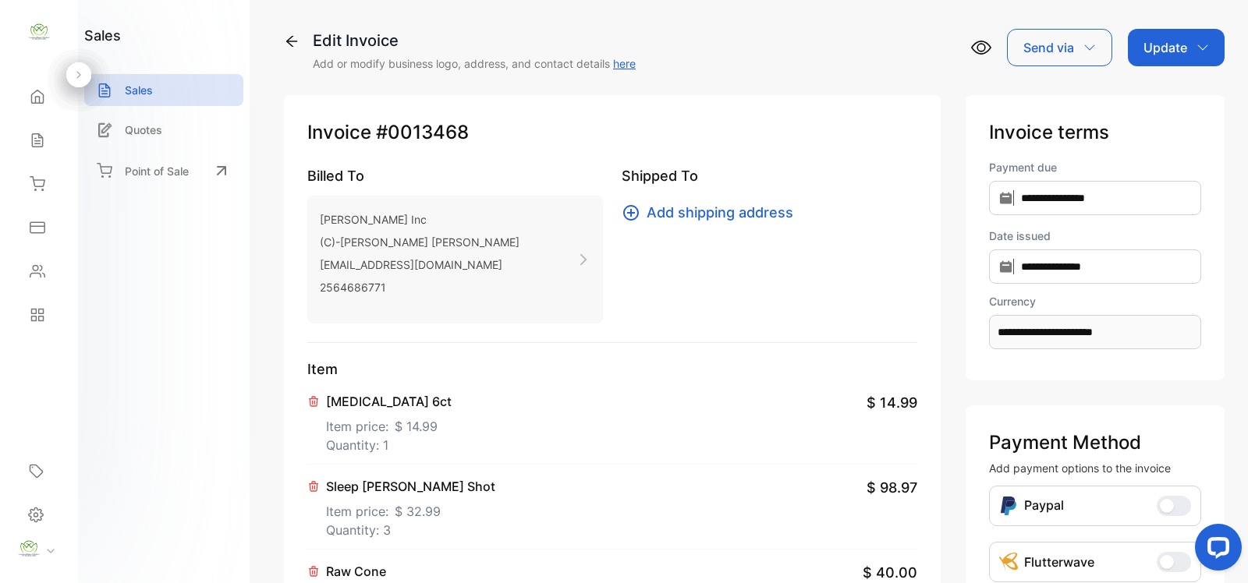
click at [1182, 48] on p "Update" at bounding box center [1166, 47] width 44 height 19
click at [1170, 88] on div "Invoice" at bounding box center [1179, 98] width 90 height 31
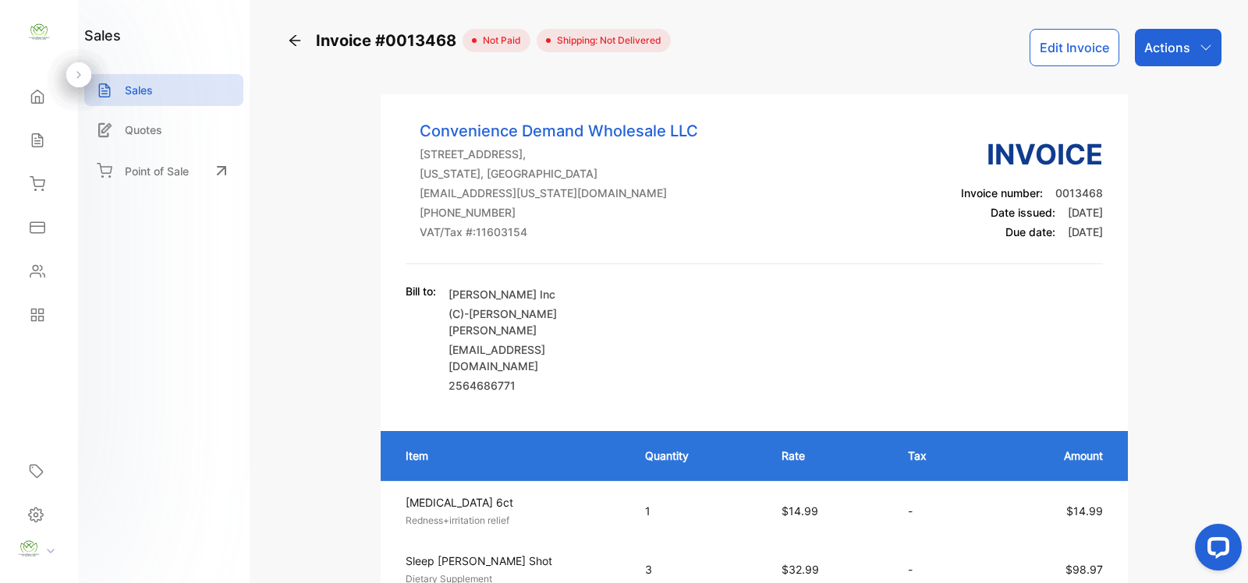
click at [1194, 48] on div "Actions" at bounding box center [1178, 47] width 87 height 37
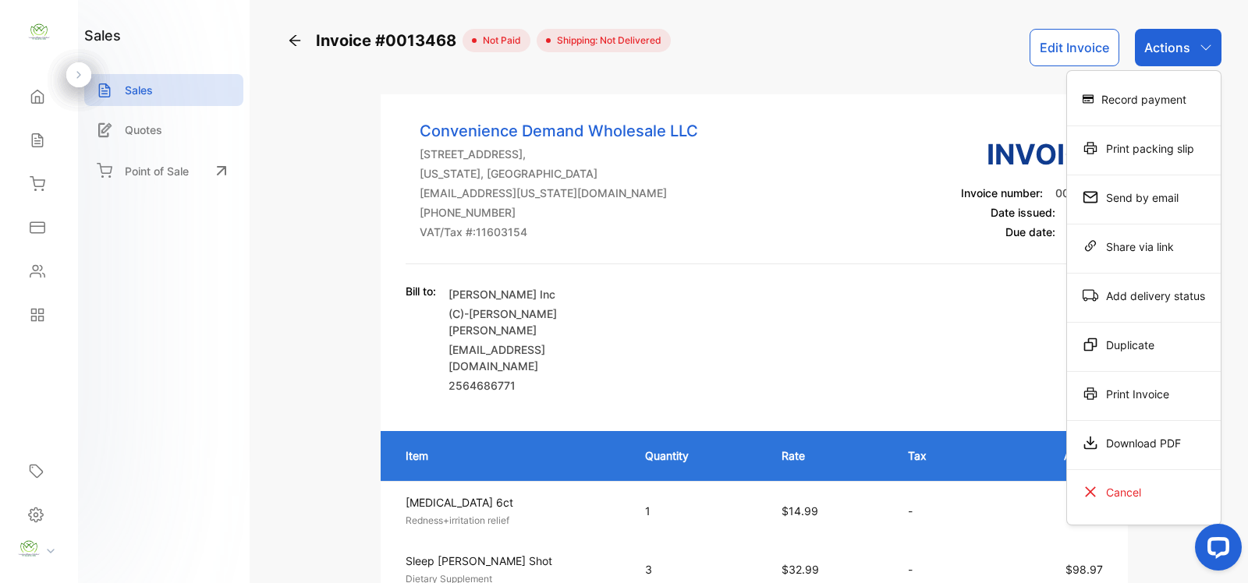
click at [1141, 399] on div "Print Invoice" at bounding box center [1144, 393] width 154 height 31
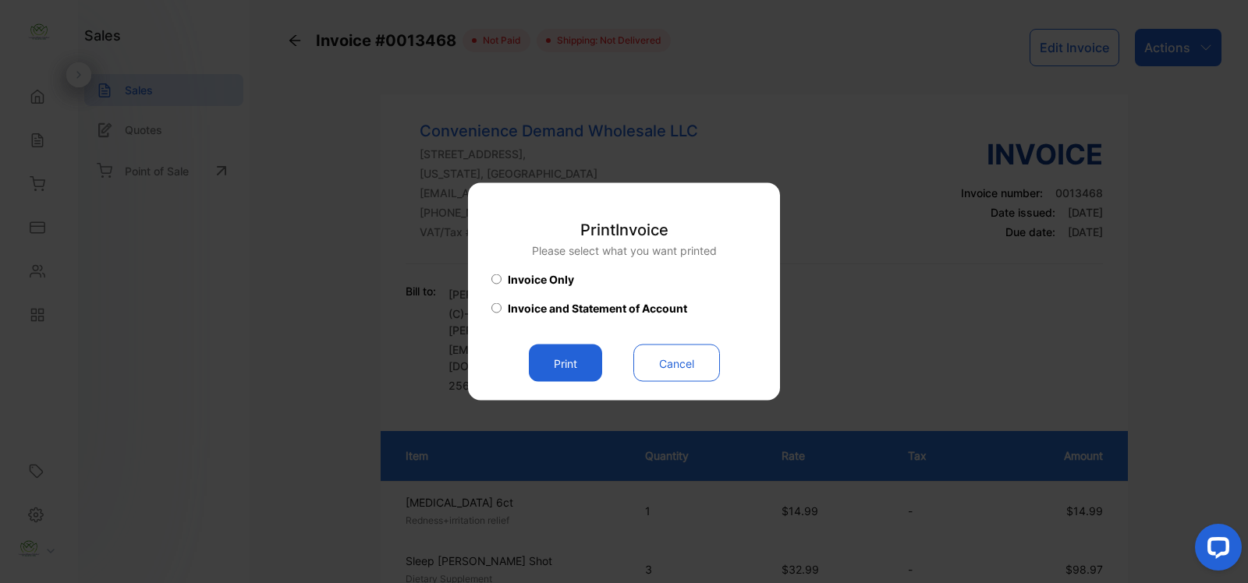
click at [572, 371] on button "Print" at bounding box center [565, 363] width 73 height 37
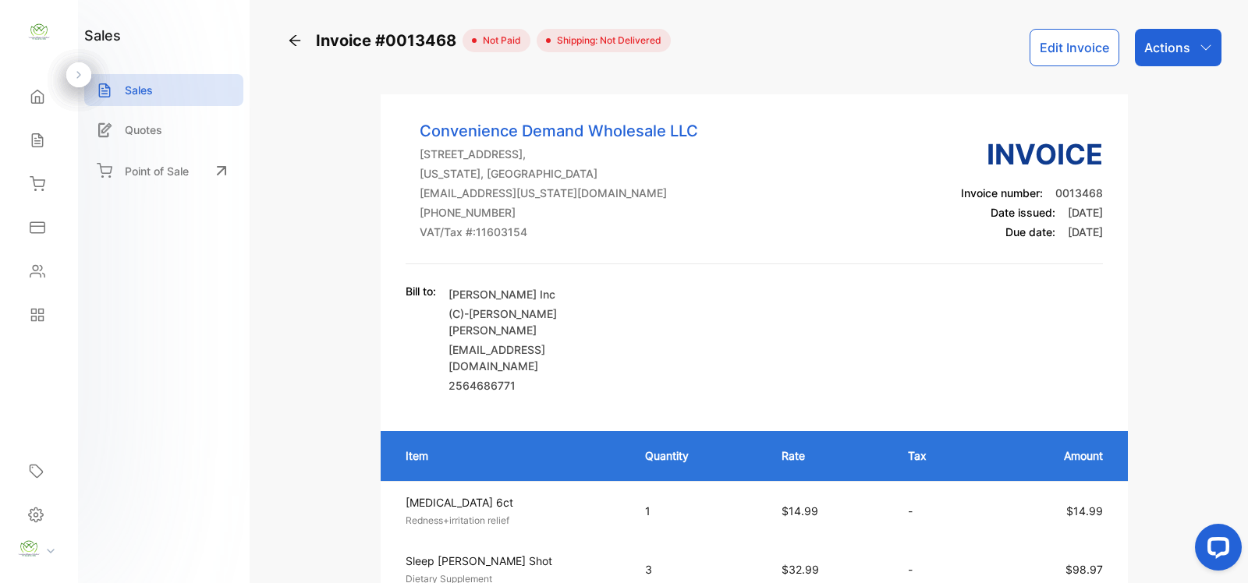
click at [1207, 48] on icon "button" at bounding box center [1206, 47] width 12 height 12
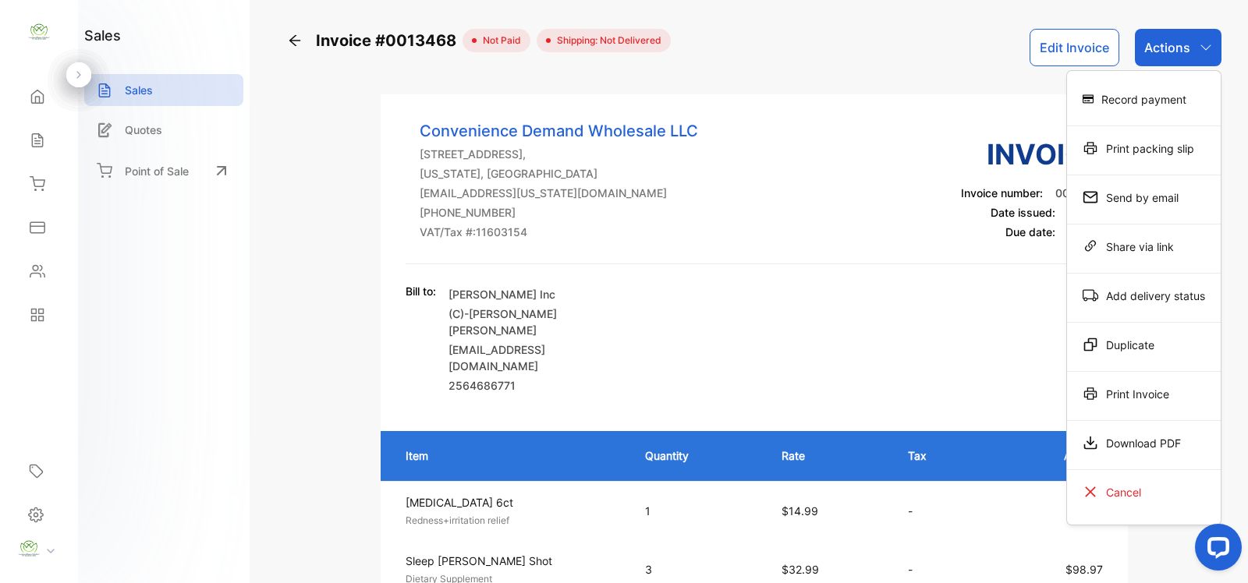
click at [1171, 402] on div "Print Invoice" at bounding box center [1144, 393] width 154 height 31
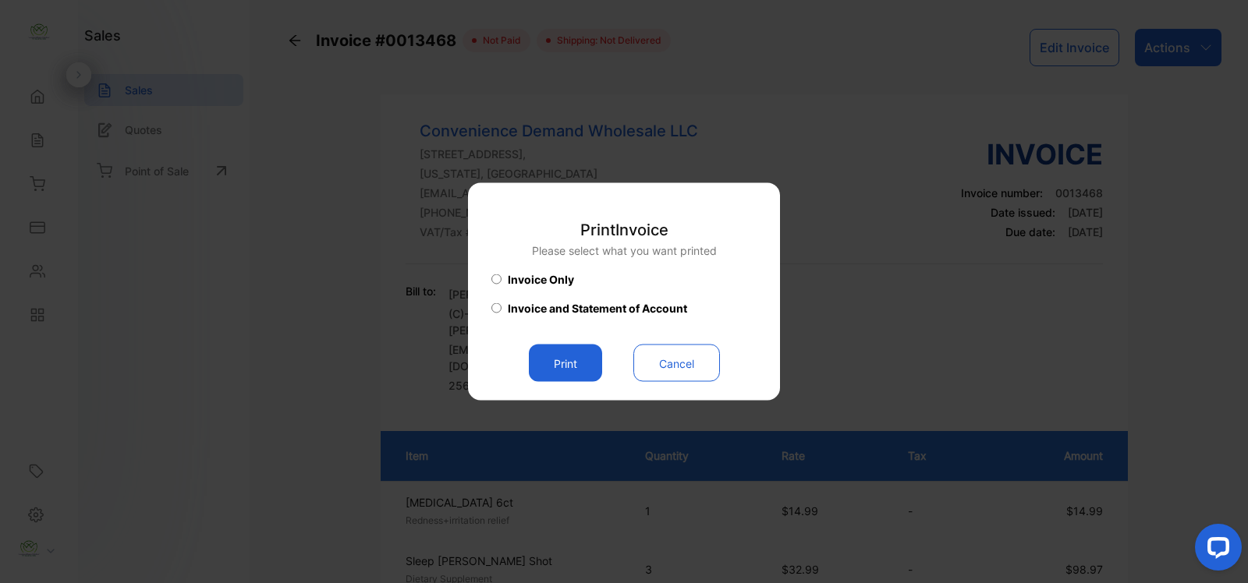
click at [577, 371] on button "Print" at bounding box center [565, 363] width 73 height 37
